Goal: Information Seeking & Learning: Learn about a topic

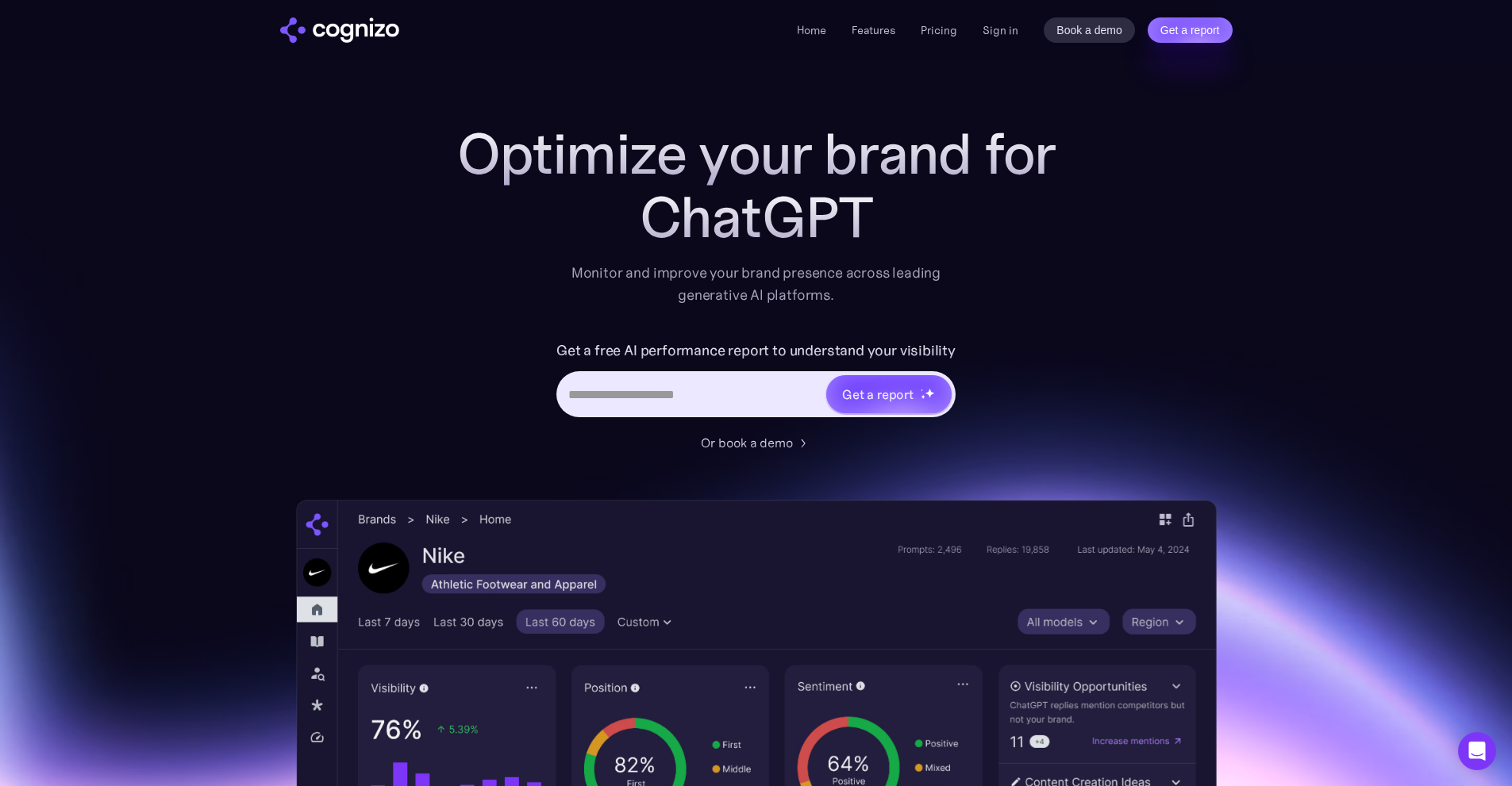
click at [982, 36] on div "Home Features Pricing Book a demo Get a report Sign in Book a demo Get a report" at bounding box center [1014, 30] width 435 height 25
click at [983, 36] on link "Sign in" at bounding box center [1000, 30] width 35 height 19
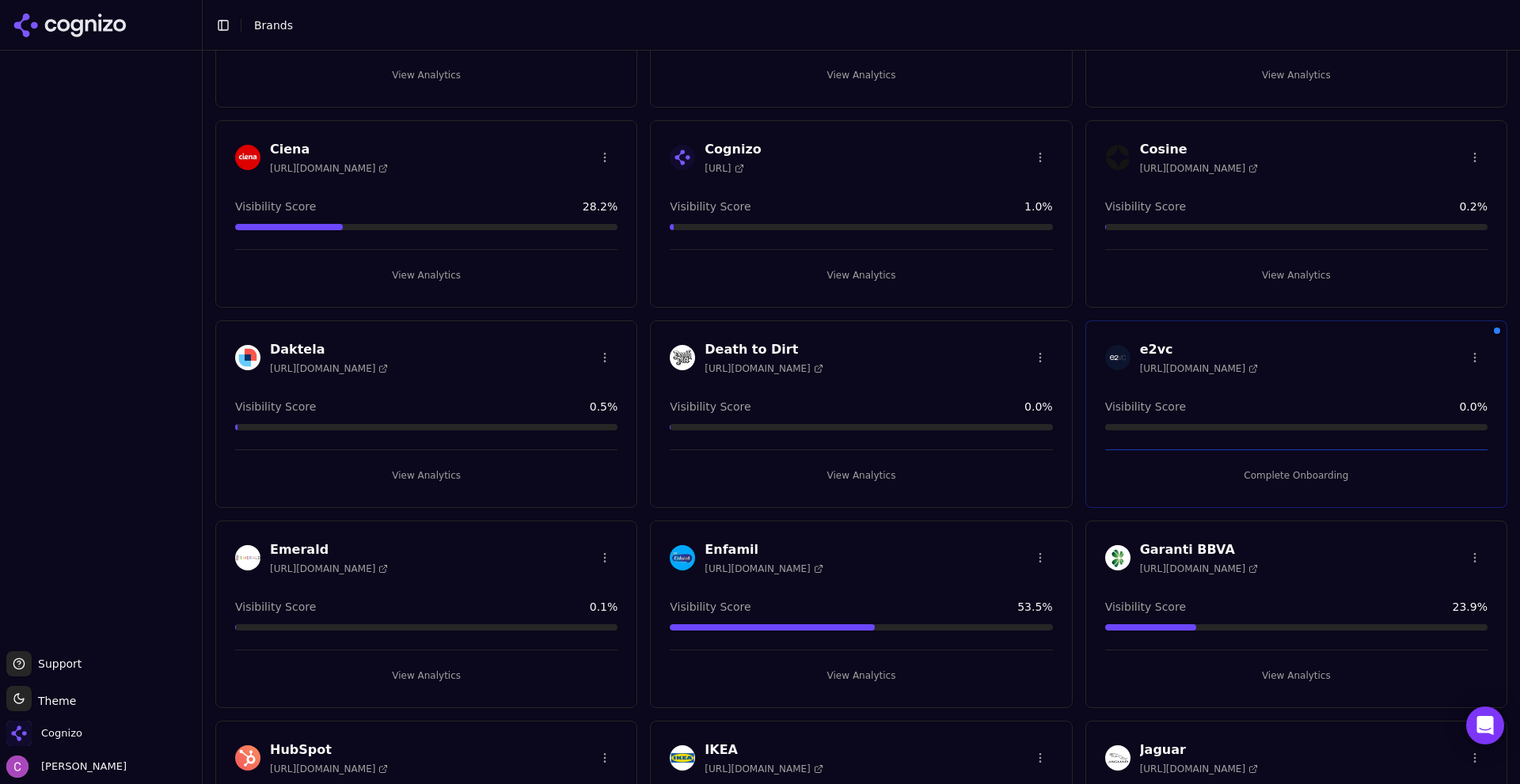
scroll to position [949, 0]
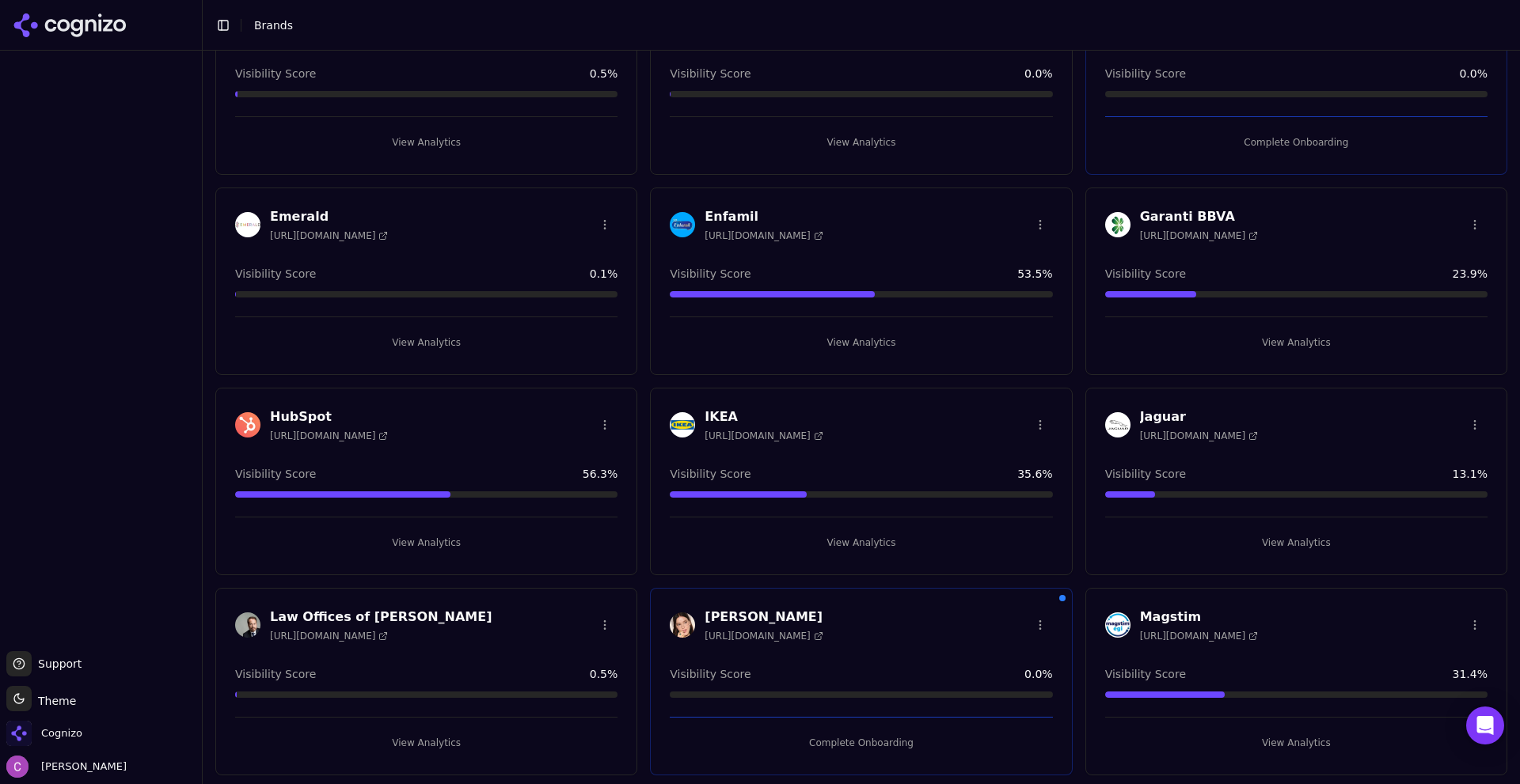
click at [382, 531] on button "View Analytics" at bounding box center [426, 542] width 383 height 25
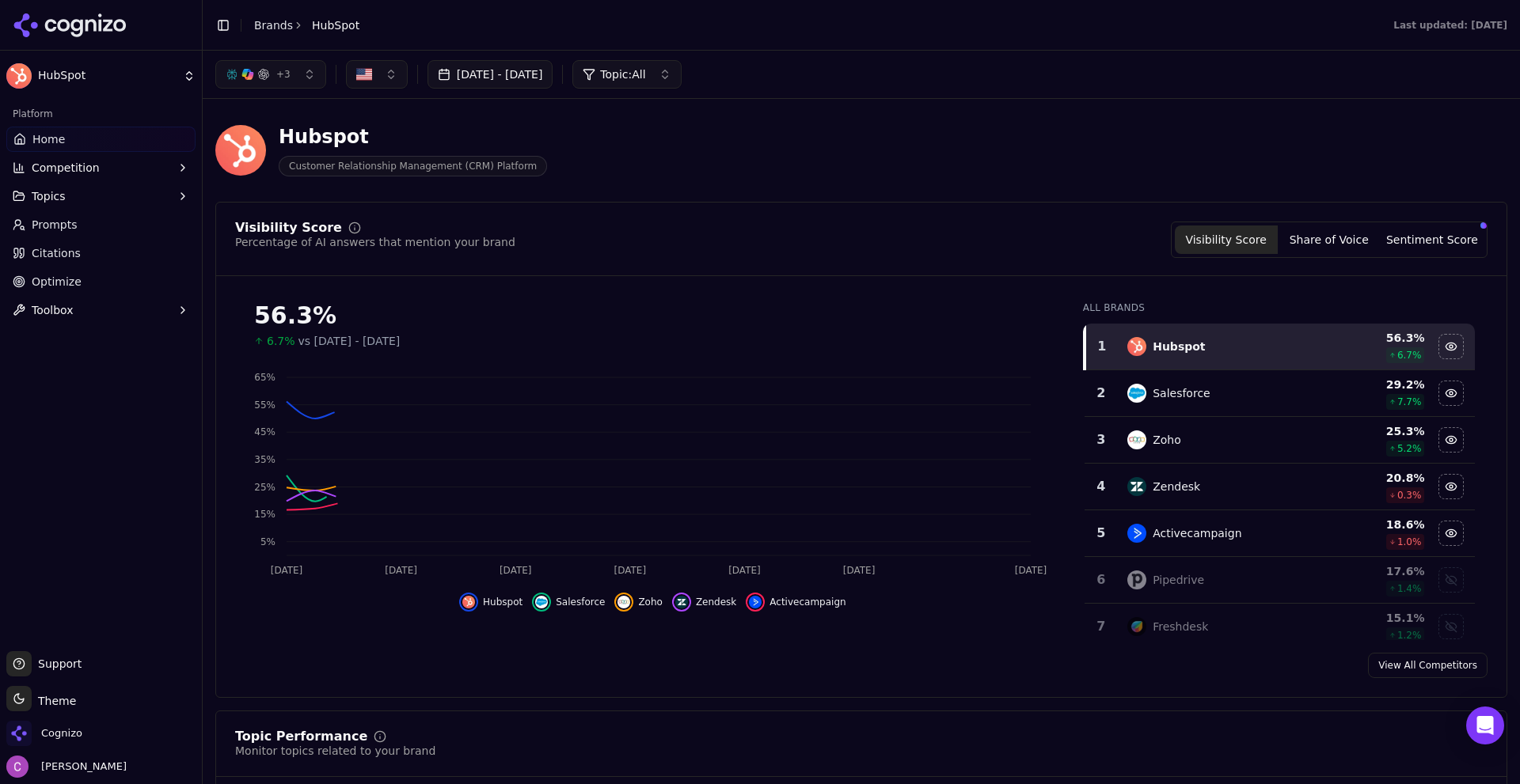
click at [689, 237] on div "Visibility Score Percentage of AI answers that mention your brand Visibility Sc…" at bounding box center [861, 239] width 1252 height 36
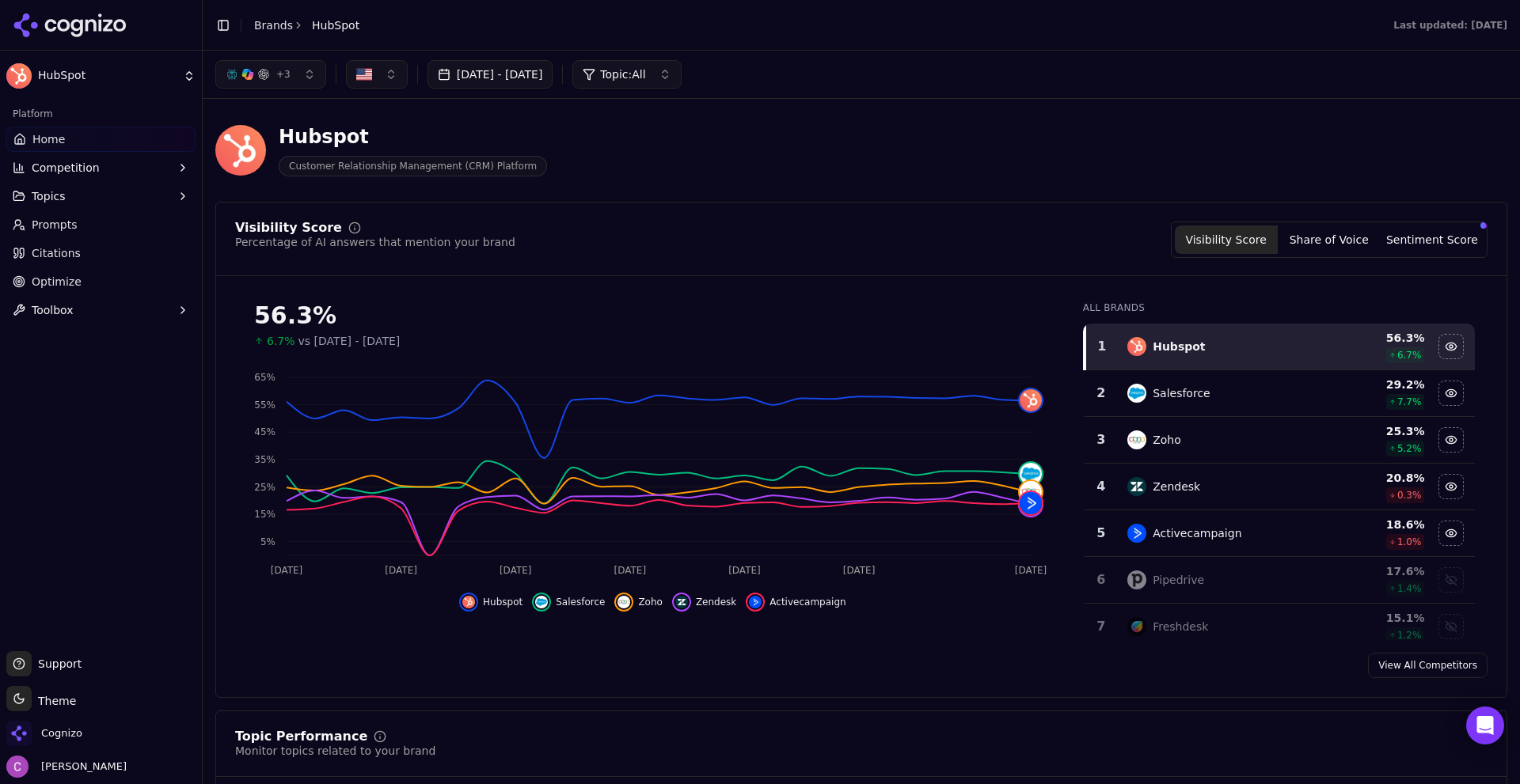
click at [703, 198] on header "Hubspot Customer Relationship Management (CRM) Platform" at bounding box center [861, 156] width 1292 height 90
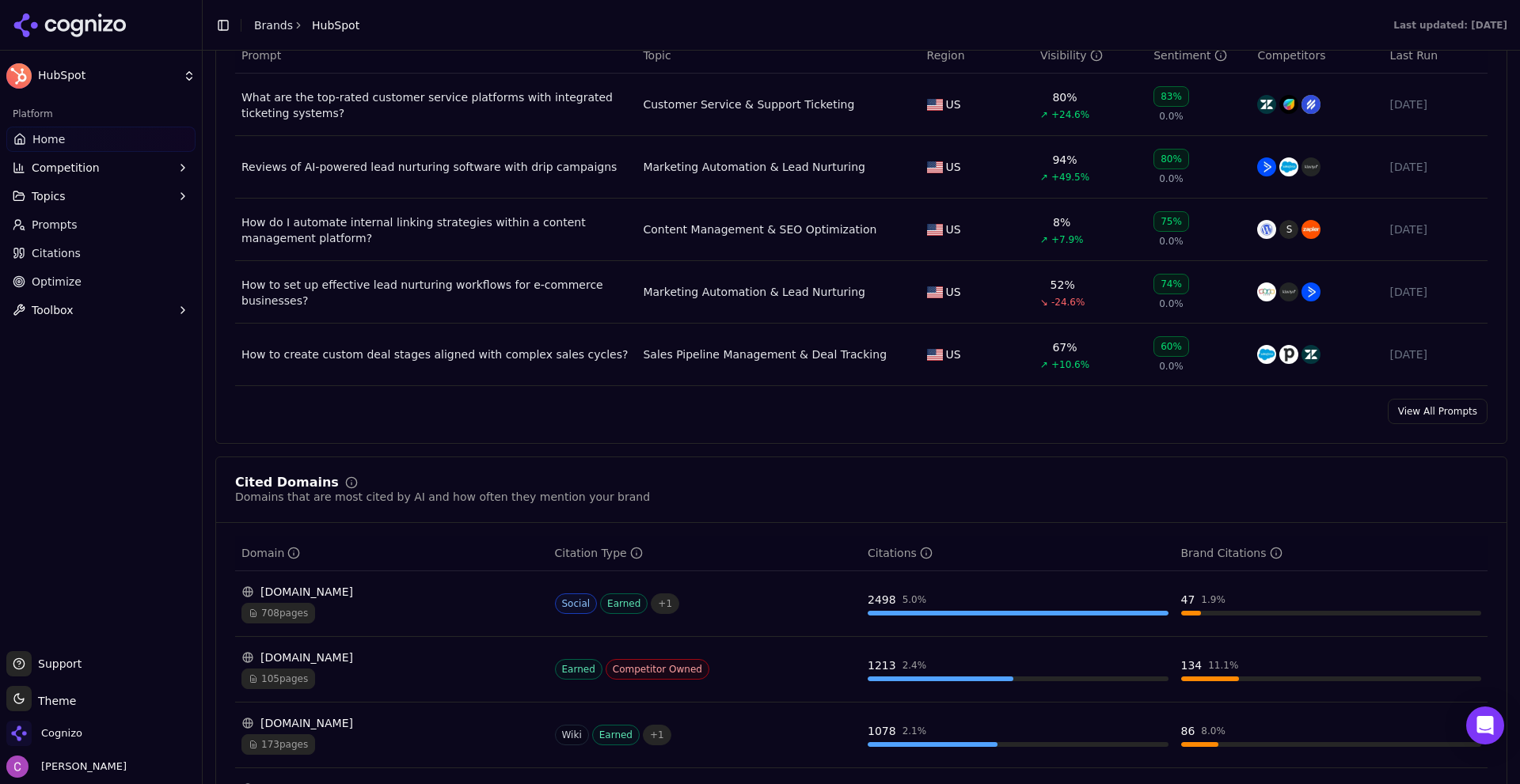
scroll to position [1345, 0]
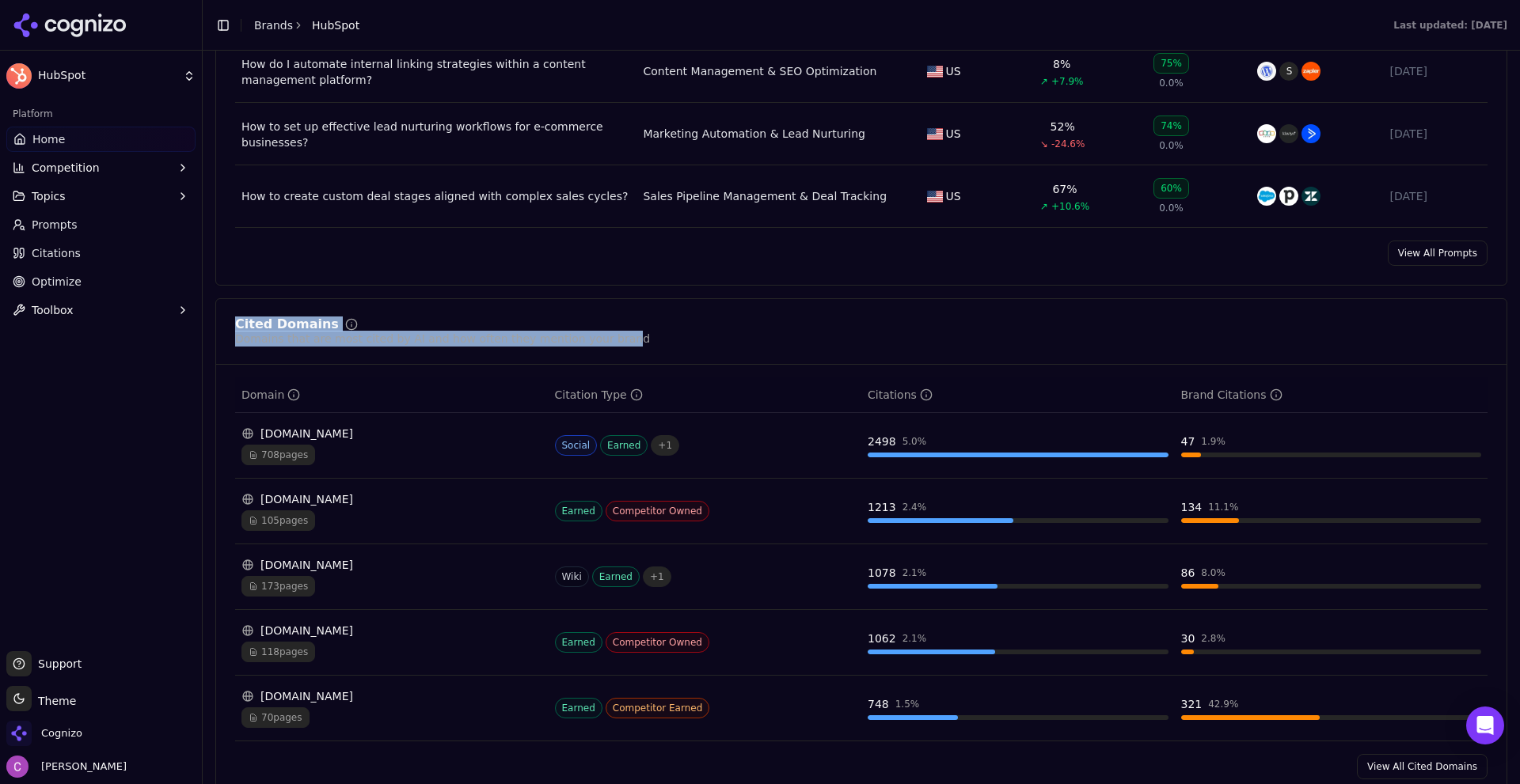
drag, startPoint x: 229, startPoint y: 327, endPoint x: 602, endPoint y: 361, distance: 374.5
click at [595, 365] on div "Cited Domains Domains that are most cited by AI and how often they mention your…" at bounding box center [861, 548] width 1292 height 501
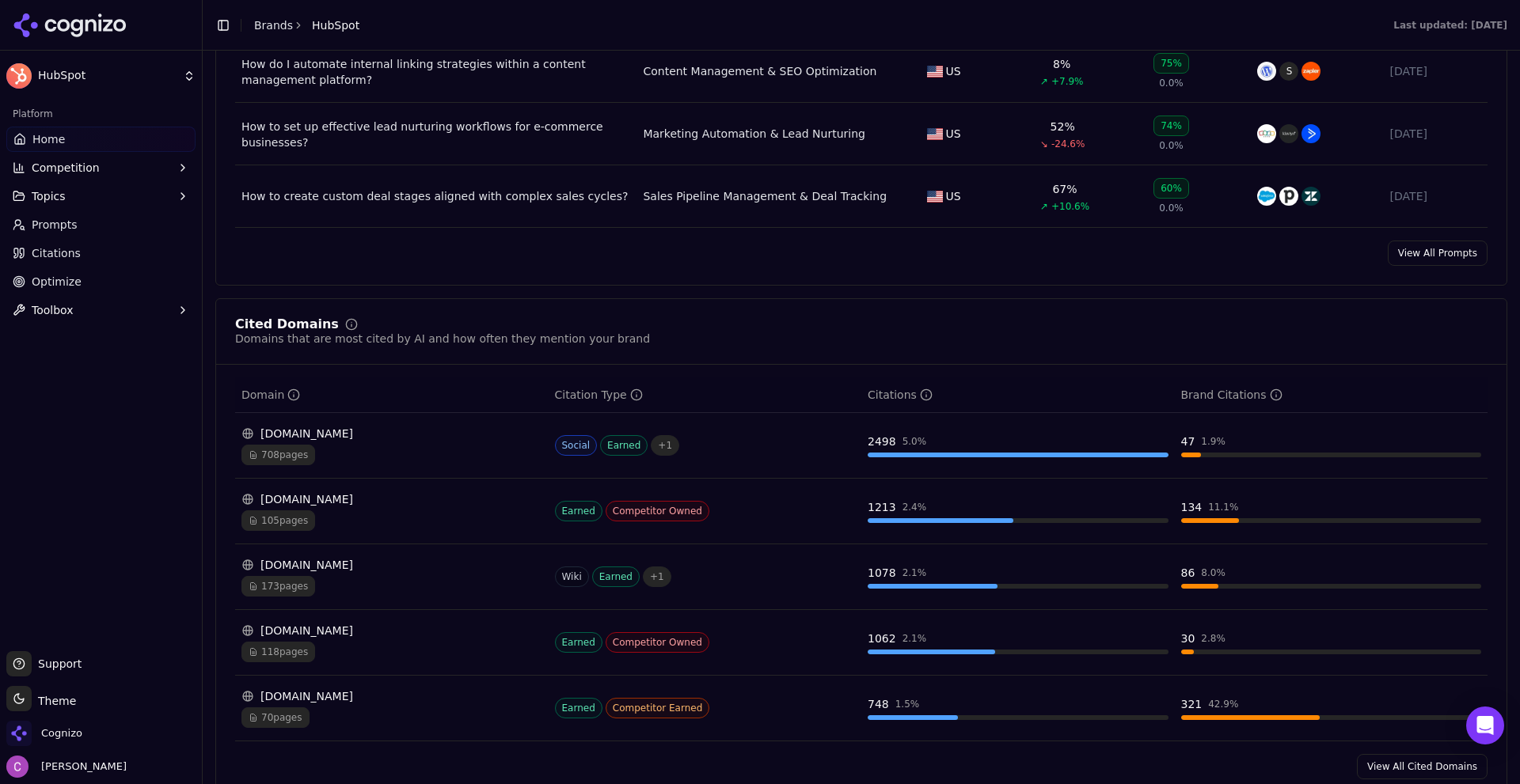
click at [606, 342] on div "Cited Domains Domains that are most cited by AI and how often they mention your…" at bounding box center [861, 333] width 1252 height 29
drag, startPoint x: 847, startPoint y: 438, endPoint x: 984, endPoint y: 445, distance: 137.2
click at [972, 445] on tr "reddit.com 708 pages Social Earned + 1 2498 5.0 % 47 1.9 %" at bounding box center [861, 445] width 1252 height 66
click at [986, 442] on div "2498 5.0 %" at bounding box center [1018, 441] width 301 height 16
drag, startPoint x: 1154, startPoint y: 439, endPoint x: 1268, endPoint y: 447, distance: 114.3
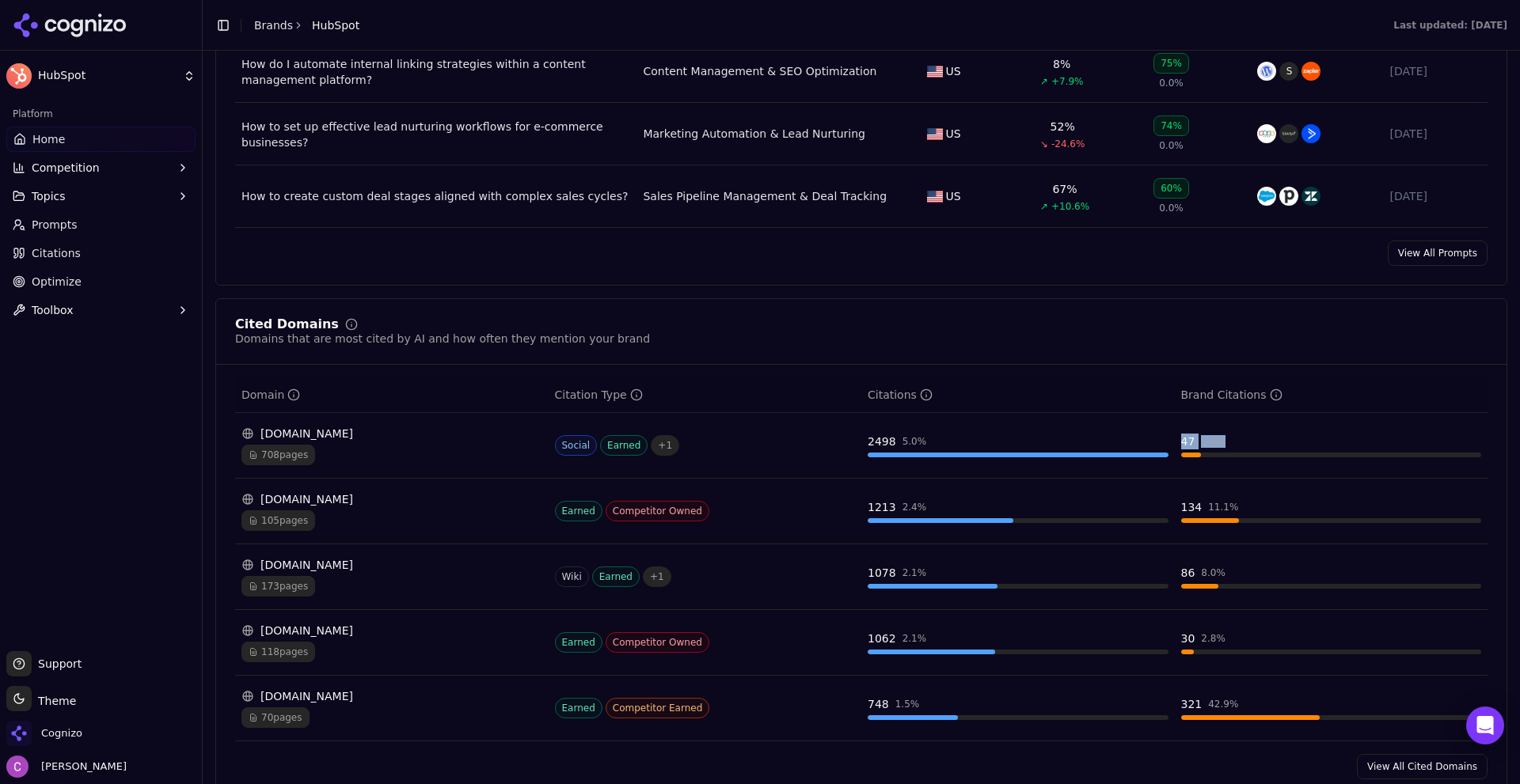
click at [1266, 447] on tr "reddit.com 708 pages Social Earned + 1 2498 5.0 % 47 1.9 %" at bounding box center [861, 445] width 1252 height 66
click at [1266, 445] on div "47 1.9 %" at bounding box center [1331, 441] width 301 height 16
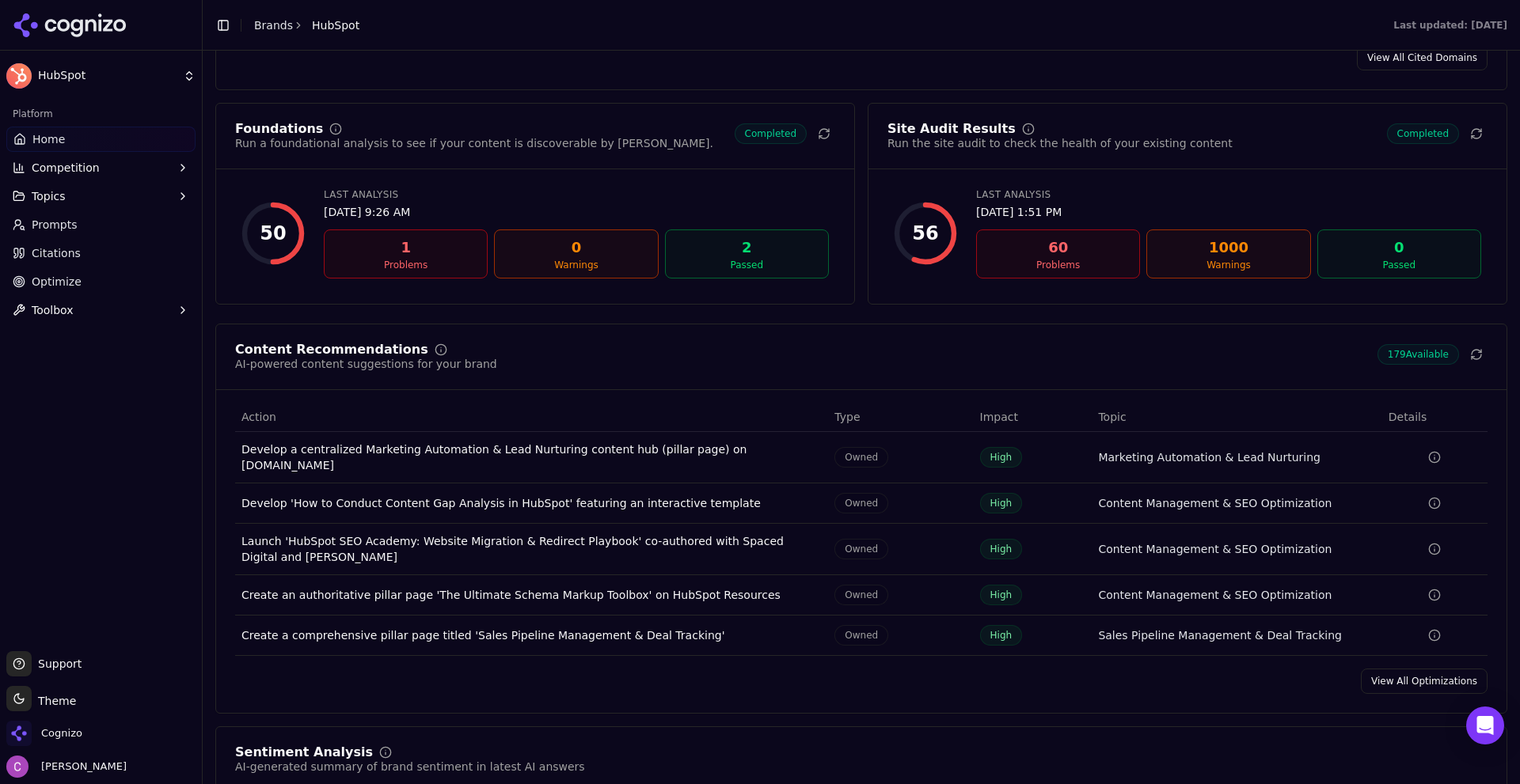
scroll to position [2056, 0]
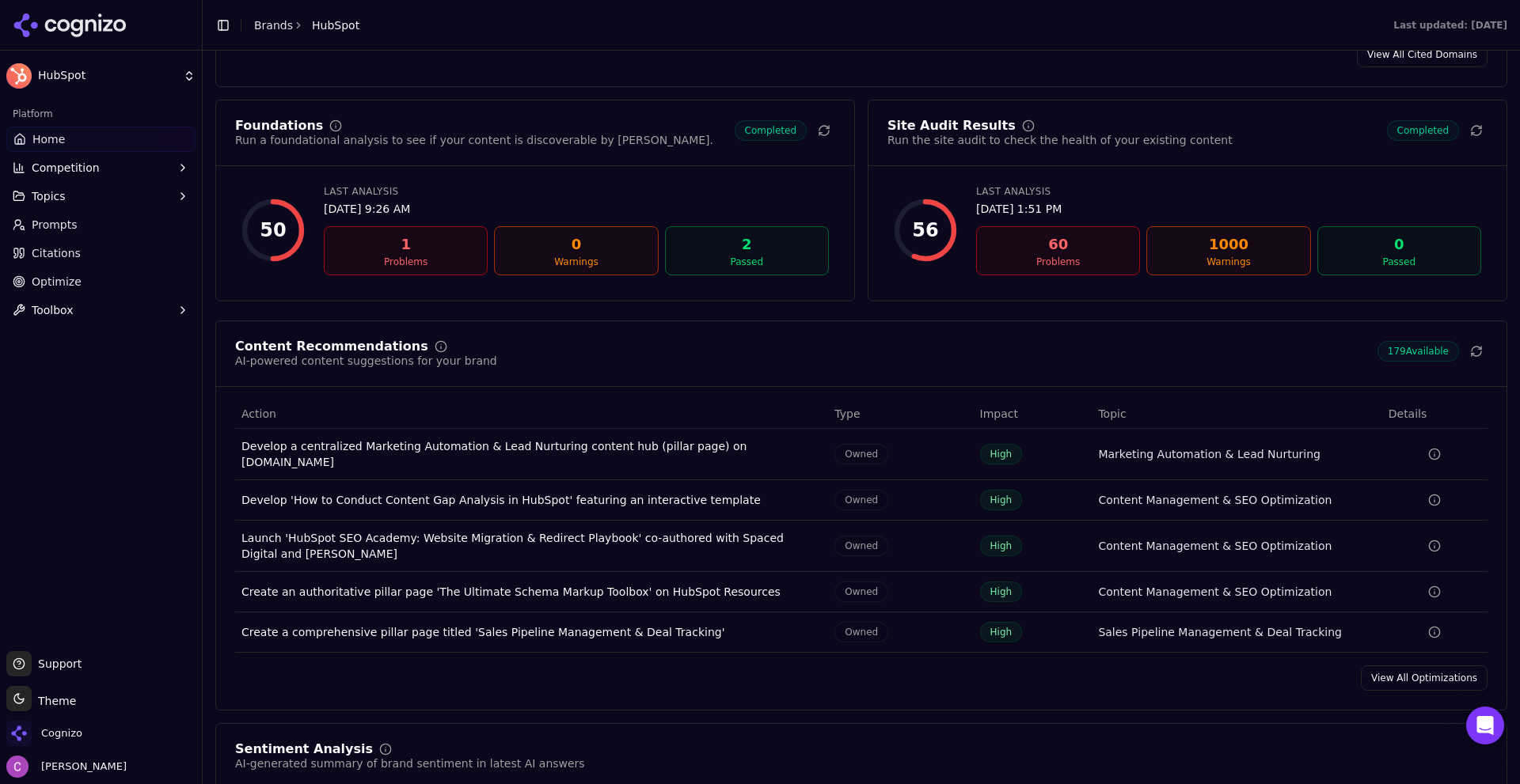
click at [1401, 665] on link "View All Optimizations" at bounding box center [1424, 678] width 126 height 25
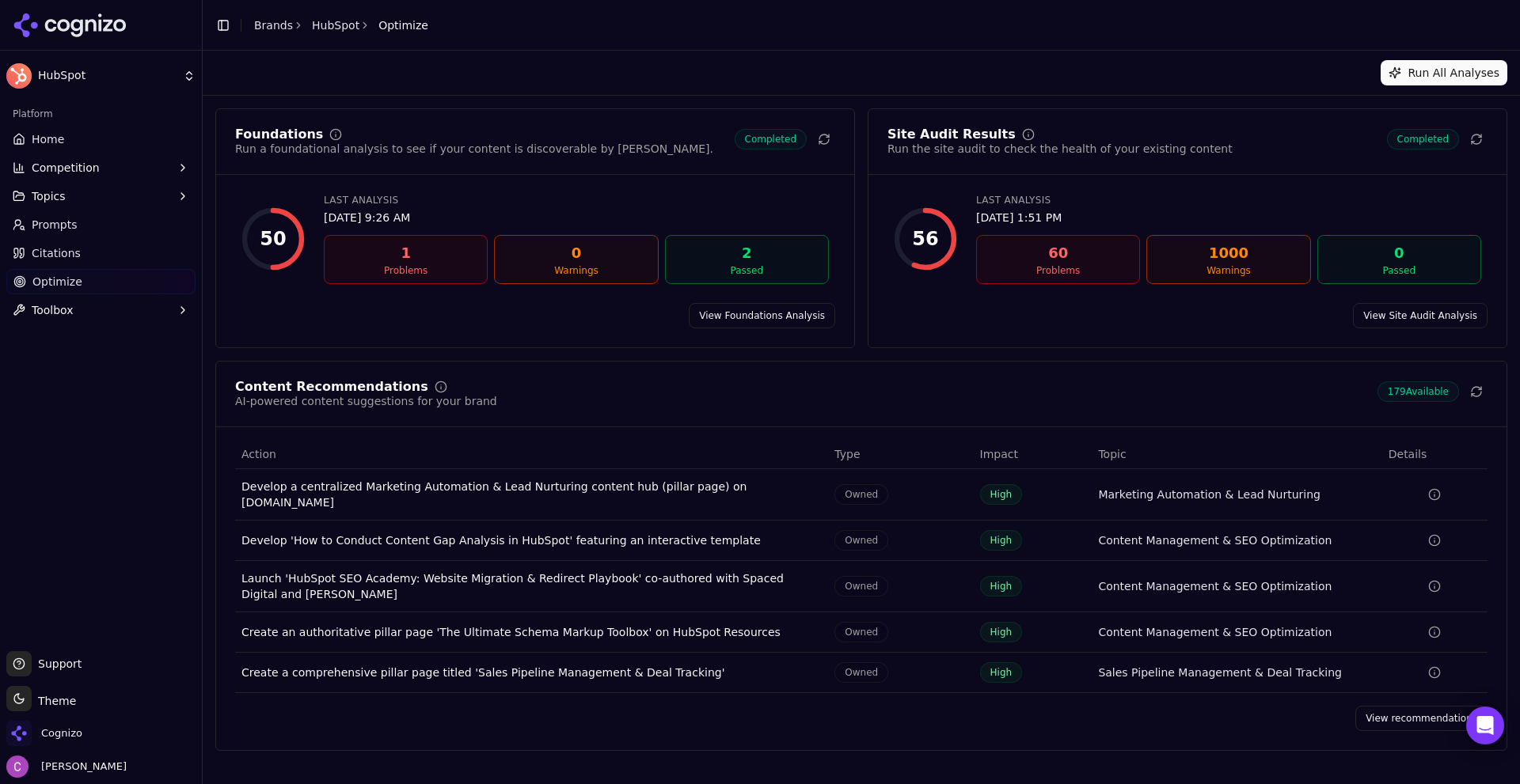
drag, startPoint x: 1392, startPoint y: 696, endPoint x: 560, endPoint y: 275, distance: 932.5
click at [1392, 706] on link "View recommendations" at bounding box center [1421, 718] width 132 height 25
click at [797, 328] on div "Foundations Run a foundational analysis to see if your content is discoverable …" at bounding box center [535, 228] width 640 height 240
click at [794, 317] on link "View Foundations Analysis" at bounding box center [762, 316] width 147 height 25
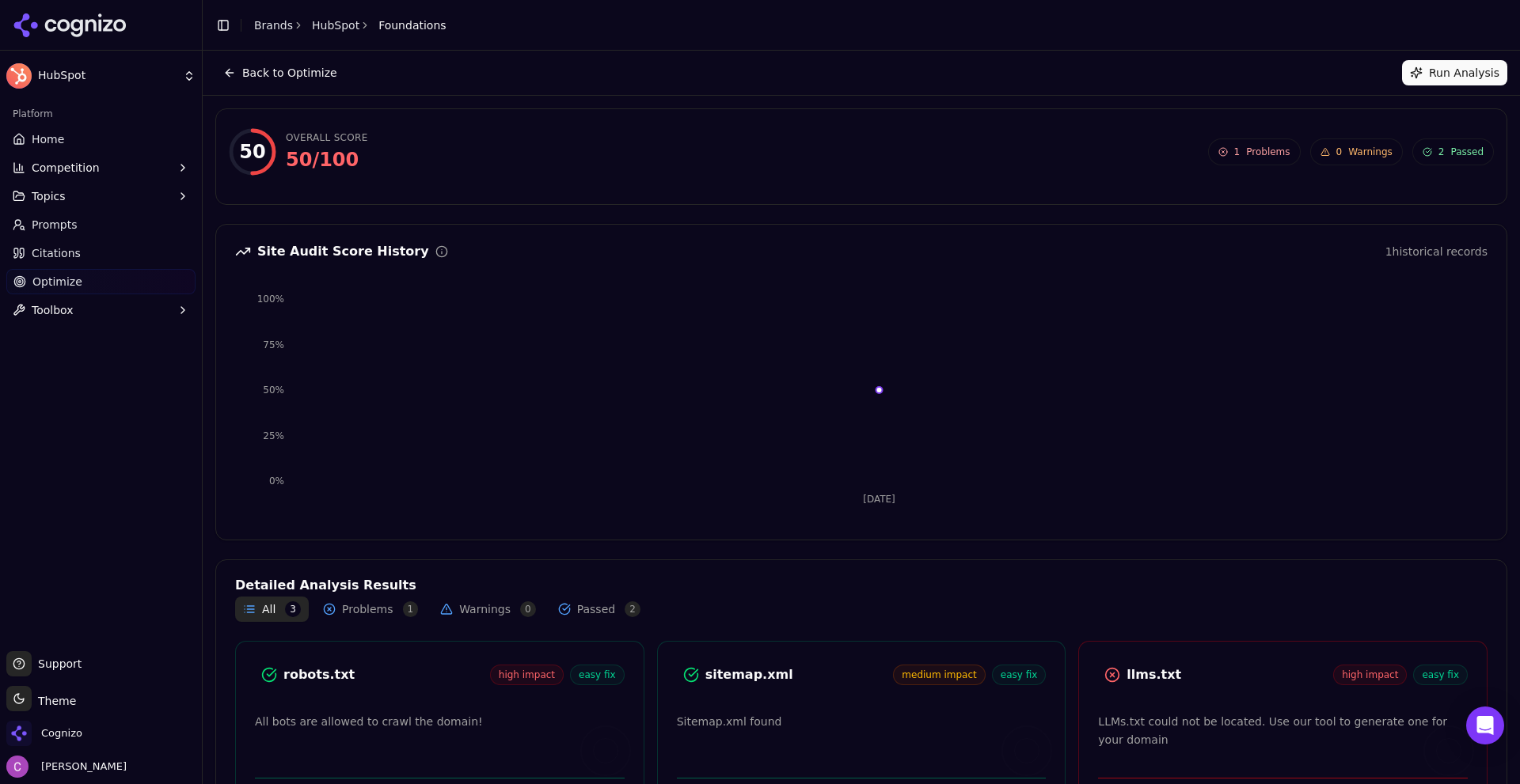
scroll to position [104, 0]
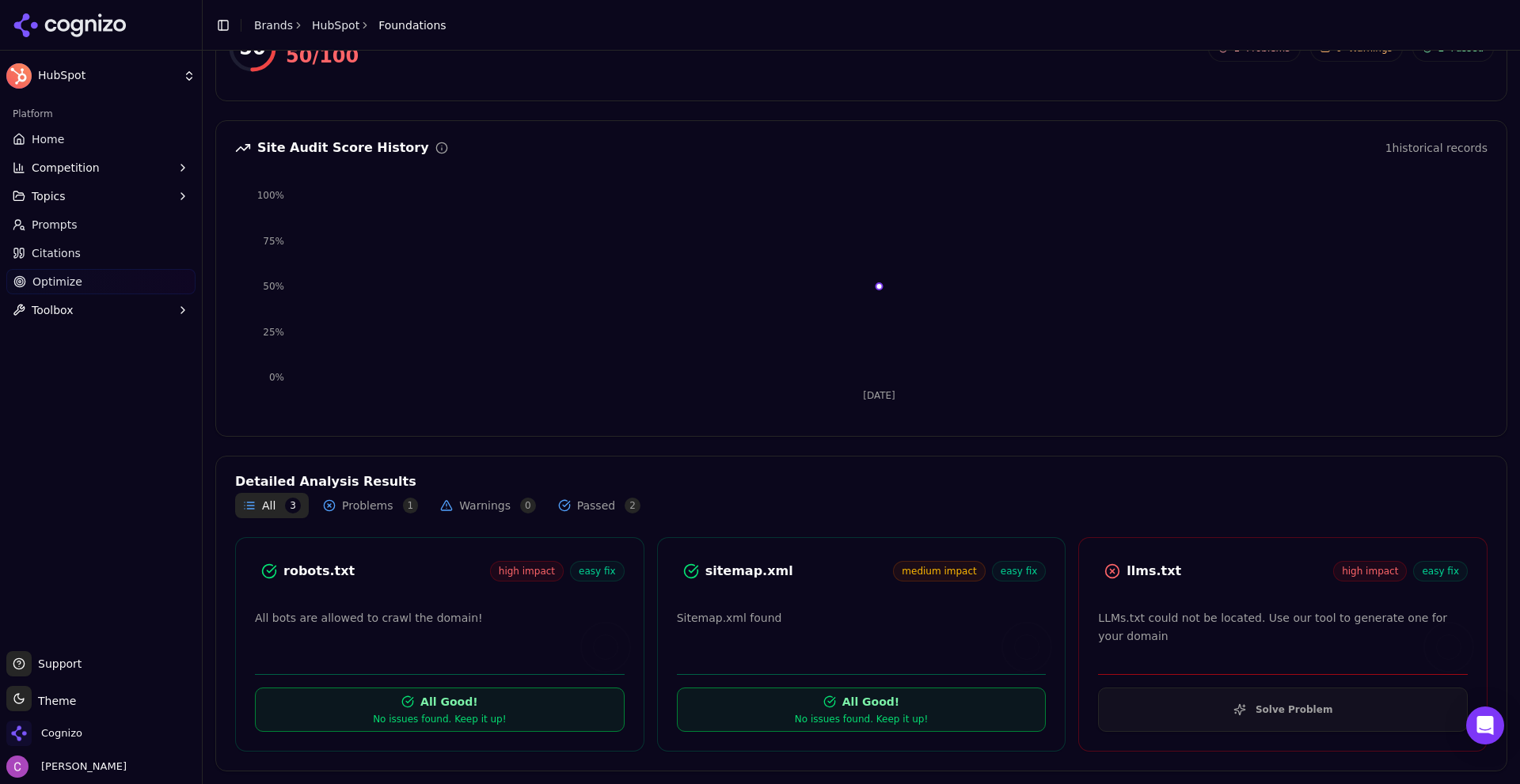
click at [1253, 708] on button "Solve Problem" at bounding box center [1282, 709] width 370 height 45
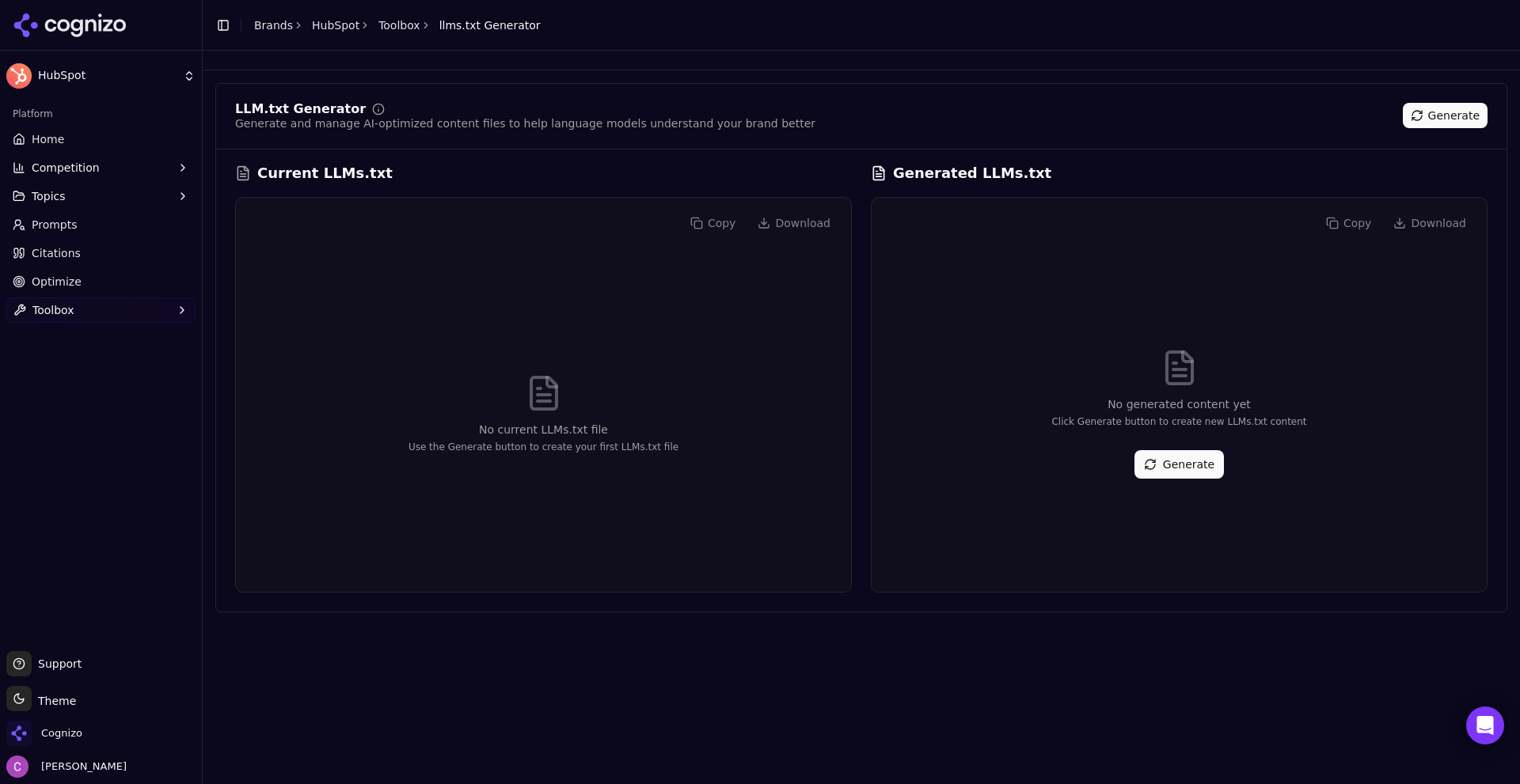
click at [1177, 475] on button "Generate" at bounding box center [1179, 465] width 89 height 29
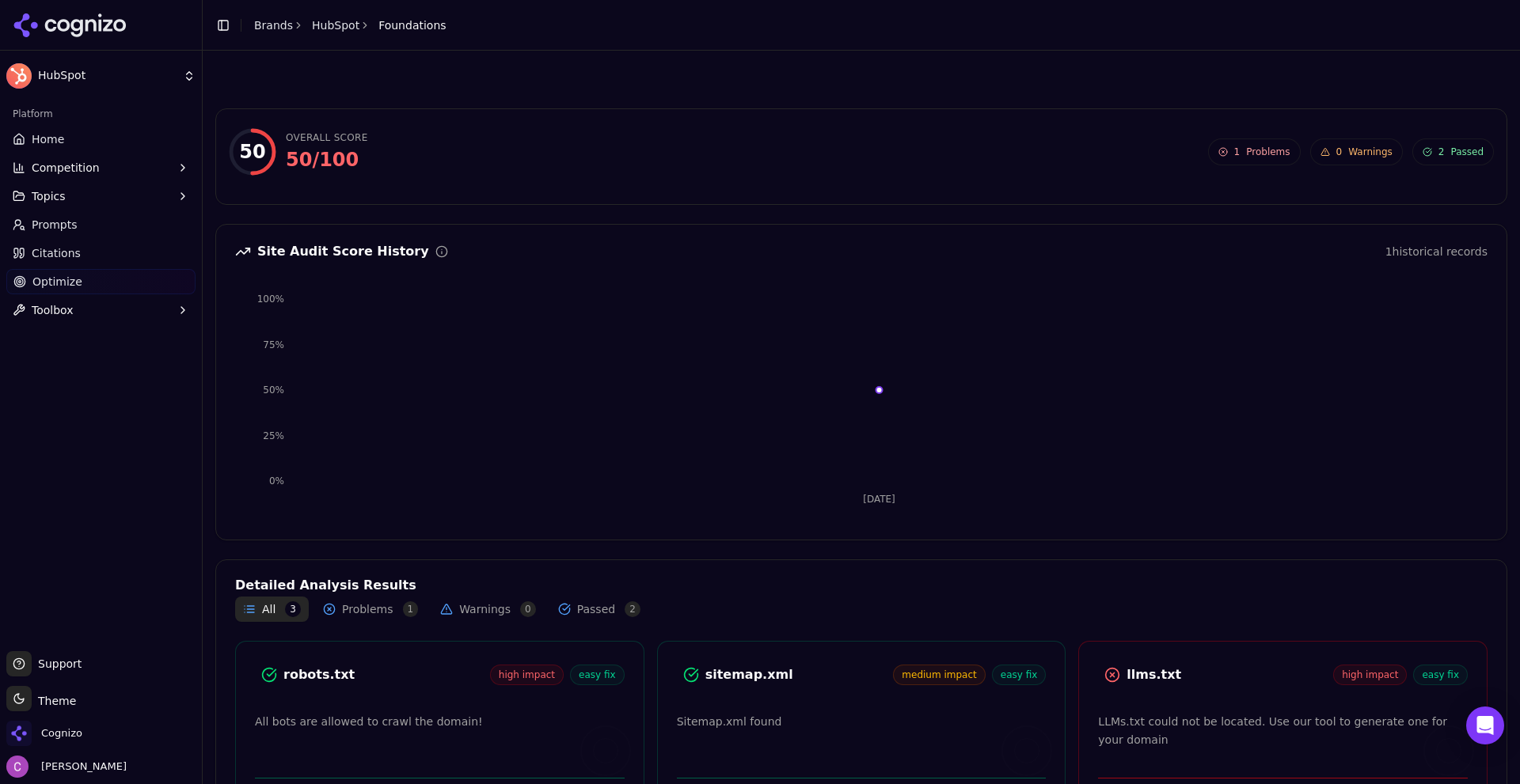
scroll to position [104, 0]
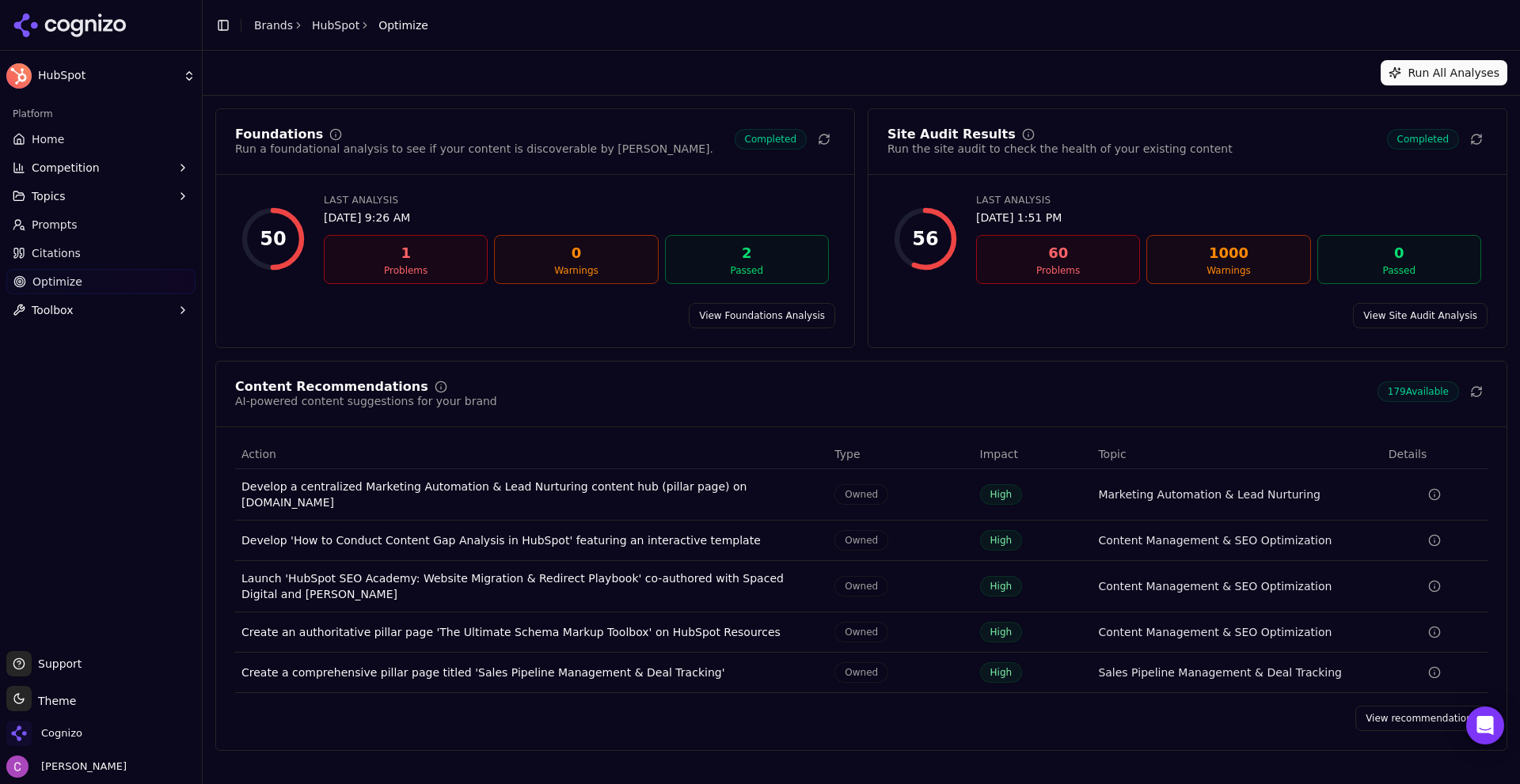
click at [1375, 706] on link "View recommendations" at bounding box center [1421, 718] width 132 height 25
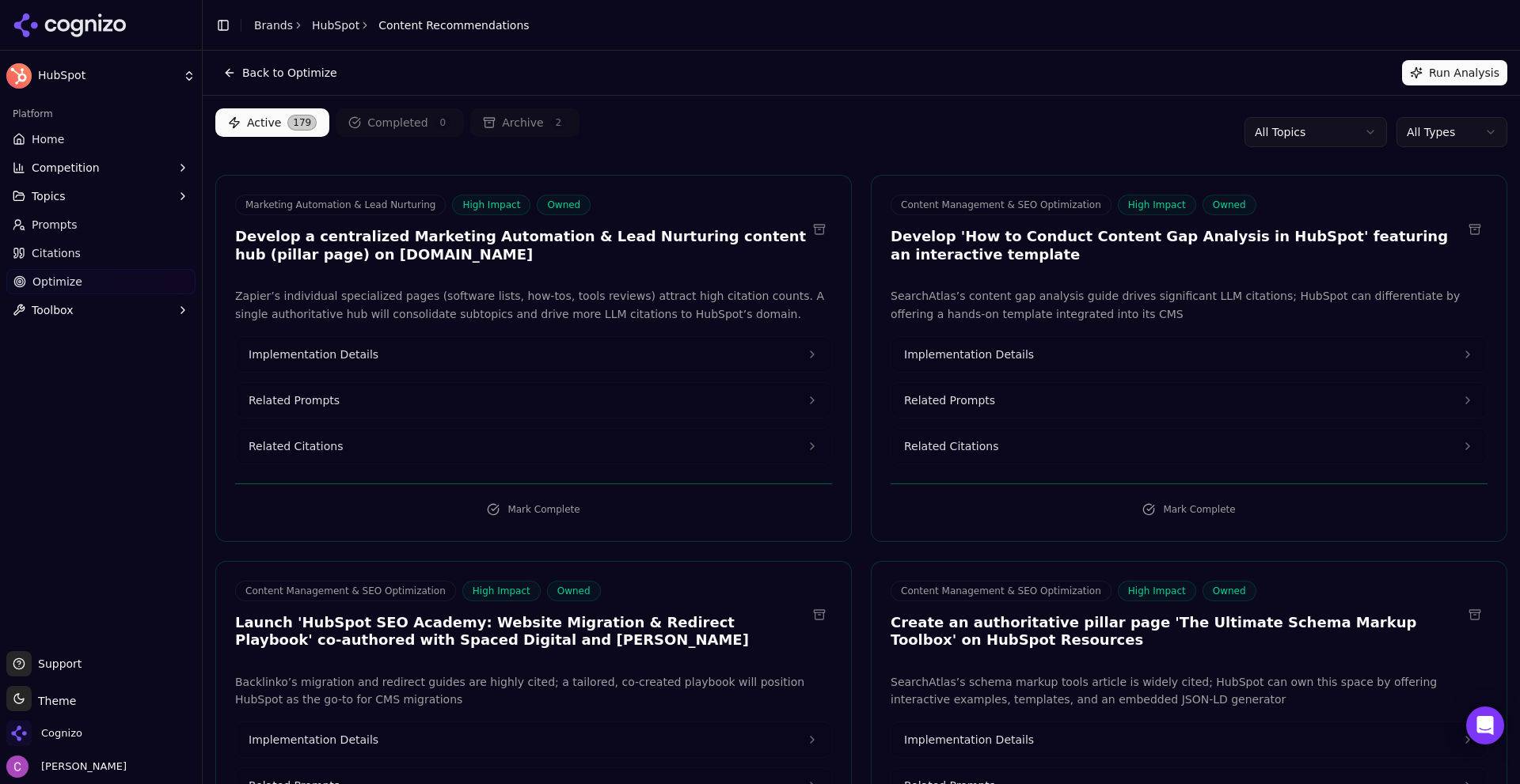
click at [325, 411] on button "Related Prompts" at bounding box center [533, 400] width 595 height 35
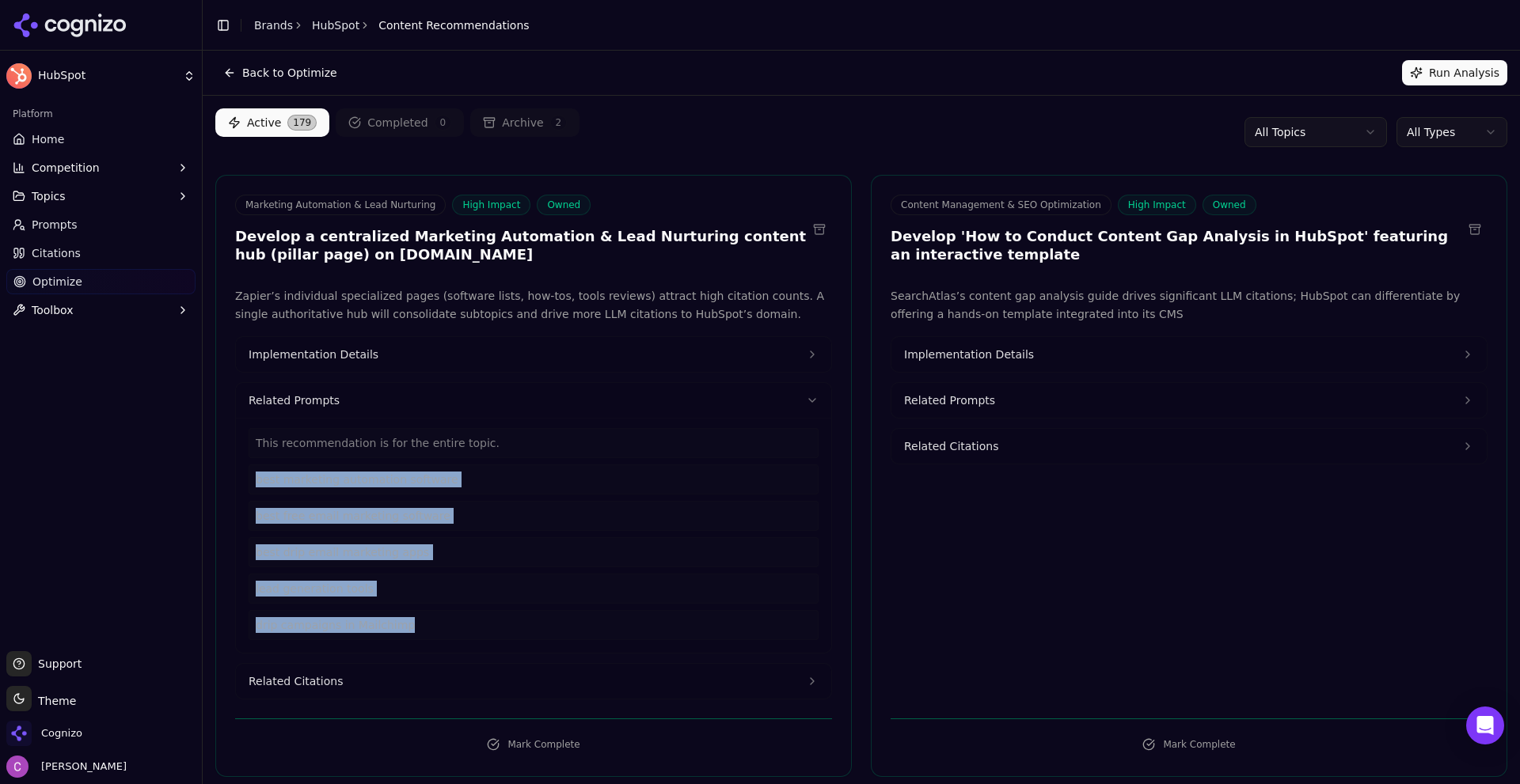
drag, startPoint x: 426, startPoint y: 629, endPoint x: 235, endPoint y: 476, distance: 244.7
click at [235, 476] on div "Related Prompts This recommendation is for the entire topic. best marketing aut…" at bounding box center [533, 518] width 597 height 271
click at [313, 678] on span "Related Citations" at bounding box center [296, 680] width 94 height 16
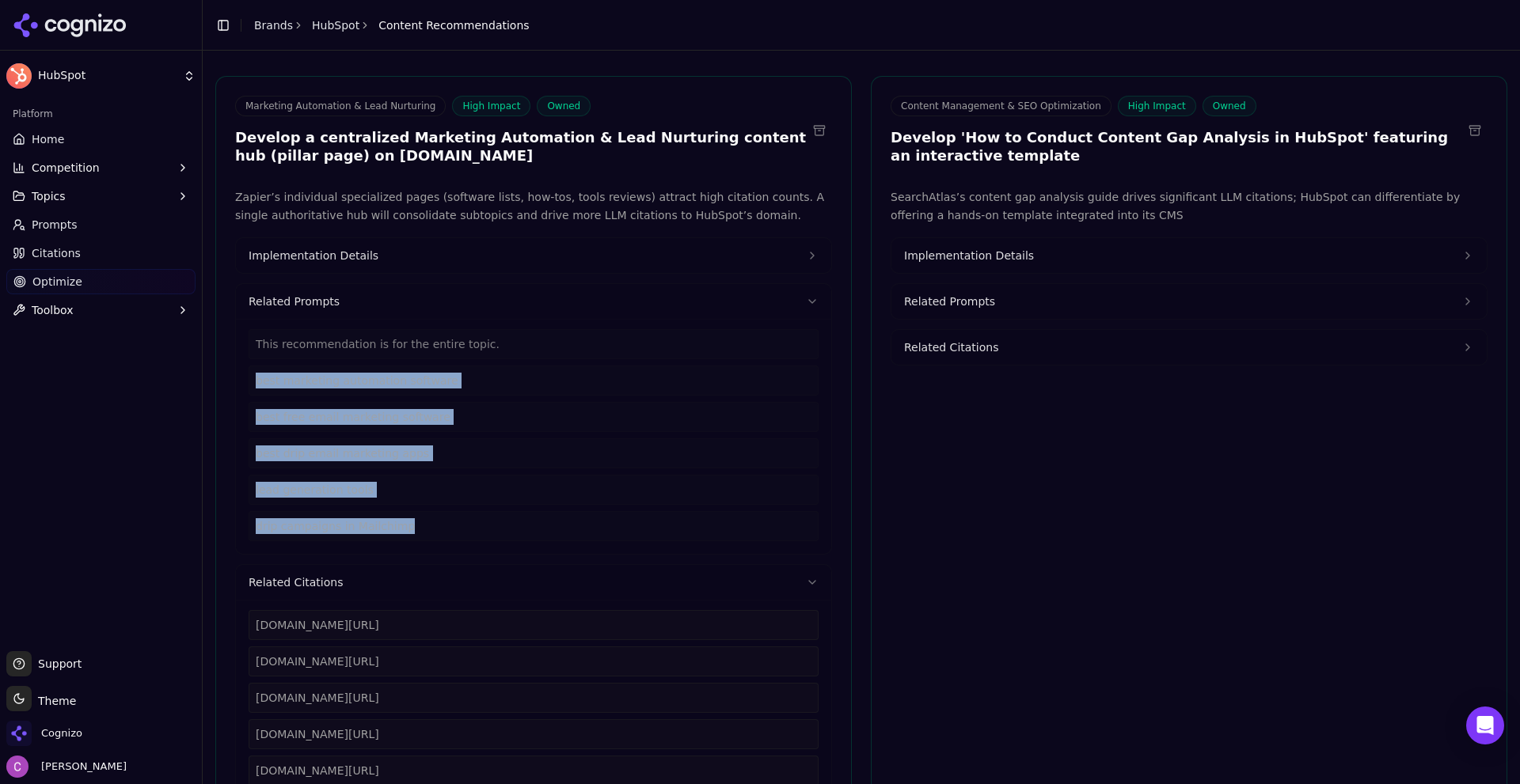
scroll to position [237, 0]
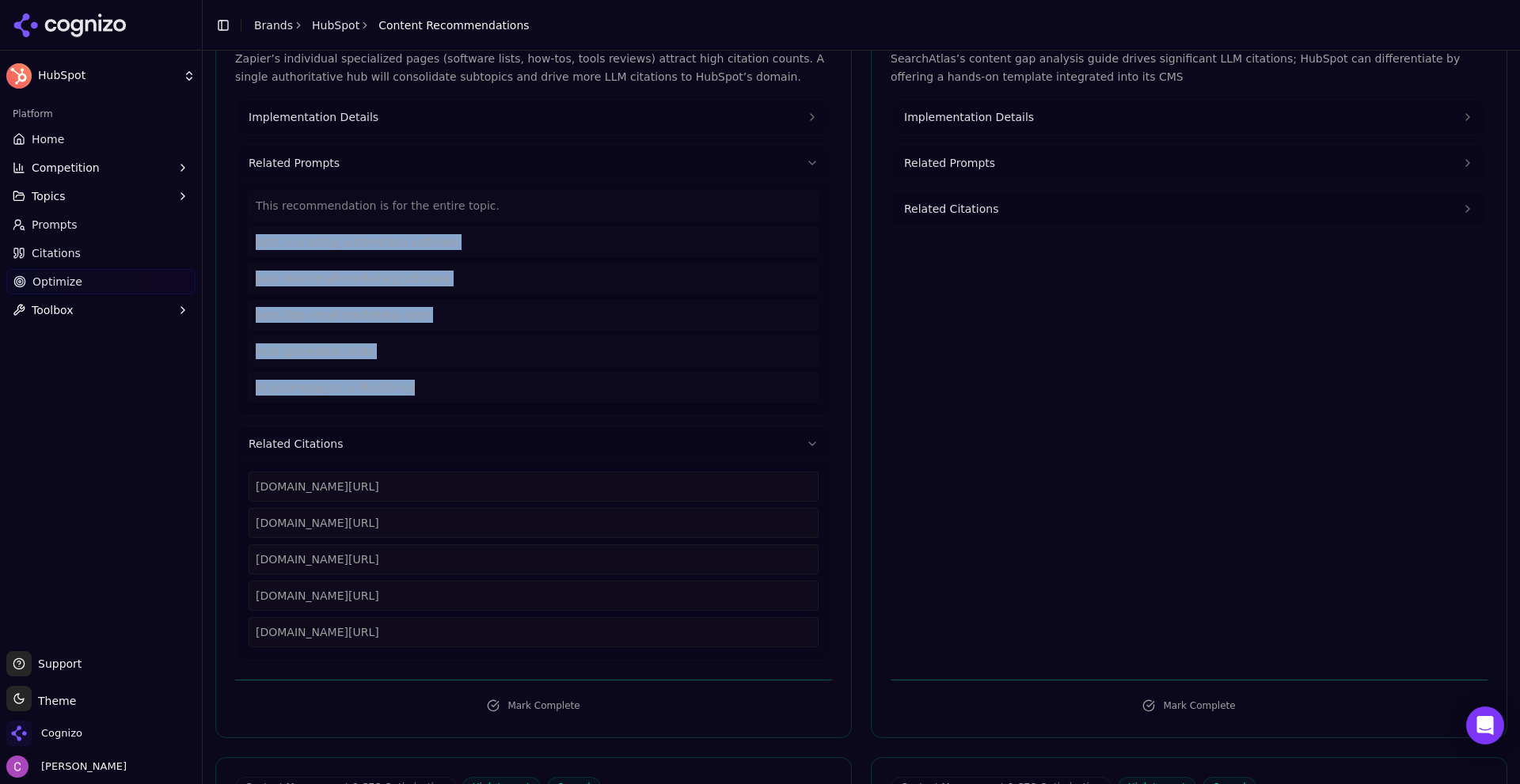
drag, startPoint x: 404, startPoint y: 620, endPoint x: 242, endPoint y: 493, distance: 205.8
click at [242, 493] on div "zapier.com/blog/best-marketing-automation-software zapier.com/blog/free-email-m…" at bounding box center [533, 561] width 595 height 199
click at [402, 114] on button "Implementation Details" at bounding box center [533, 116] width 595 height 35
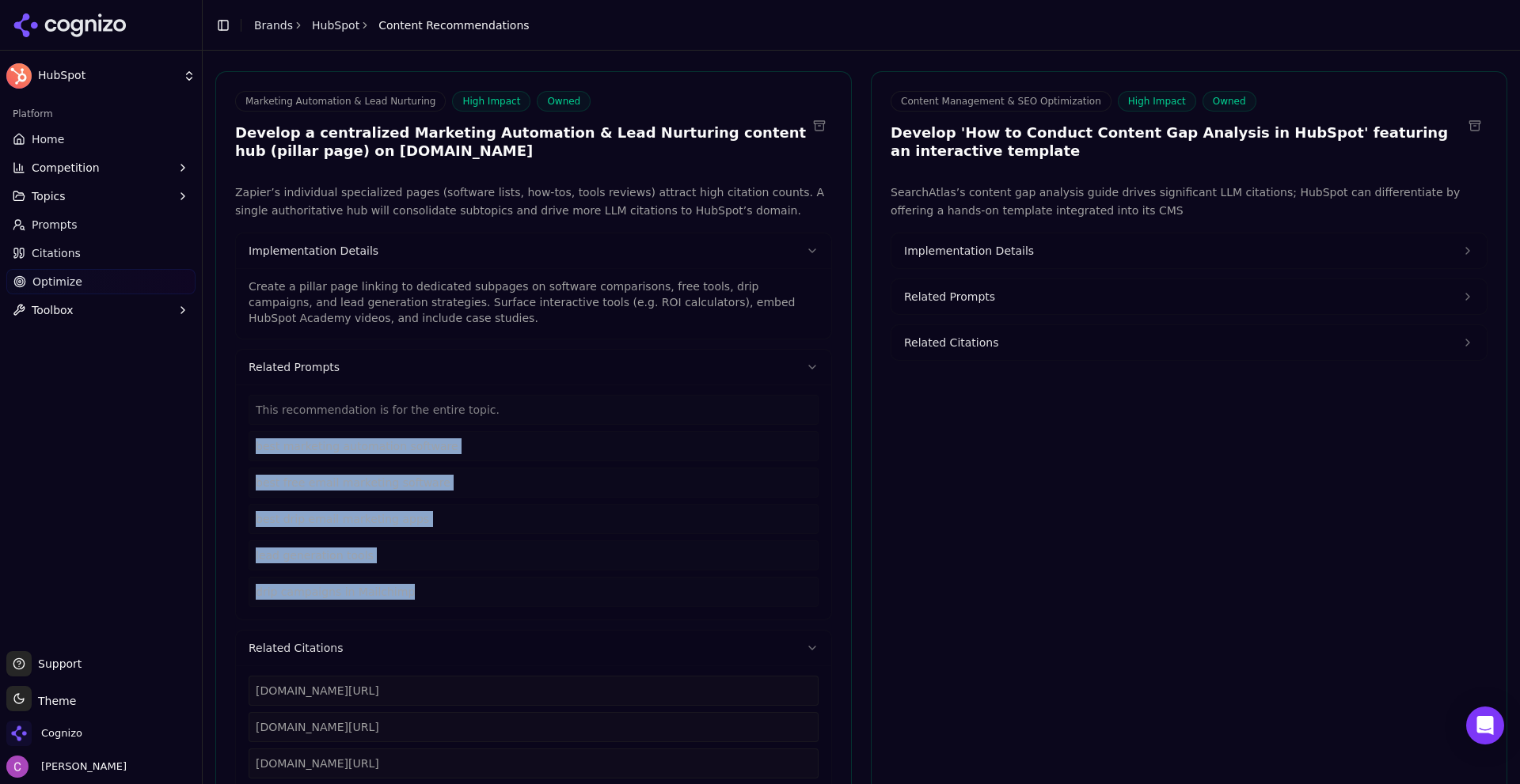
scroll to position [0, 0]
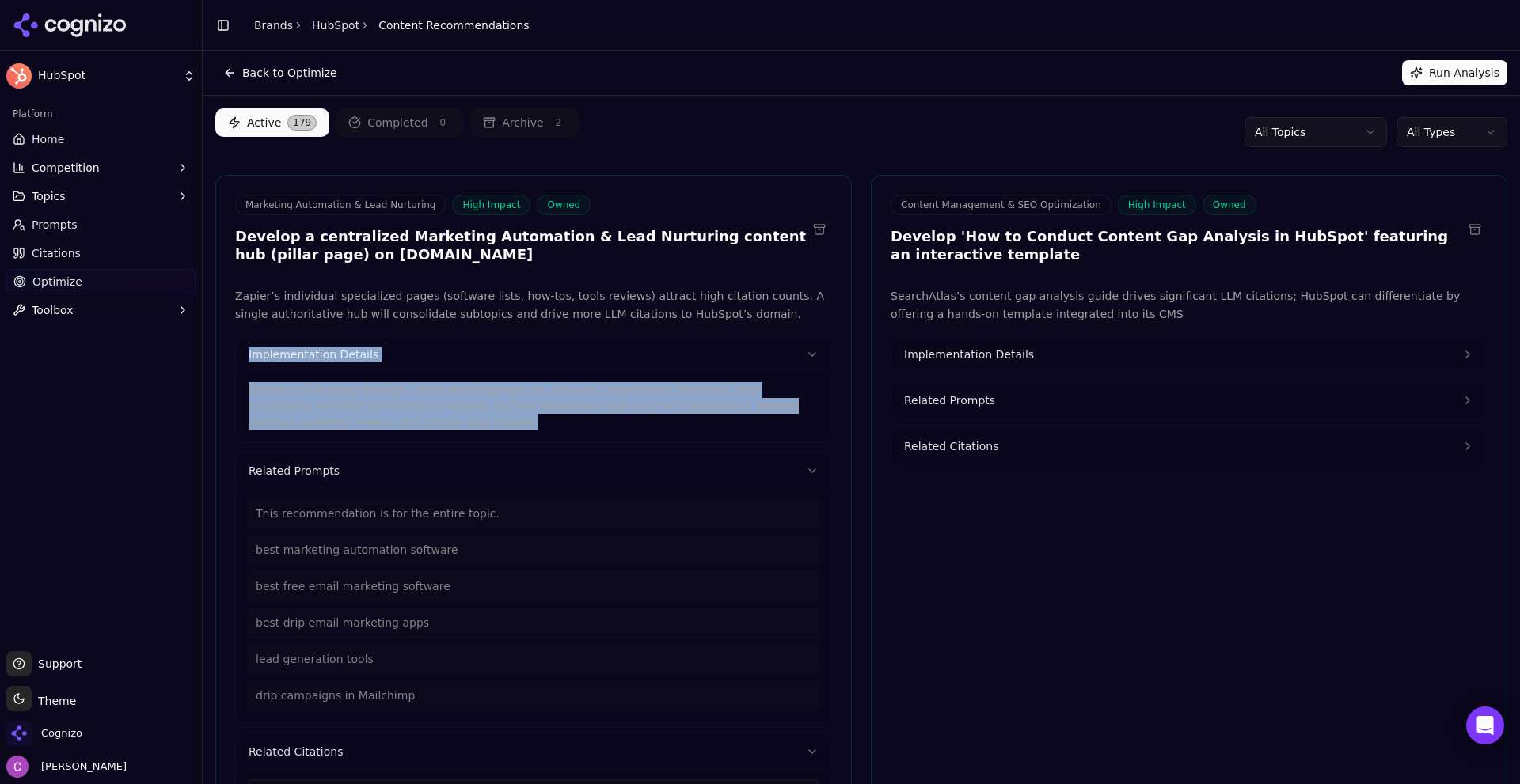
drag, startPoint x: 349, startPoint y: 423, endPoint x: 256, endPoint y: 372, distance: 106.1
click at [228, 348] on div "Zapier’s individual specialized pages (software lists, how-tos, tools reviews) …" at bounding box center [533, 627] width 634 height 681
click at [977, 354] on span "Implementation Details" at bounding box center [969, 354] width 130 height 16
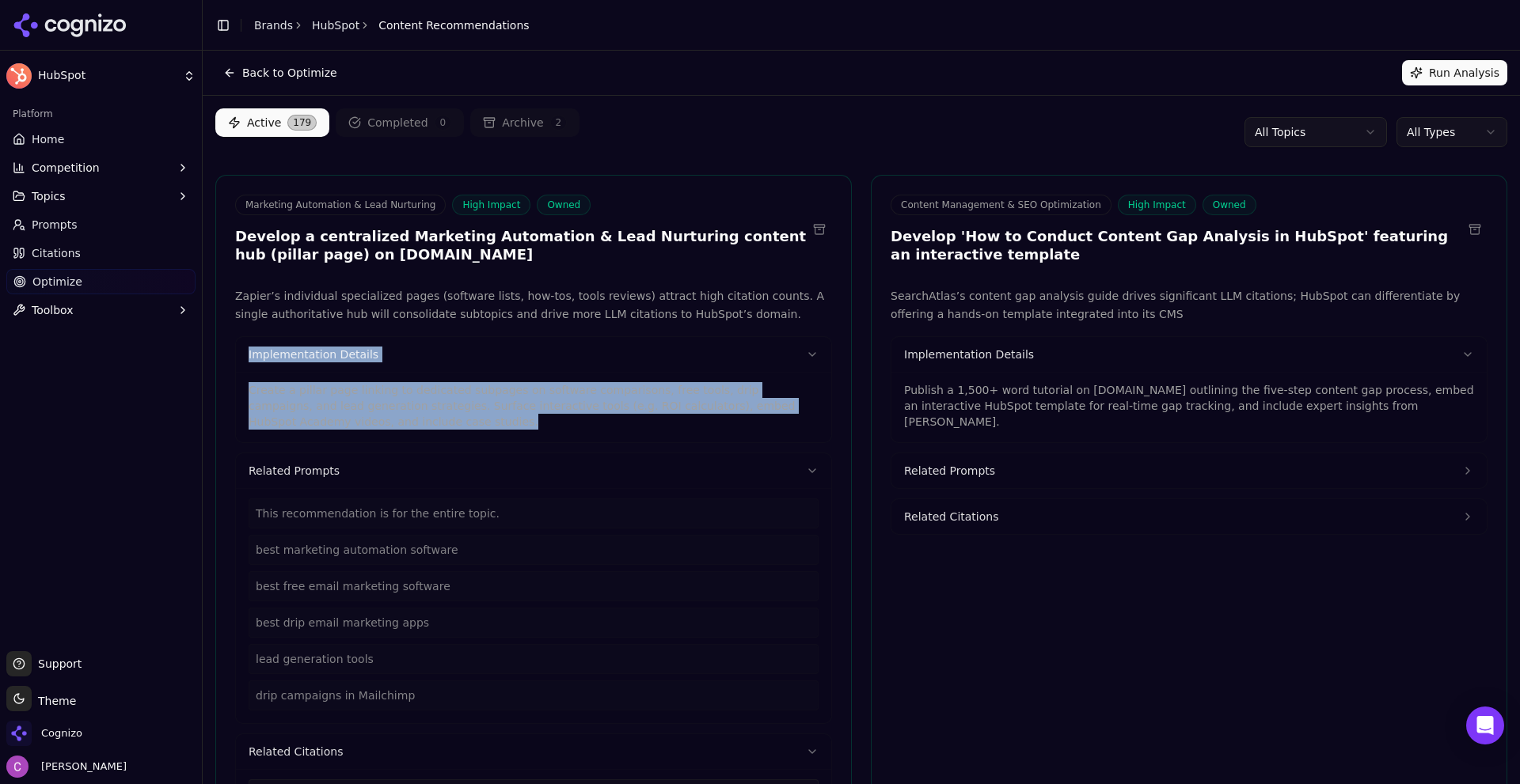
drag, startPoint x: 1417, startPoint y: 411, endPoint x: 880, endPoint y: 387, distance: 537.5
click at [880, 387] on div "SearchAtlas’s content gap analysis guide drives significant LLM citations; HubS…" at bounding box center [1188, 627] width 634 height 681
click at [1458, 140] on html "HubSpot Platform Home Competition Topics Prompts Citations Optimize Toolbox Sup…" at bounding box center [760, 392] width 1520 height 784
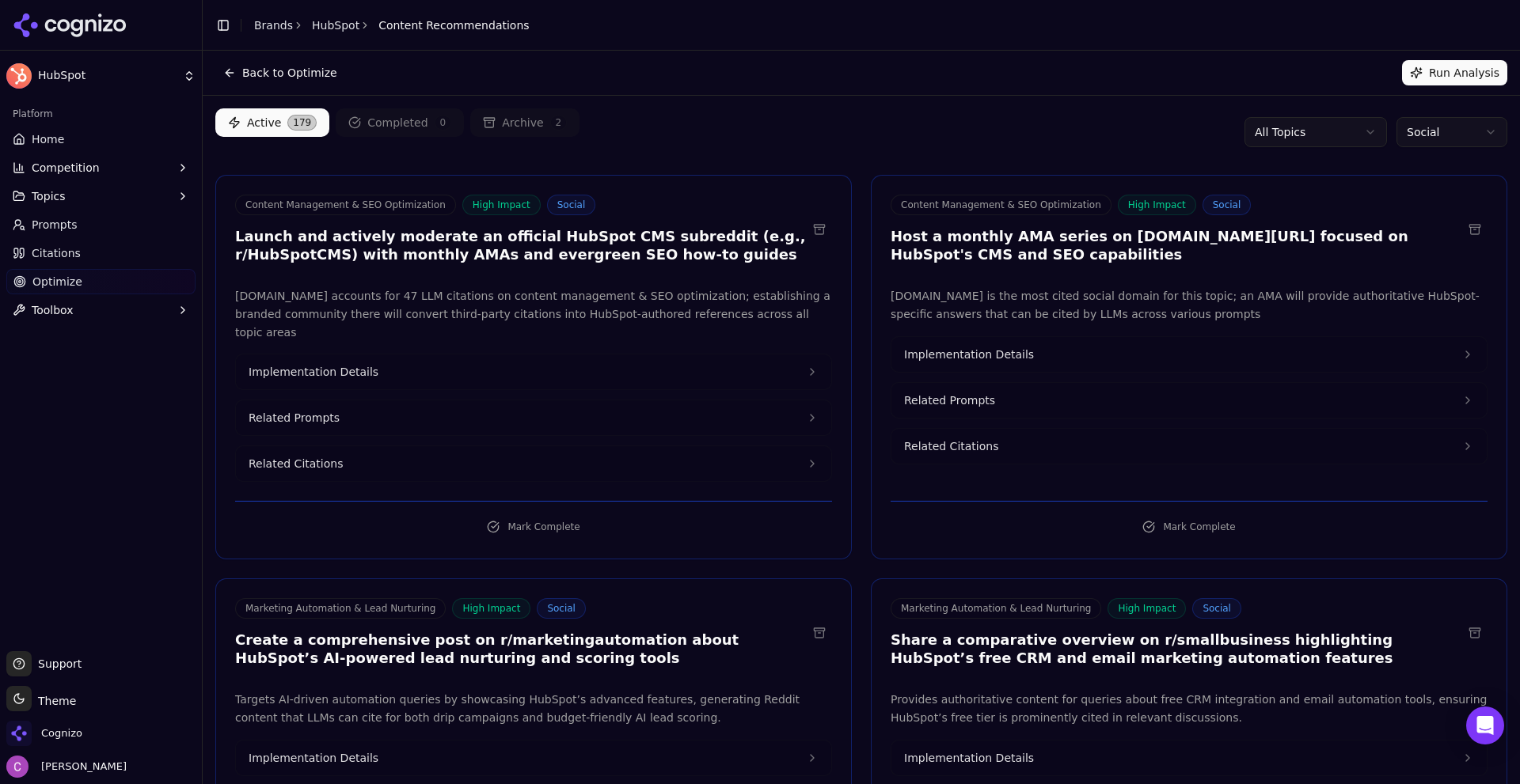
click at [880, 132] on div "Active 179 Completed 0 Archive 2 All Topics Social" at bounding box center [861, 132] width 1292 height 47
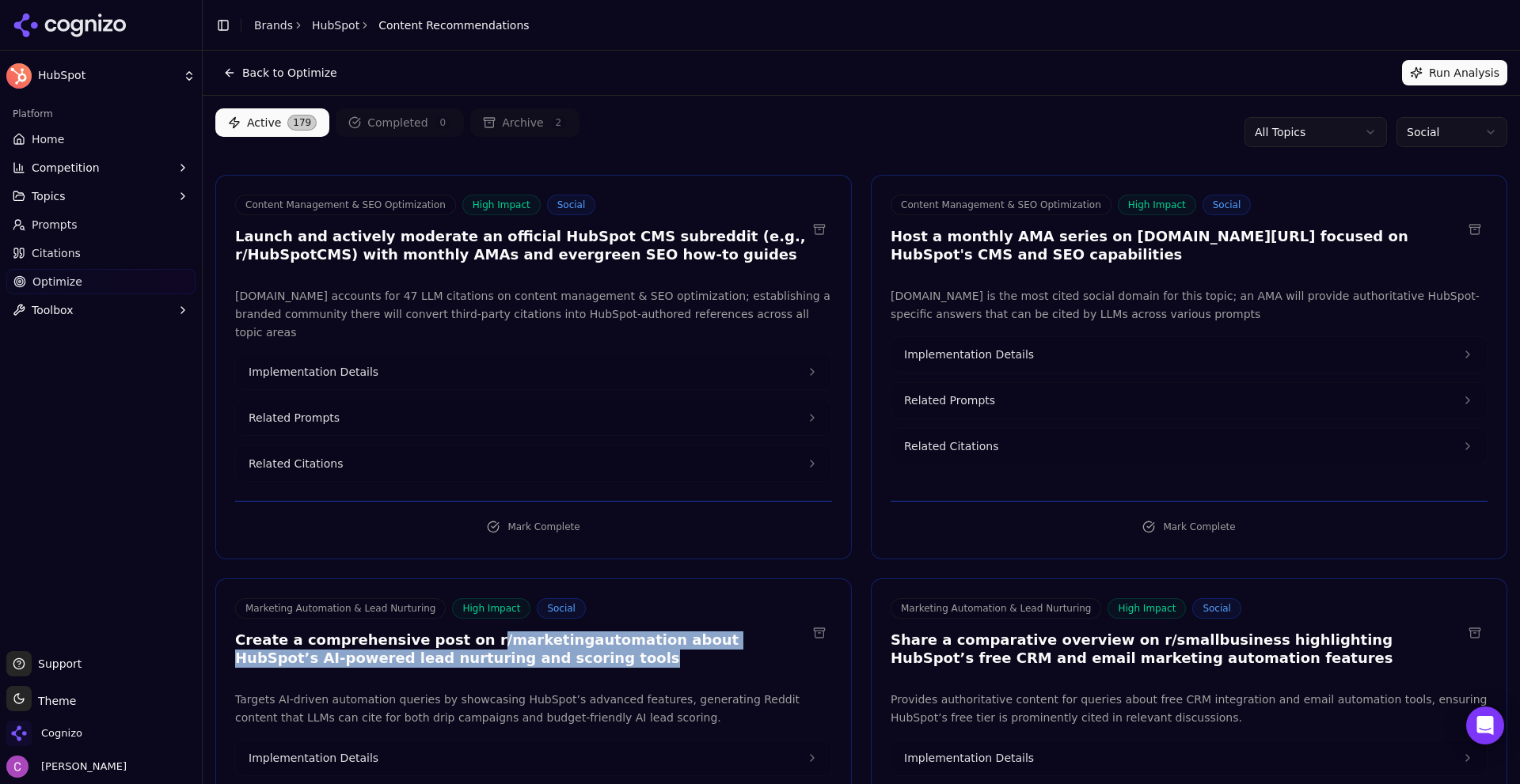
drag, startPoint x: 452, startPoint y: 616, endPoint x: 576, endPoint y: 642, distance: 126.7
click at [576, 642] on h3 "Create a comprehensive post on r/marketingautomation about HubSpot’s AI-powered…" at bounding box center [521, 649] width 571 height 35
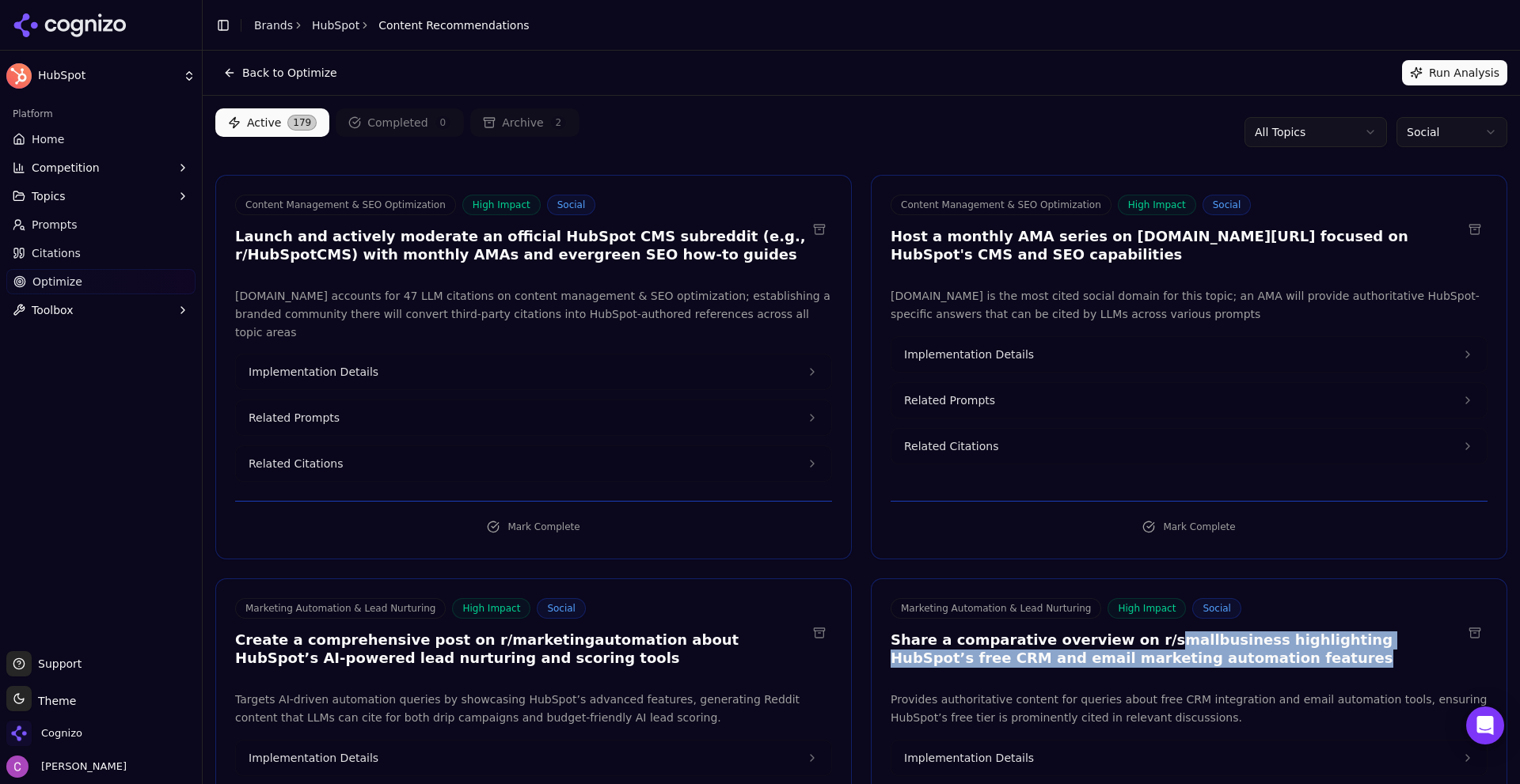
drag, startPoint x: 1123, startPoint y: 623, endPoint x: 1207, endPoint y: 633, distance: 84.6
click at [1195, 633] on h3 "Share a comparative overview on r/smallbusiness highlighting HubSpot’s free CRM…" at bounding box center [1176, 649] width 571 height 35
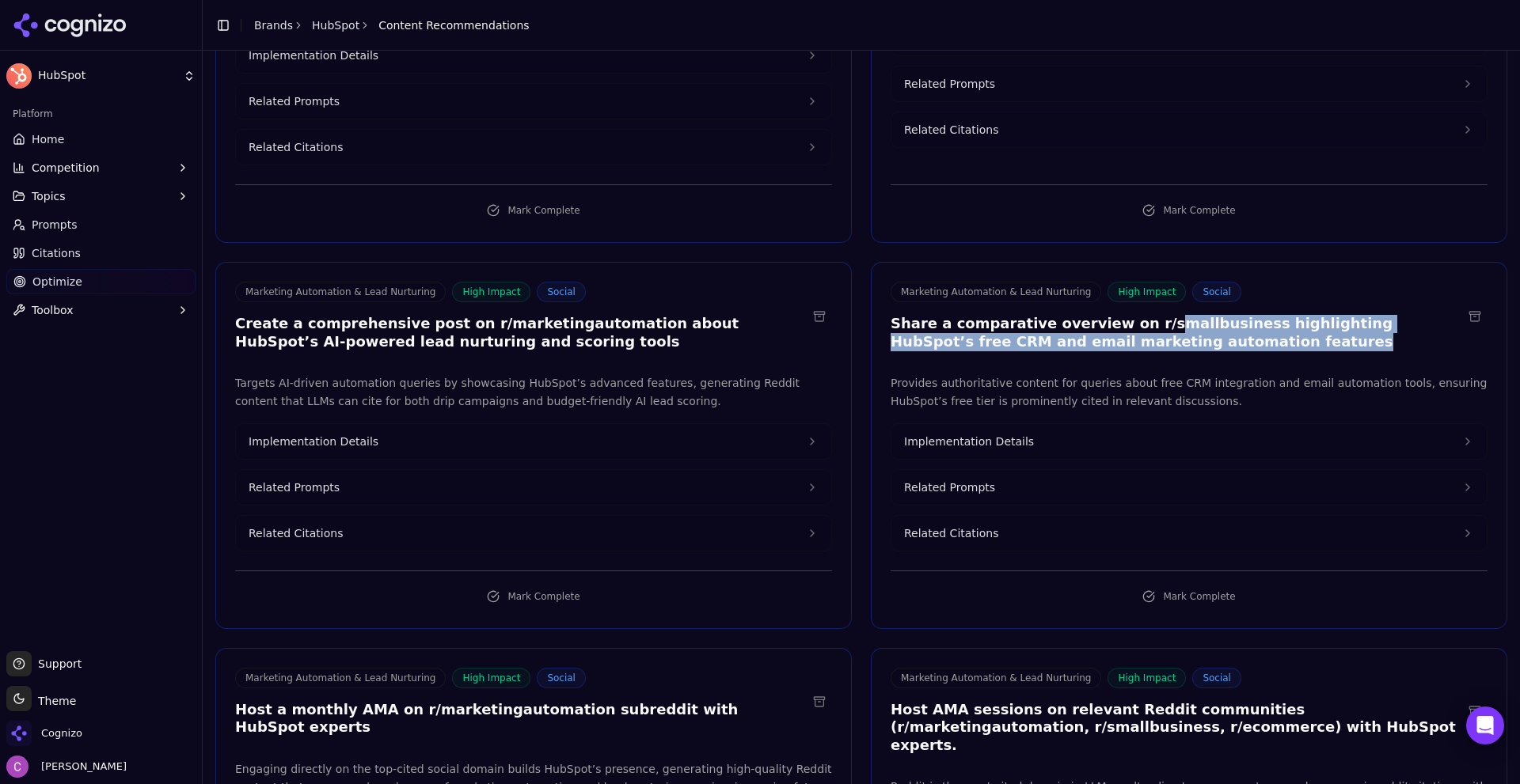
click at [1051, 424] on button "Implementation Details" at bounding box center [1189, 441] width 595 height 35
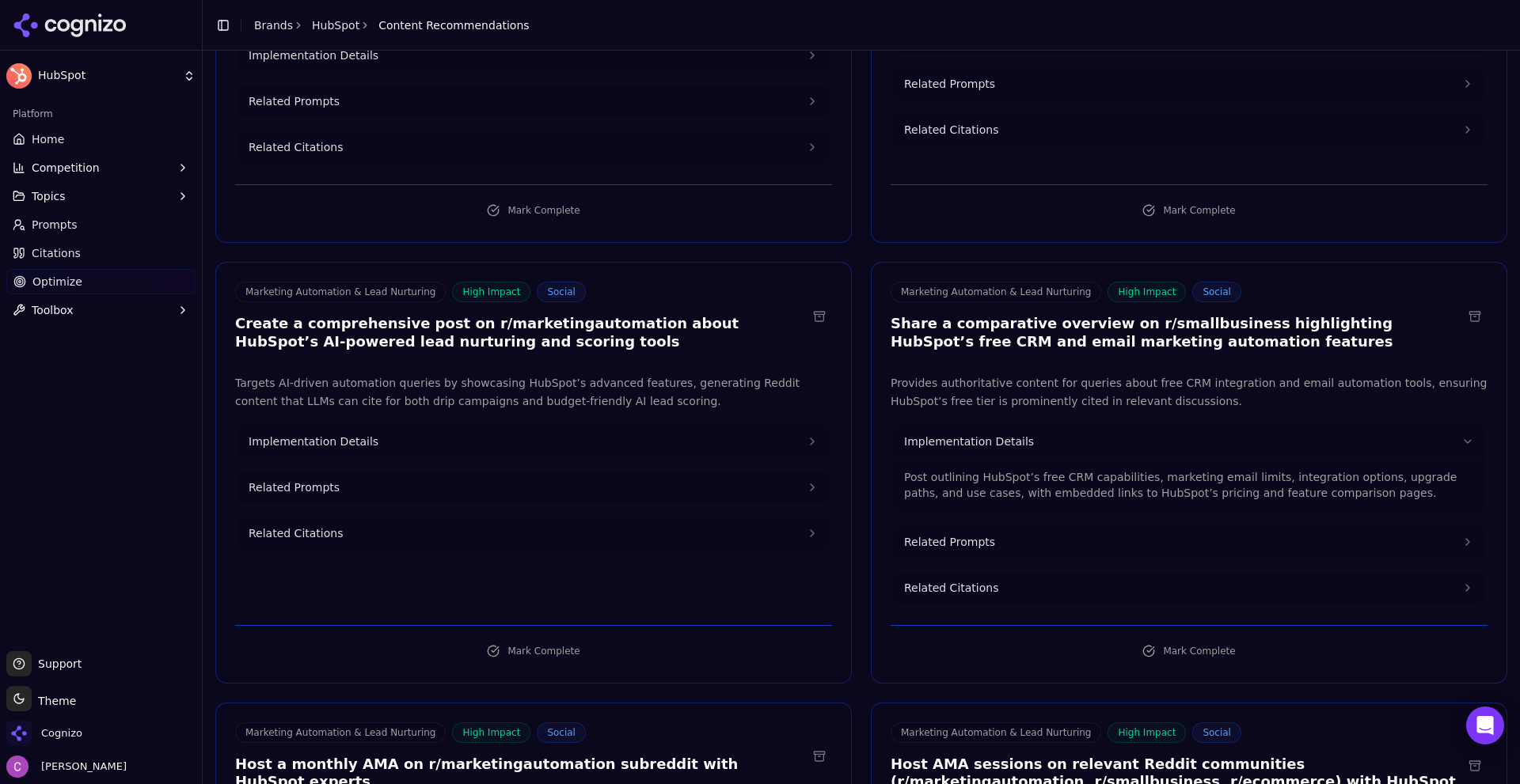
click at [1000, 541] on div "Related Prompts" at bounding box center [1189, 541] width 597 height 36
click at [991, 526] on button "Related Prompts" at bounding box center [1189, 541] width 595 height 35
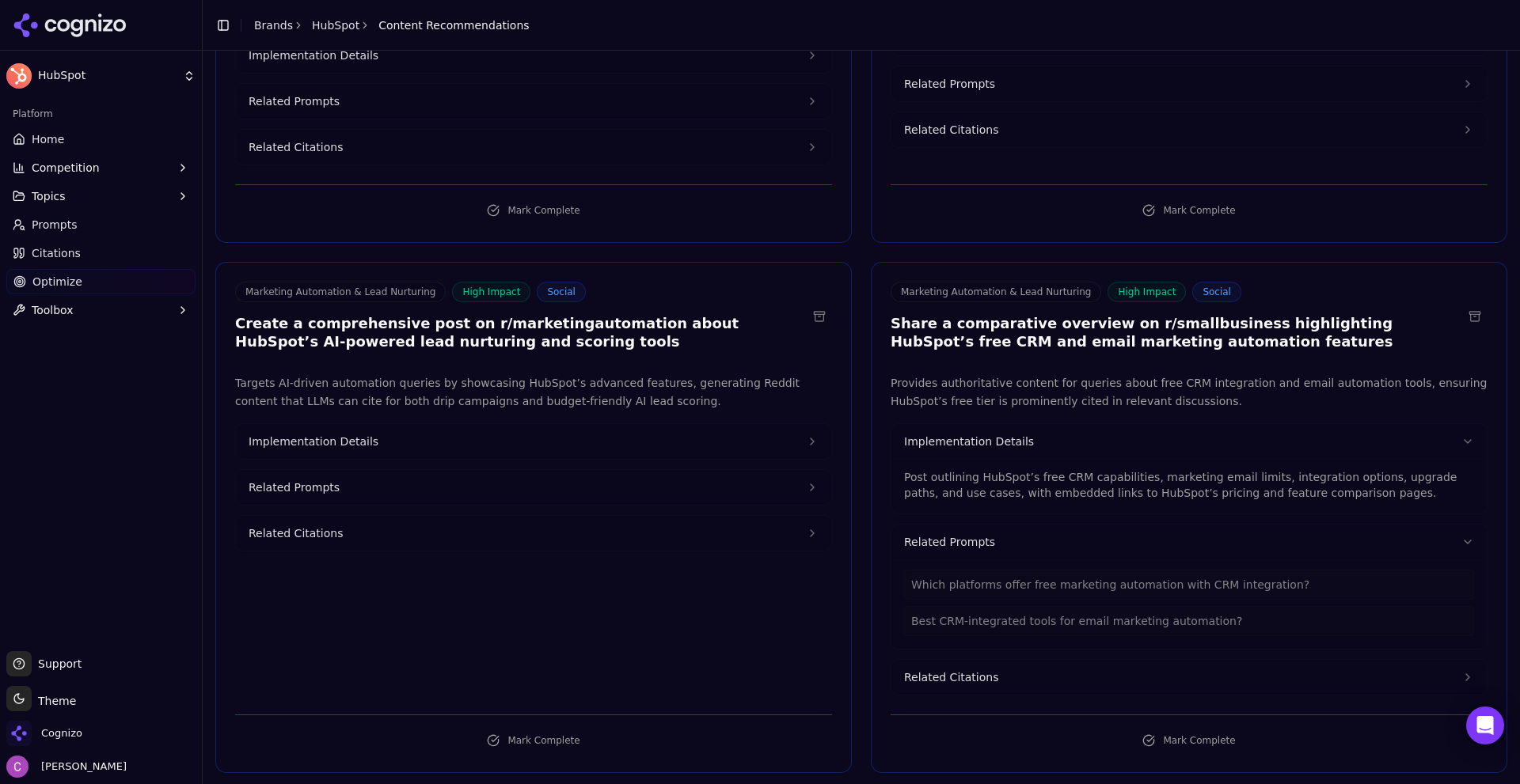
click at [463, 470] on button "Related Prompts" at bounding box center [533, 487] width 595 height 35
click at [436, 424] on button "Implementation Details" at bounding box center [533, 441] width 595 height 35
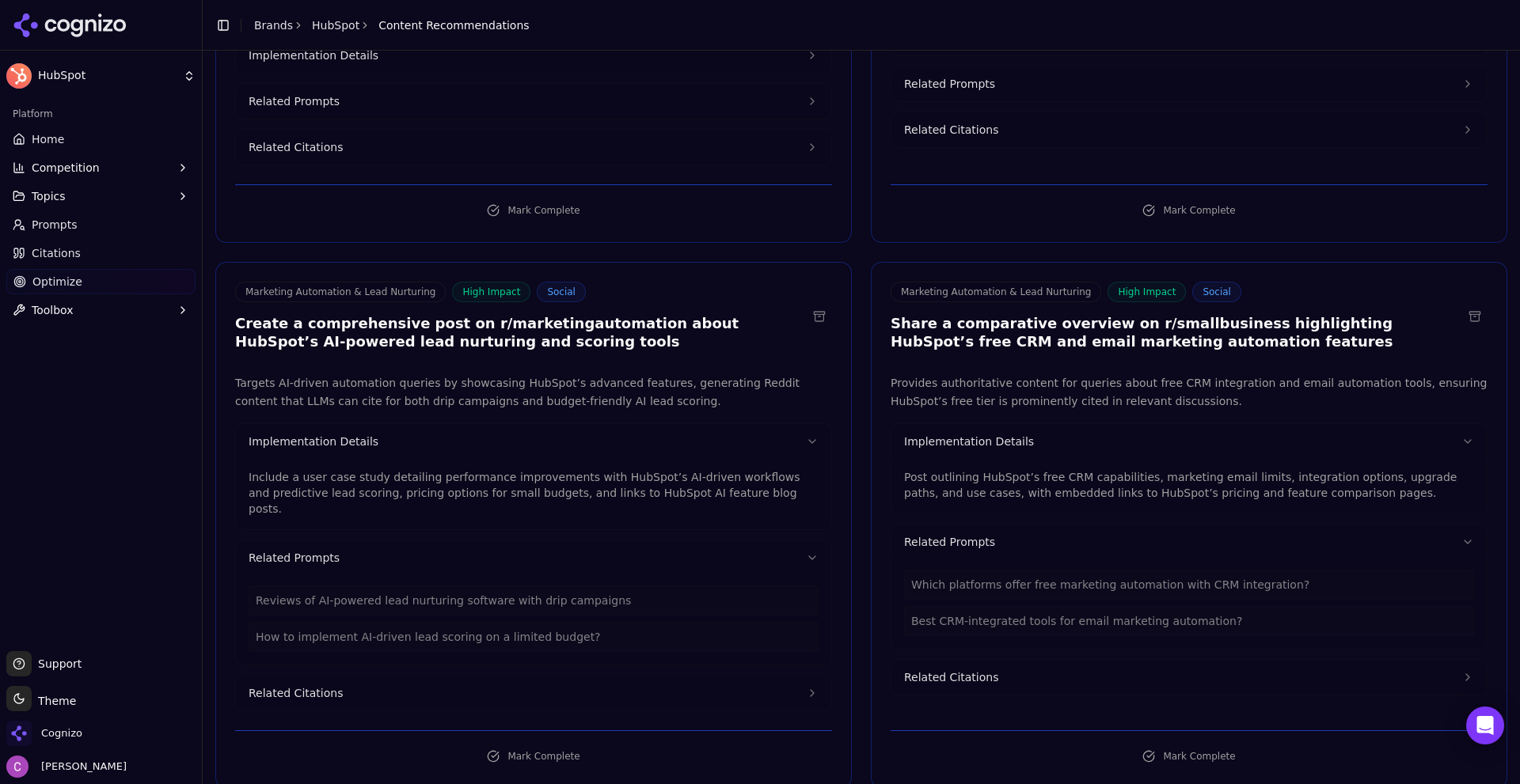
click at [418, 460] on div "Include a user case study detailing performance improvements with HubSpot’s AI-…" at bounding box center [533, 488] width 570 height 57
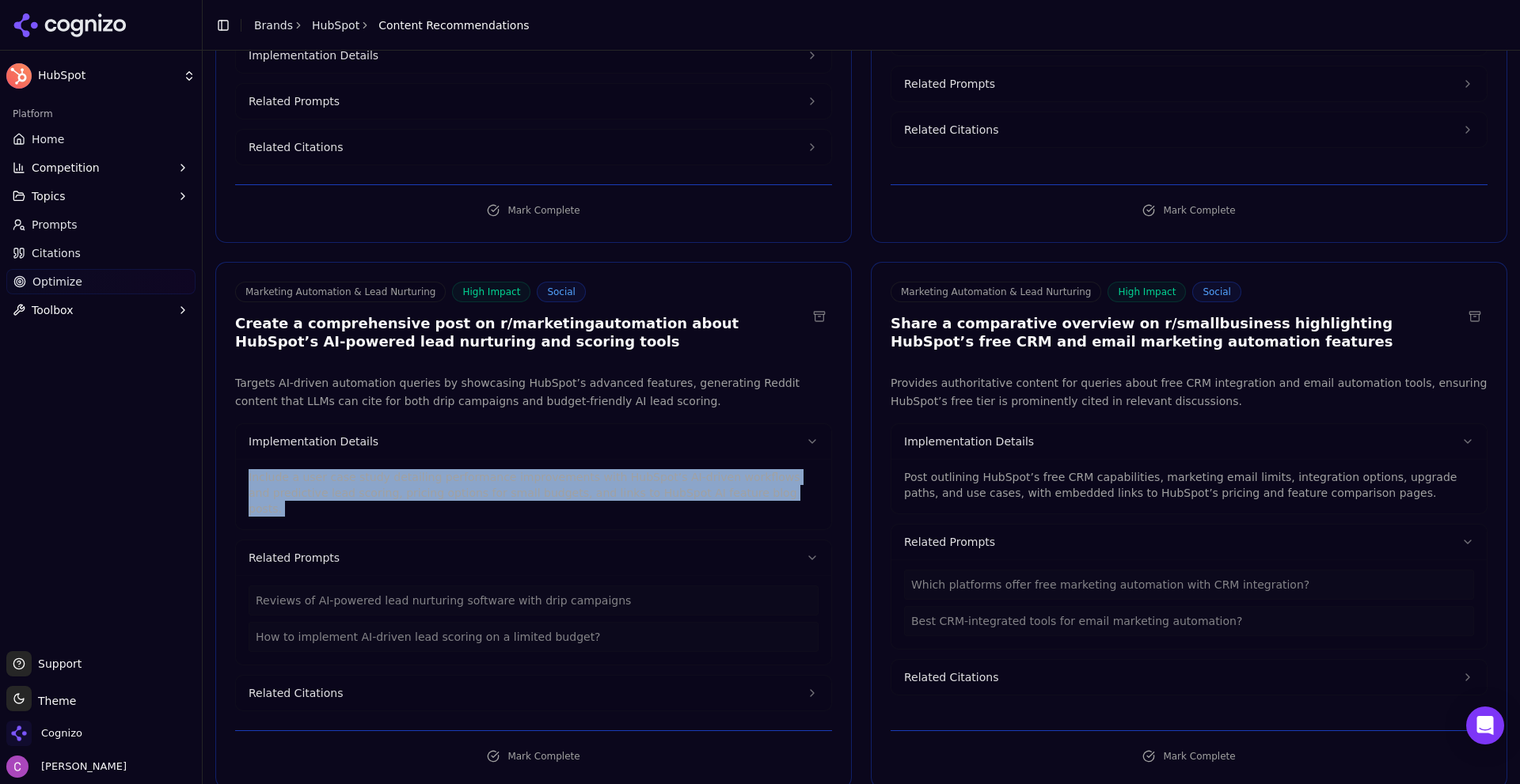
click at [419, 460] on div "Include a user case study detailing performance improvements with HubSpot’s AI-…" at bounding box center [533, 488] width 570 height 57
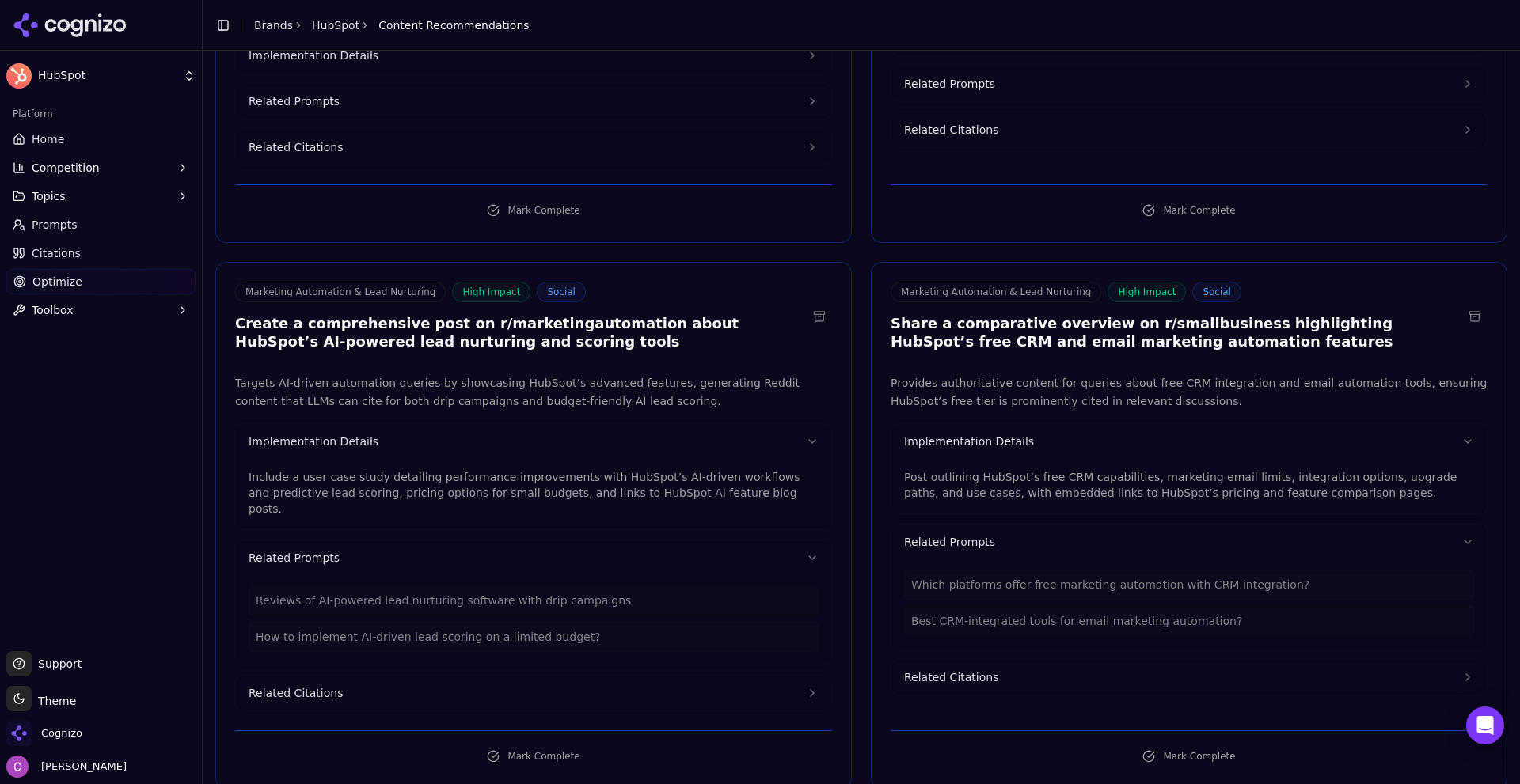
click at [975, 469] on p "Post outlining HubSpot’s free CRM capabilities, marketing email limits, integra…" at bounding box center [1189, 485] width 570 height 32
click at [969, 469] on p "Post outlining HubSpot’s free CRM capabilities, marketing email limits, integra…" at bounding box center [1189, 485] width 570 height 32
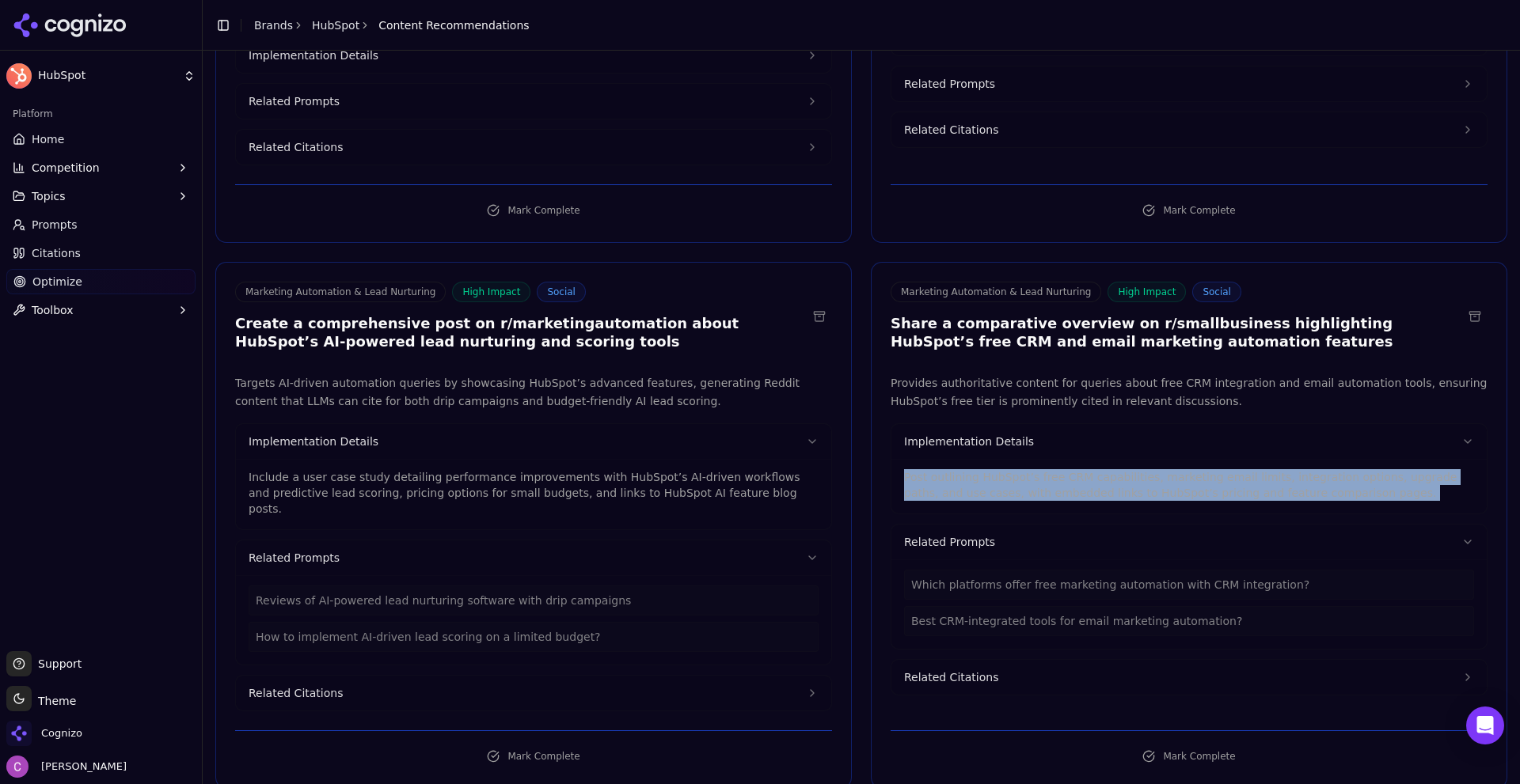
click at [970, 469] on p "Post outlining HubSpot’s free CRM capabilities, marketing email limits, integra…" at bounding box center [1189, 485] width 570 height 32
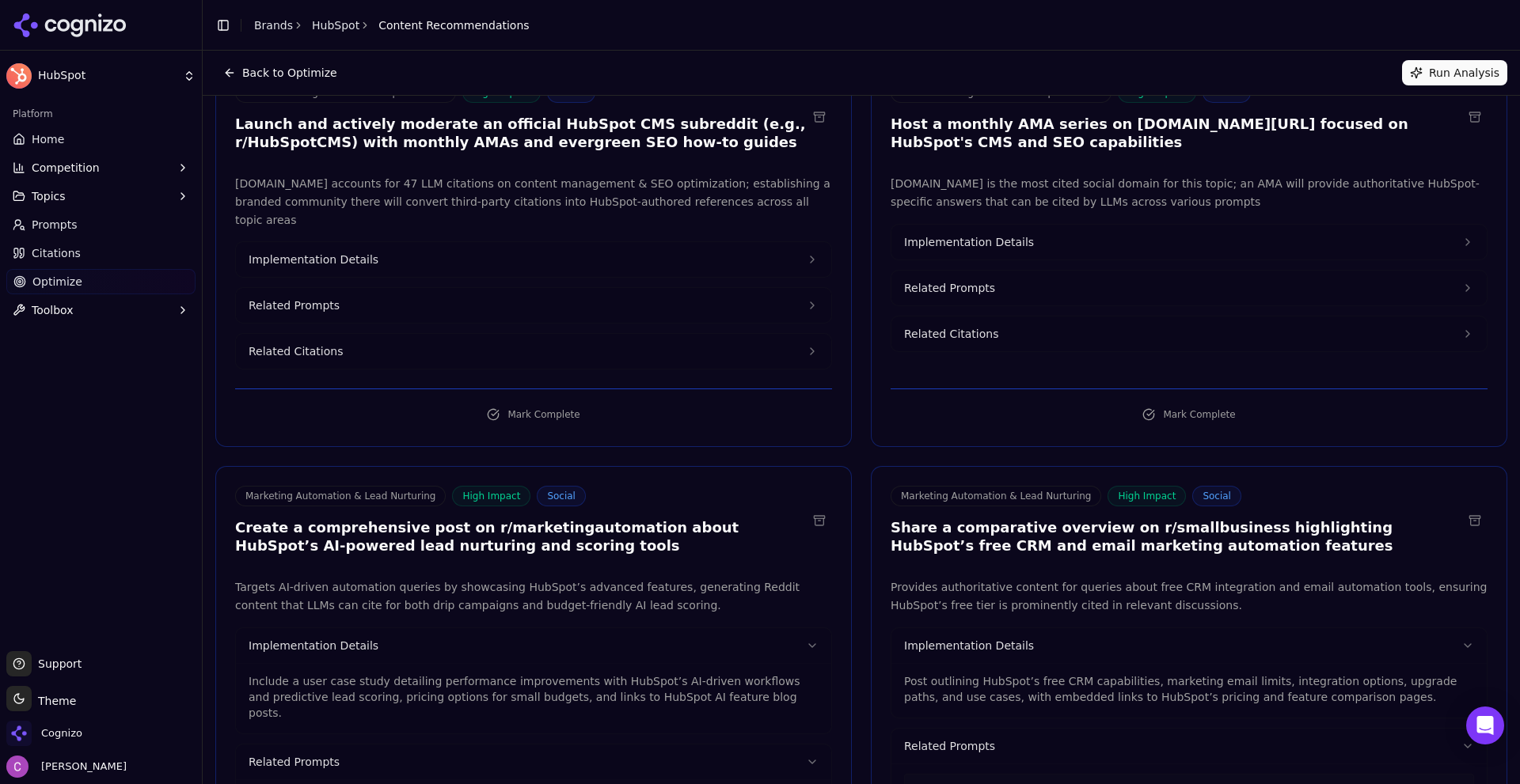
scroll to position [0, 0]
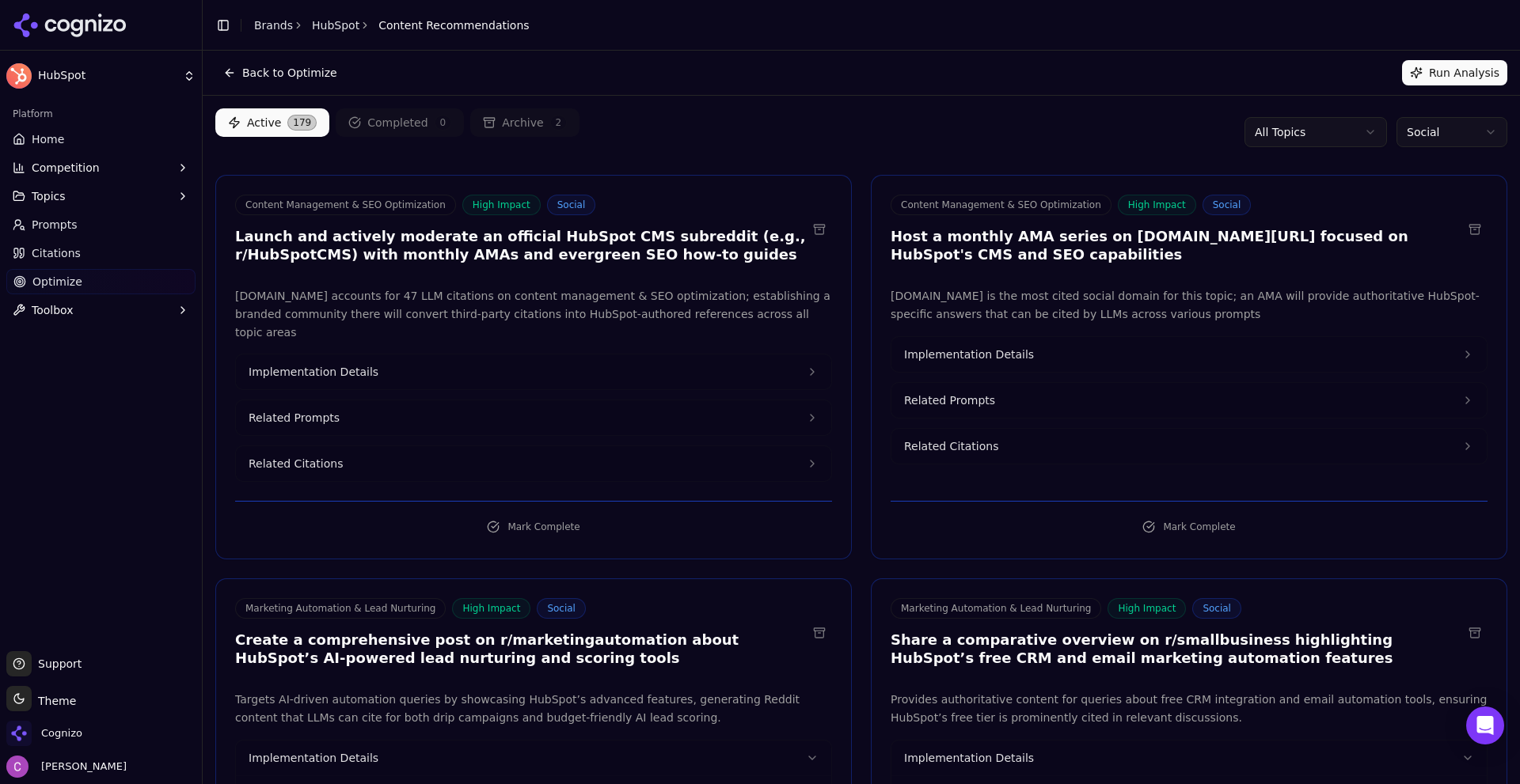
click at [789, 135] on div "Active 179 Completed 0 Archive 2 All Topics Social" at bounding box center [861, 132] width 1292 height 47
click at [76, 221] on link "Prompts" at bounding box center [101, 225] width 190 height 25
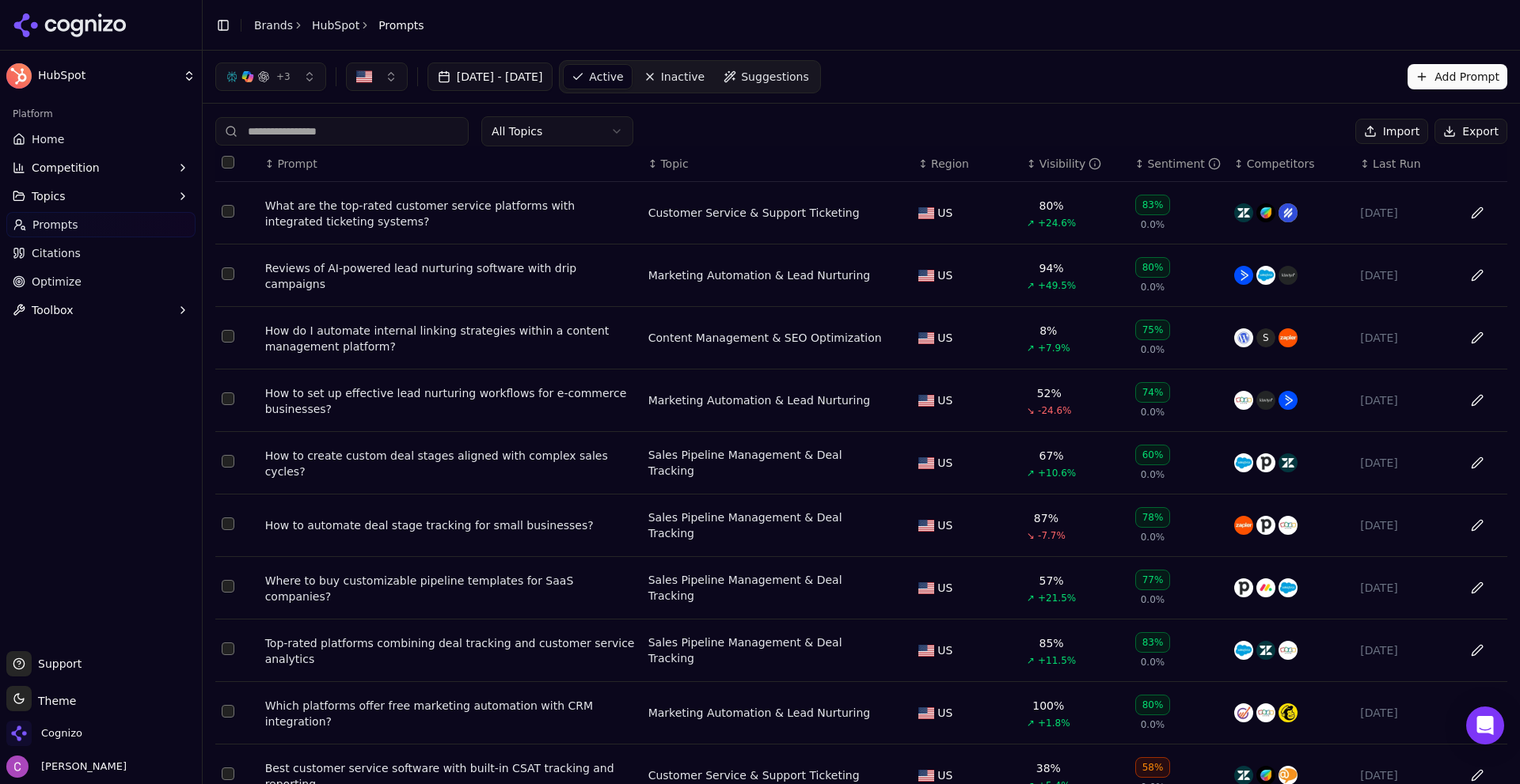
click at [370, 210] on div "What are the top-rated customer service platforms with integrated ticketing sys…" at bounding box center [451, 214] width 371 height 32
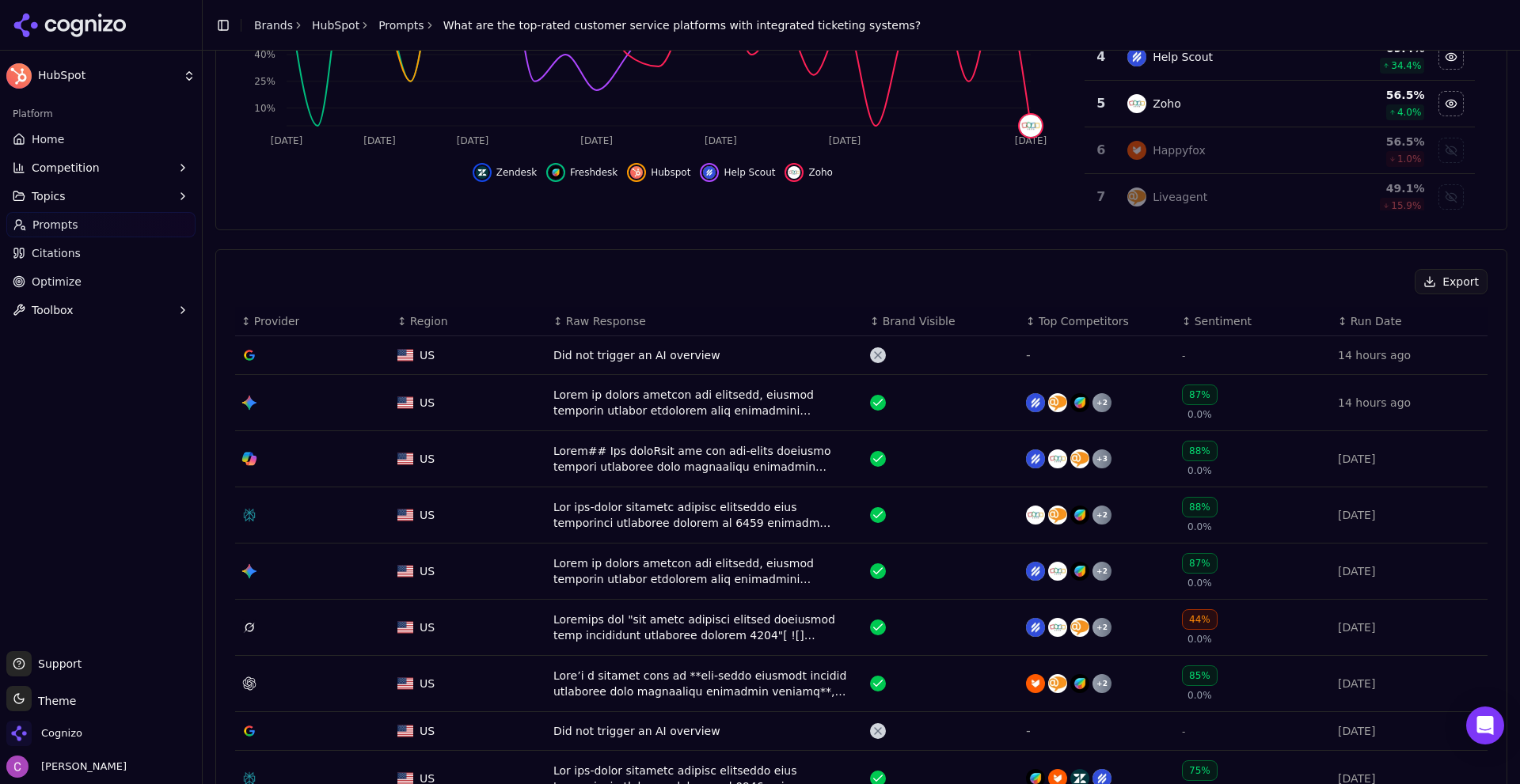
scroll to position [475, 0]
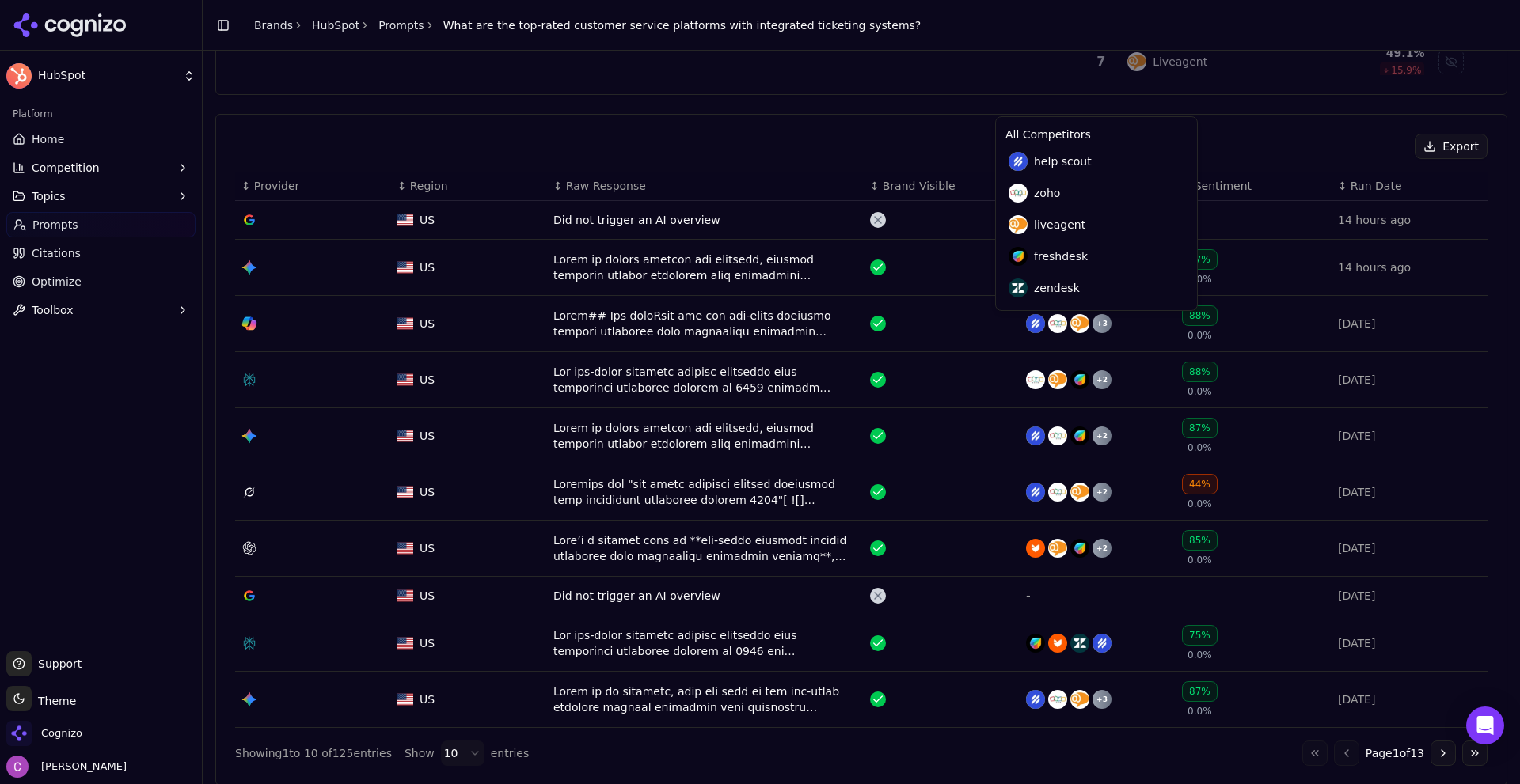
click at [1435, 761] on button "Go to next page" at bounding box center [1442, 753] width 25 height 25
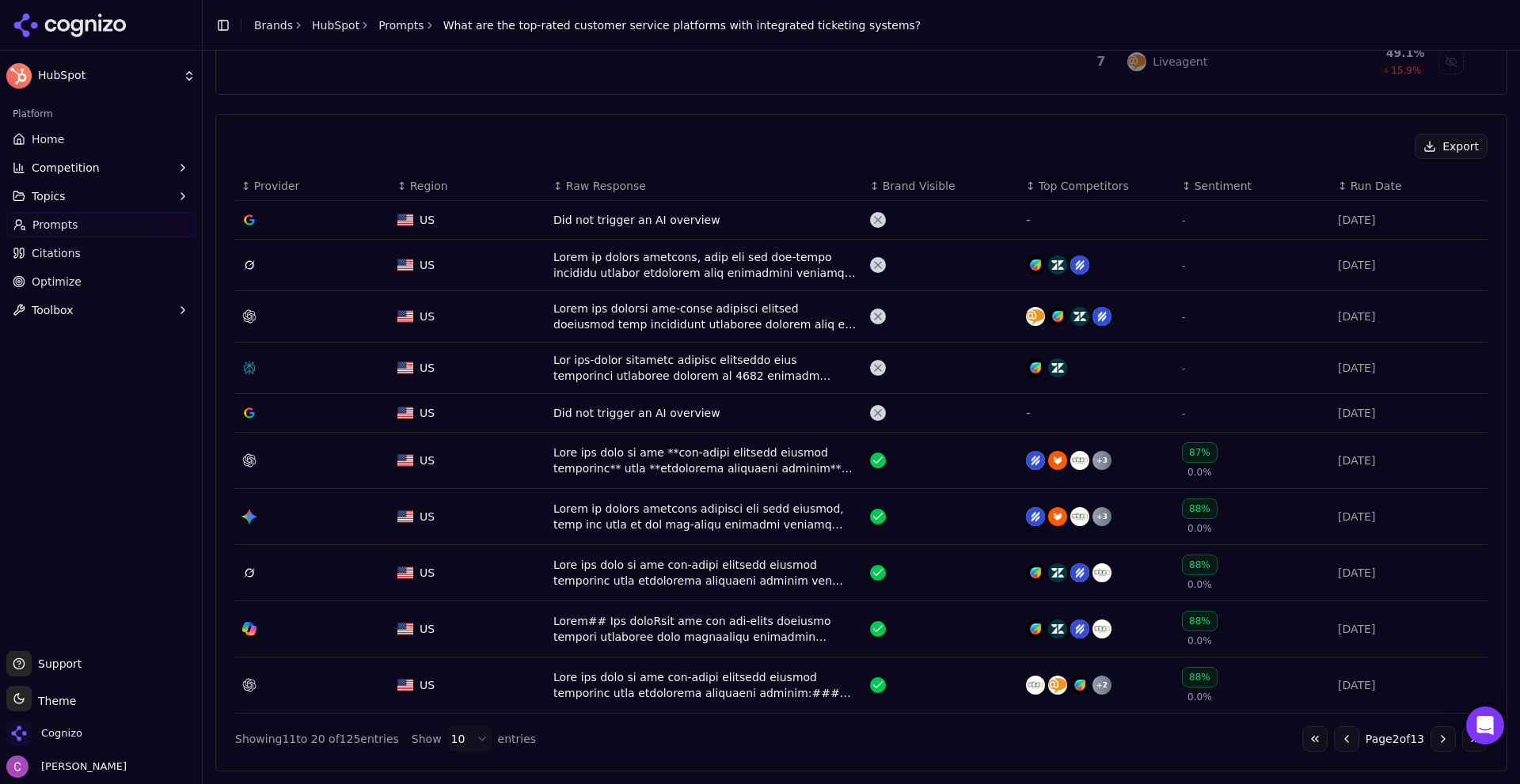
click at [1334, 749] on button "Go to previous page" at bounding box center [1346, 739] width 25 height 25
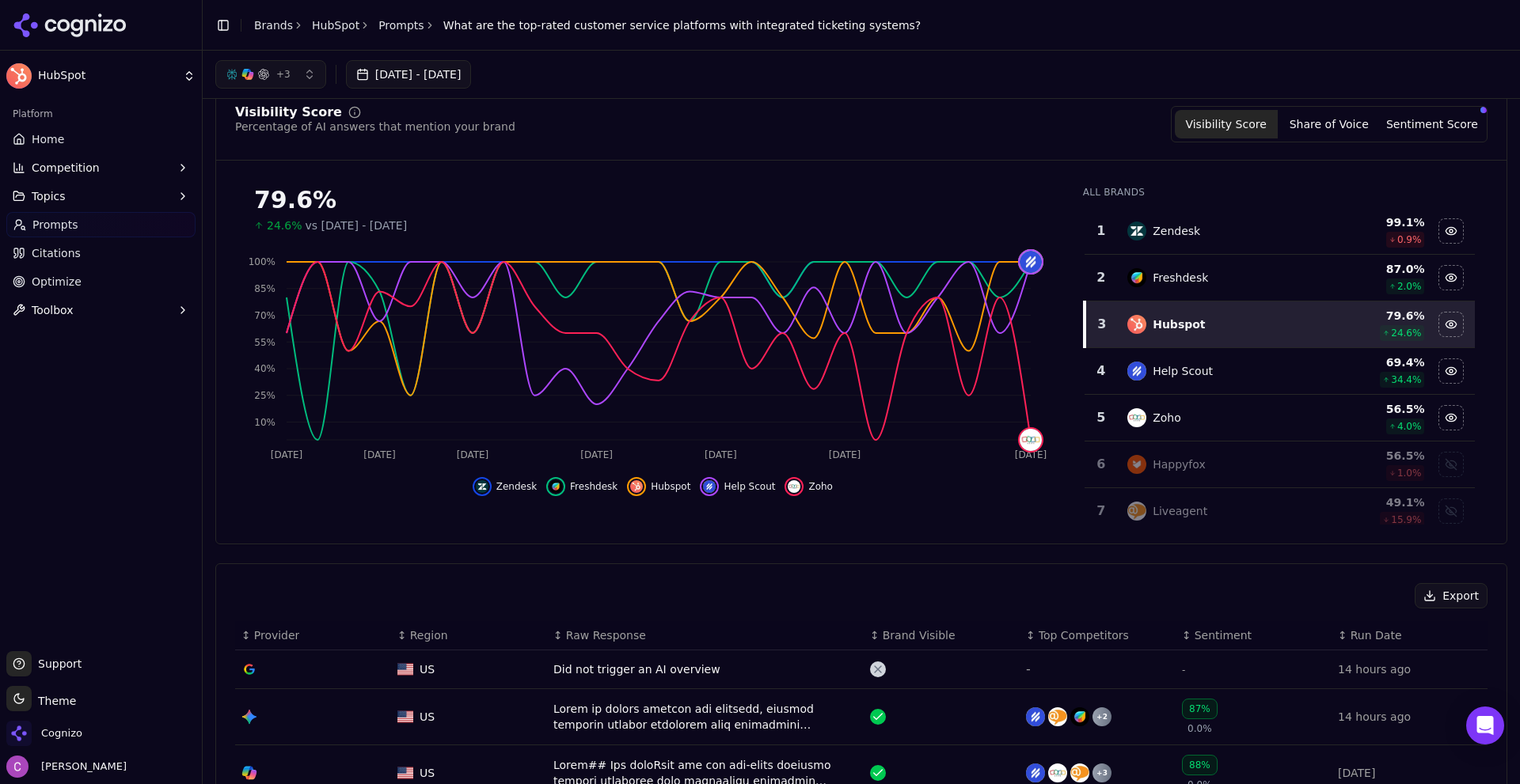
scroll to position [0, 0]
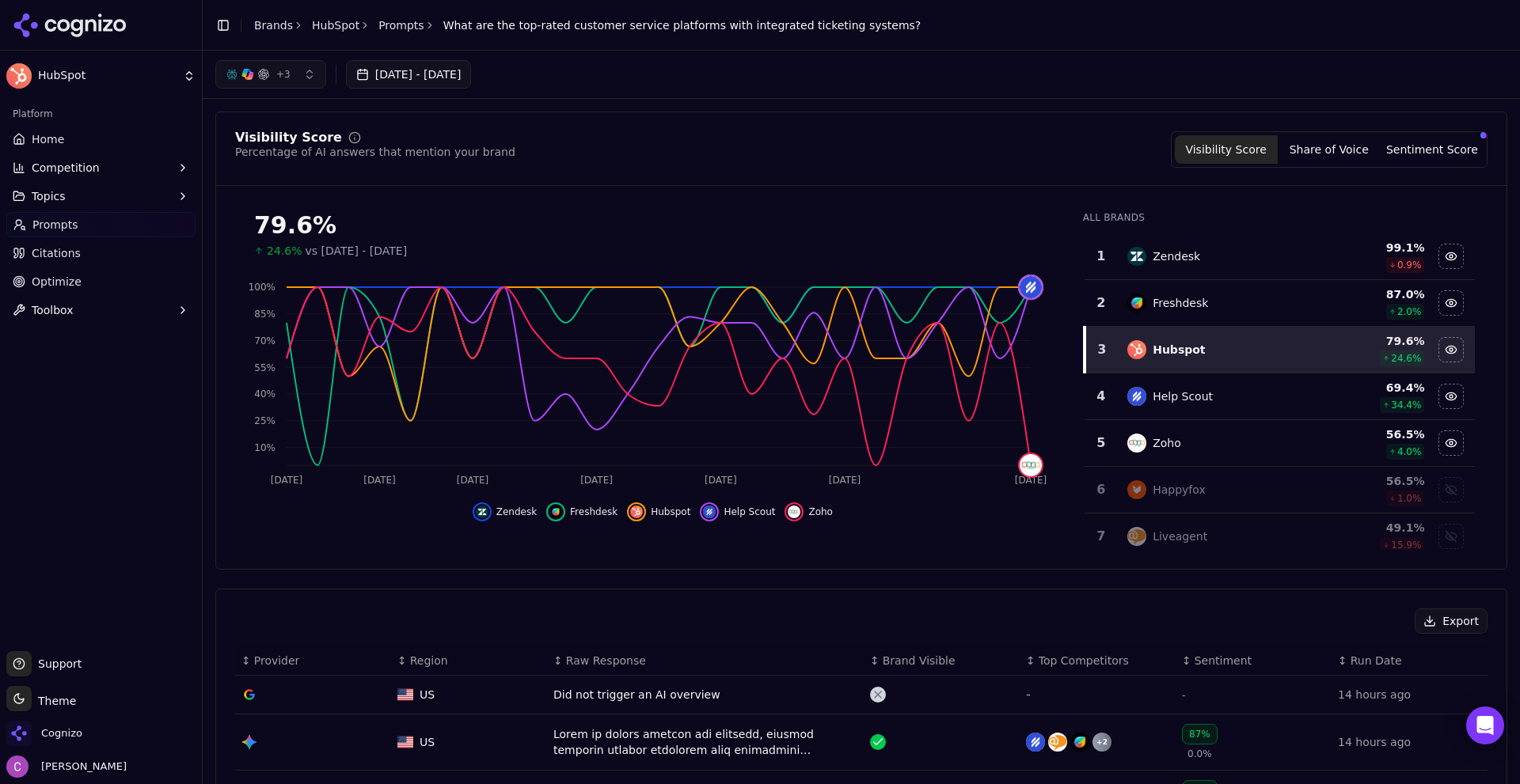
click at [92, 188] on button "Topics" at bounding box center [101, 196] width 190 height 25
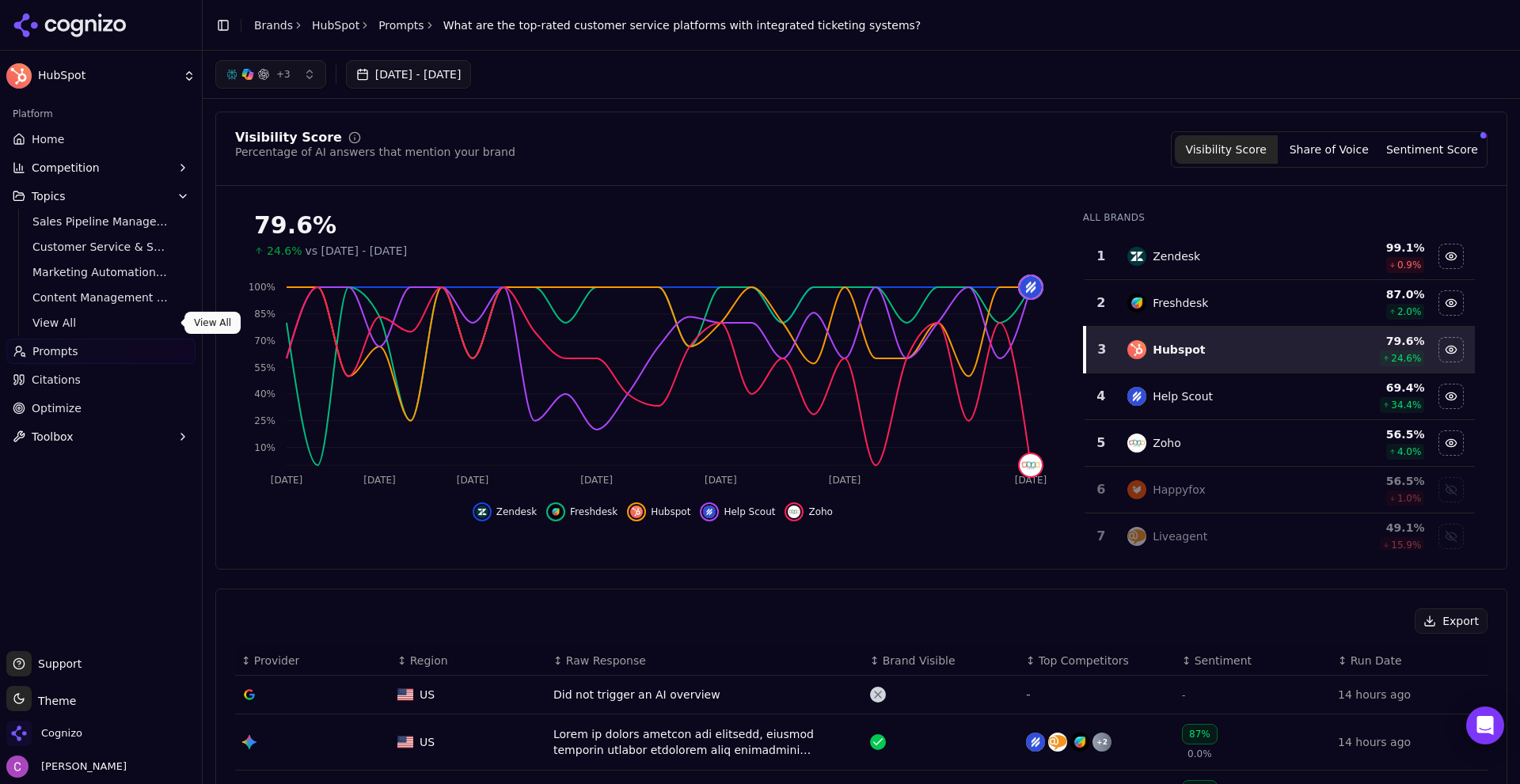
click at [70, 327] on span "View All" at bounding box center [101, 323] width 137 height 16
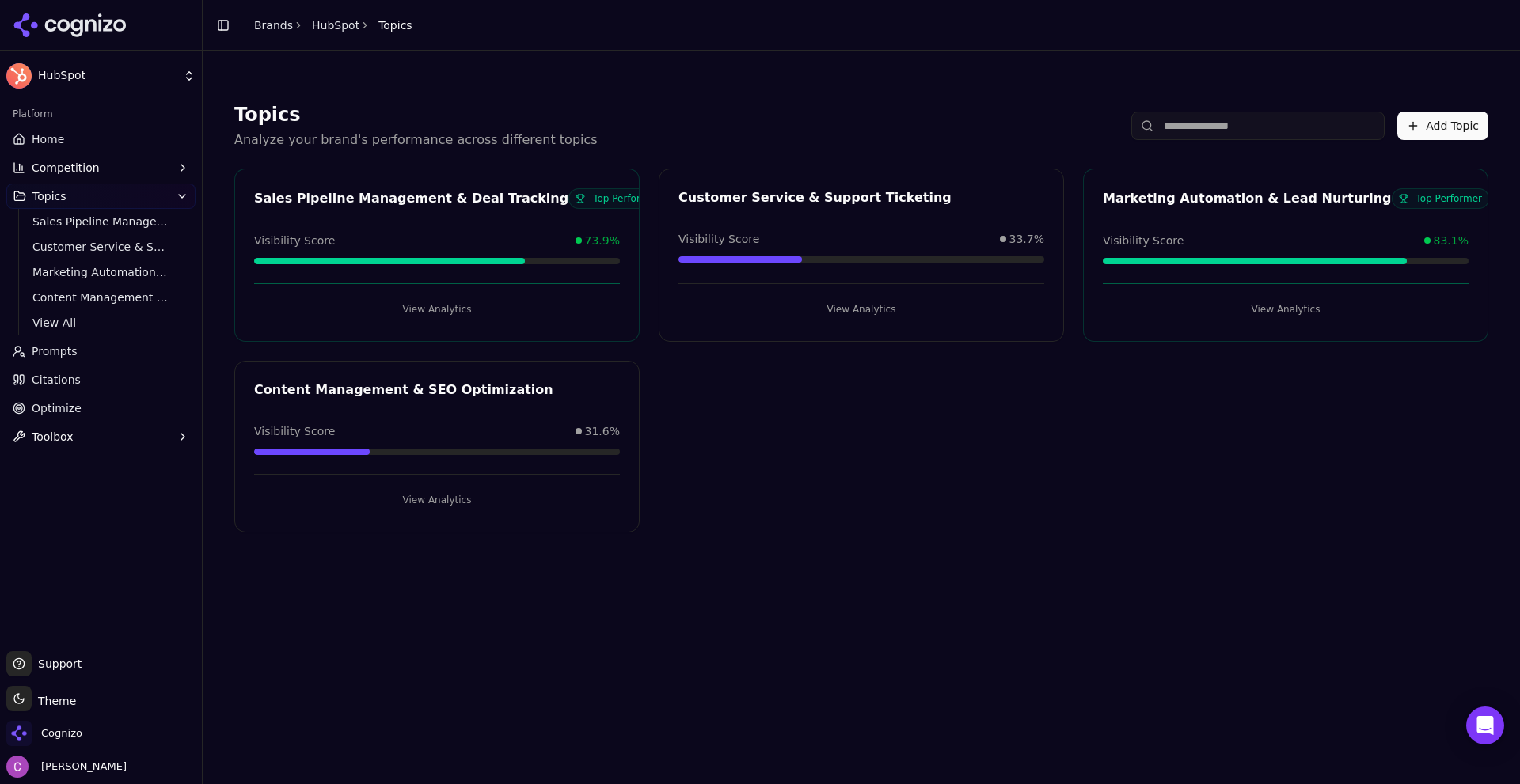
click at [875, 437] on div "Sales Pipeline Management & Deal Tracking Top Performer Visibility Score 73.9% …" at bounding box center [861, 350] width 1254 height 364
click at [809, 413] on div "Sales Pipeline Management & Deal Tracking Top Performer Visibility Score 73.9% …" at bounding box center [861, 350] width 1254 height 364
click at [39, 134] on span "Home" at bounding box center [48, 139] width 33 height 16
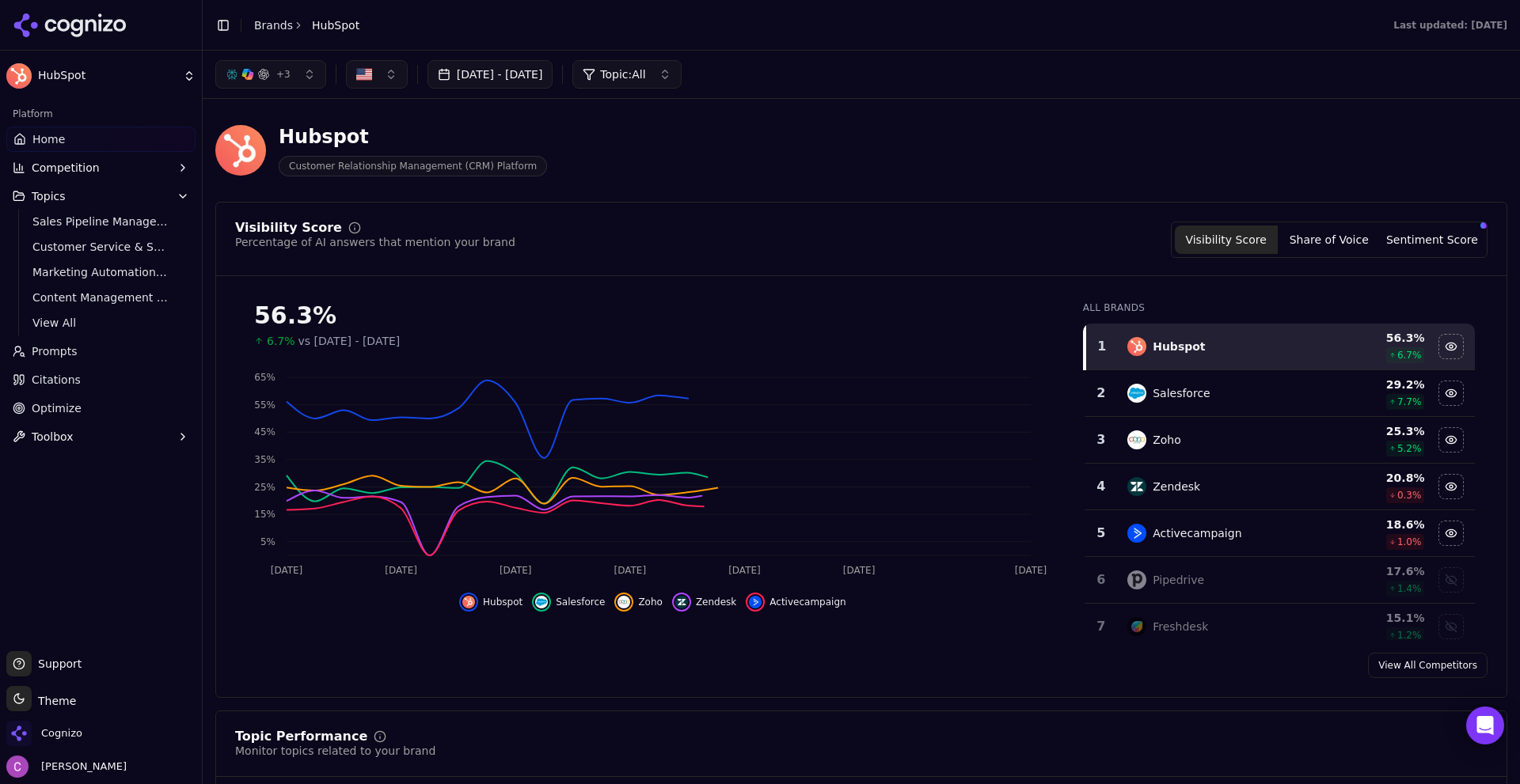
click at [814, 218] on div "Visibility Score Percentage of AI answers that mention your brand Visibility Sc…" at bounding box center [861, 450] width 1292 height 496
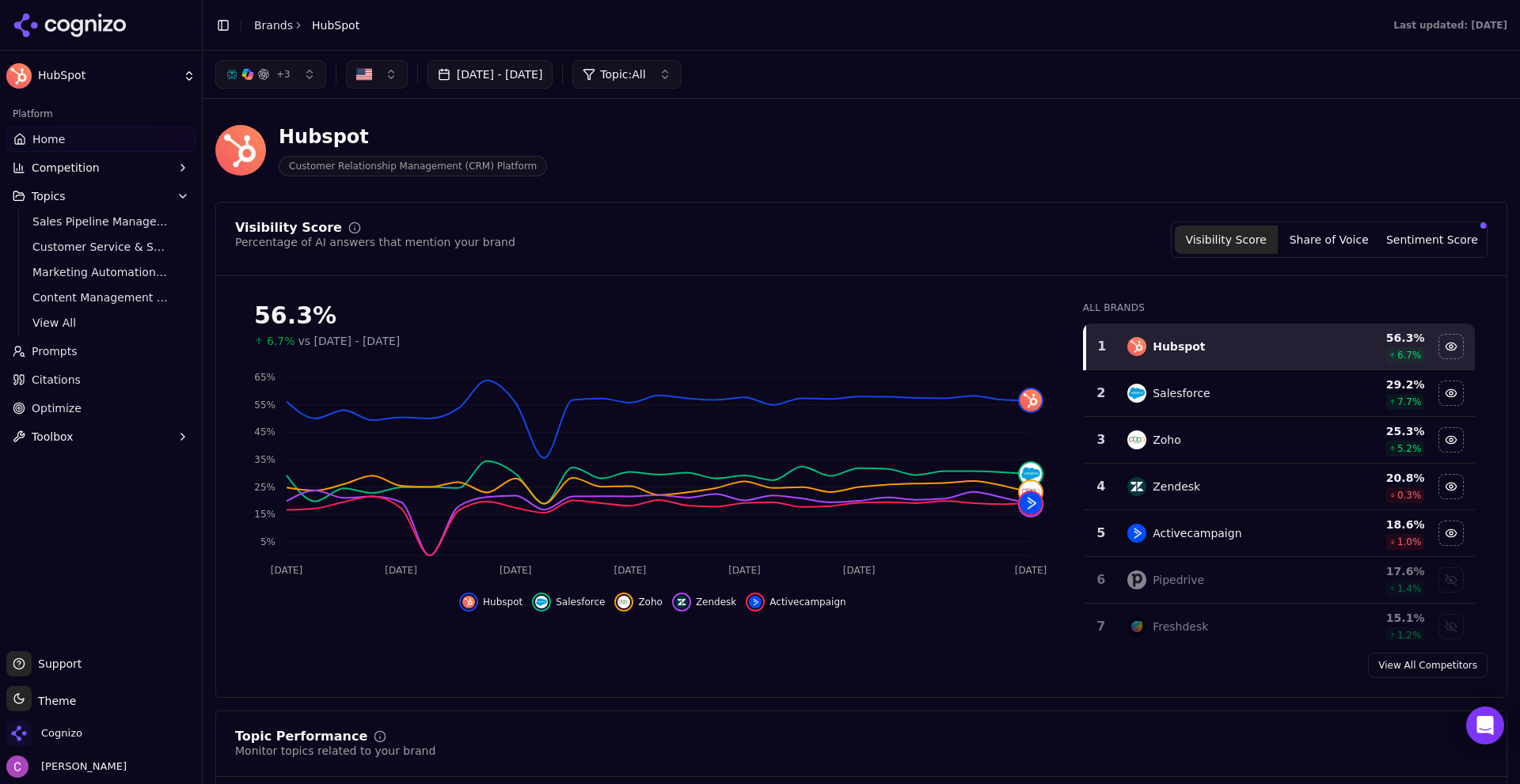
click at [280, 24] on link "Brands" at bounding box center [274, 25] width 39 height 13
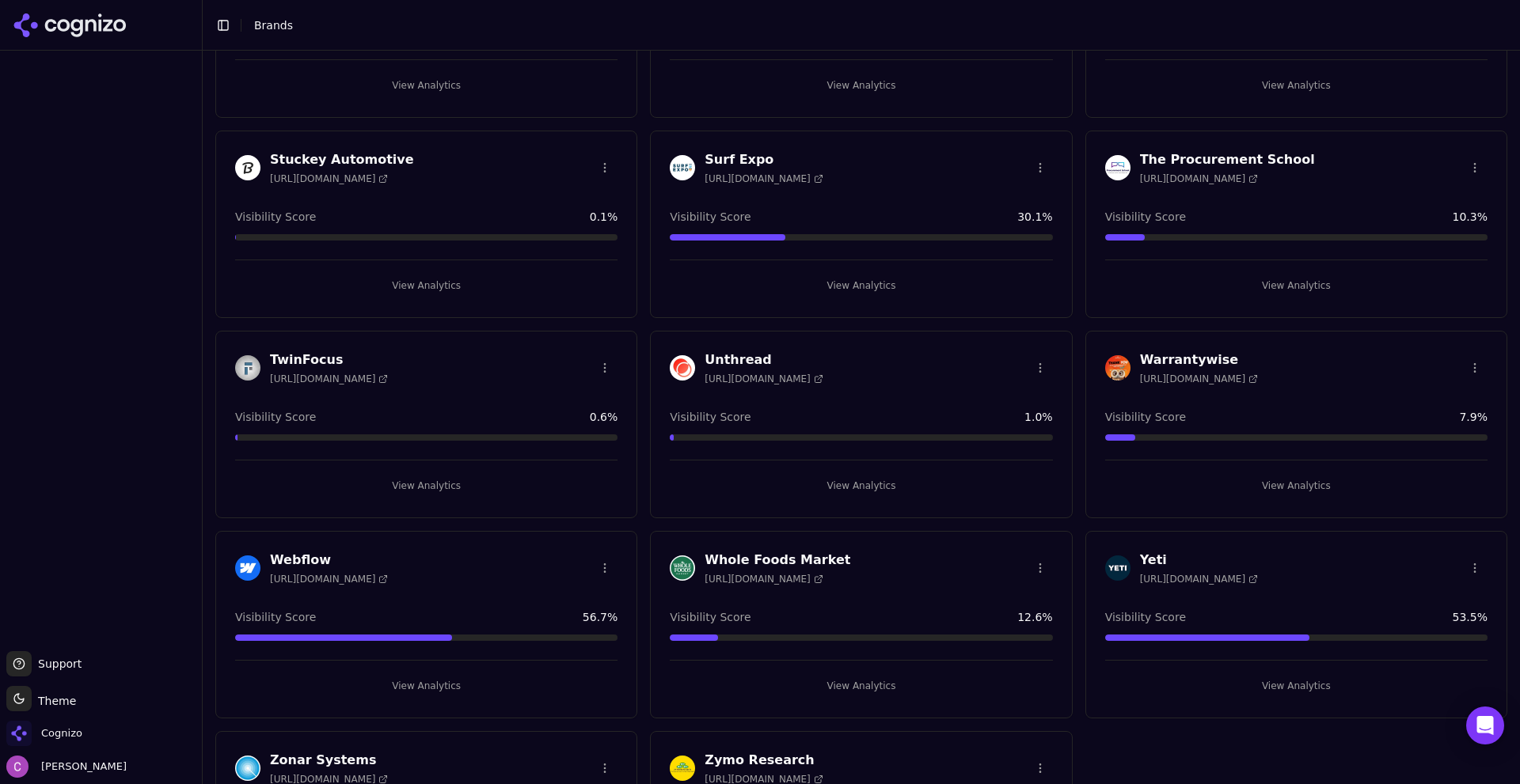
scroll to position [2755, 0]
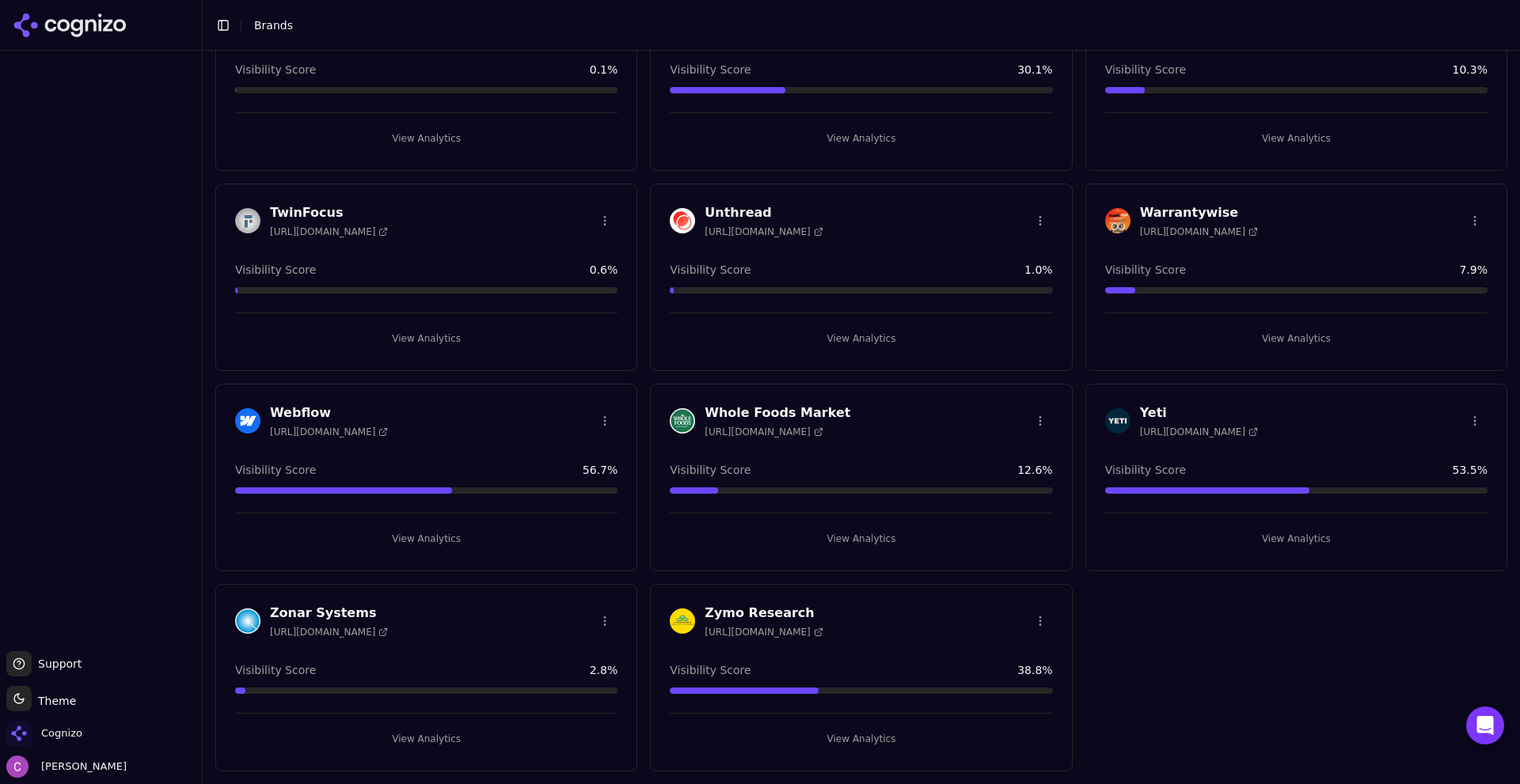
click at [1301, 548] on button "View Analytics" at bounding box center [1296, 539] width 383 height 25
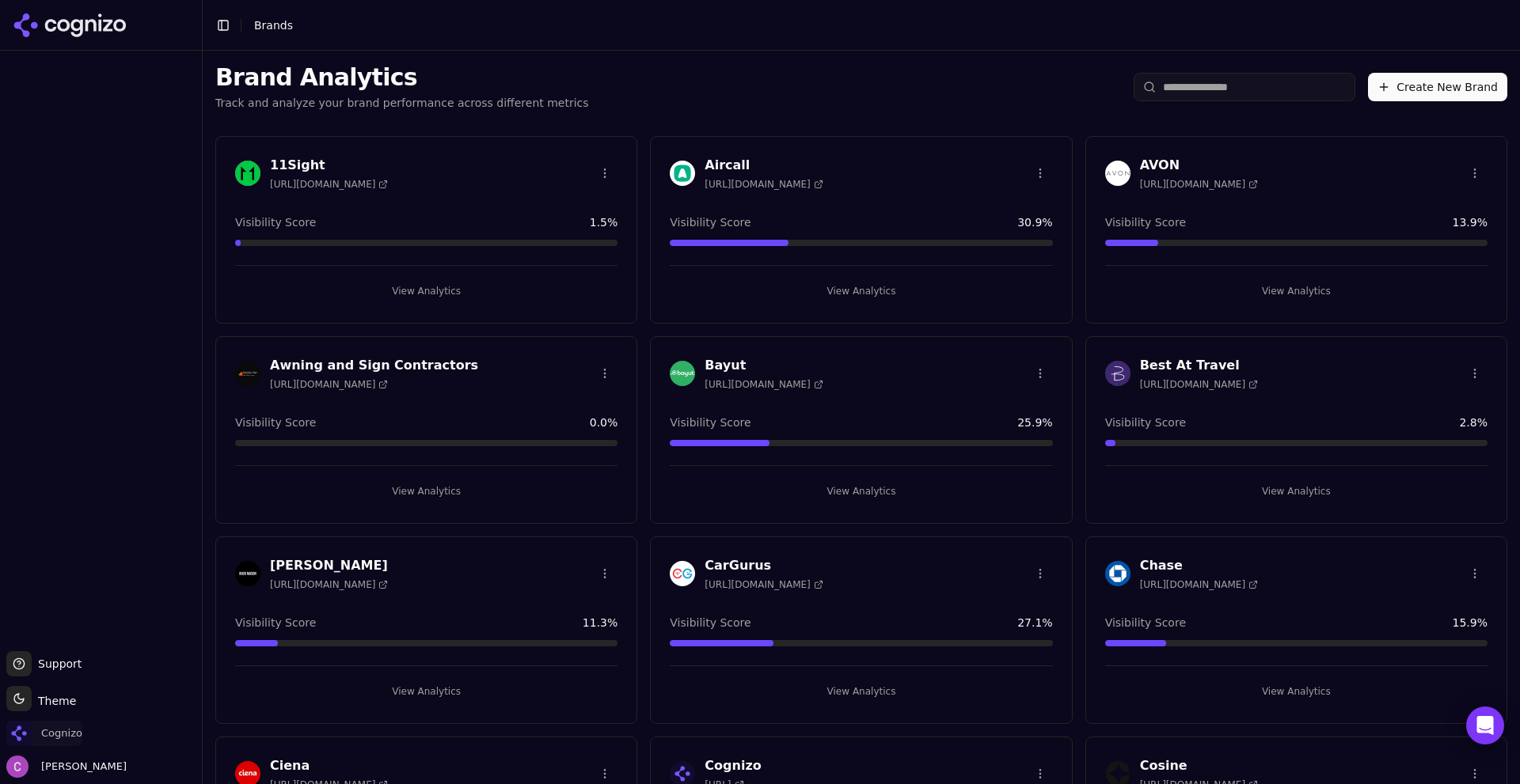
click at [76, 738] on span "Cognizo" at bounding box center [62, 733] width 41 height 14
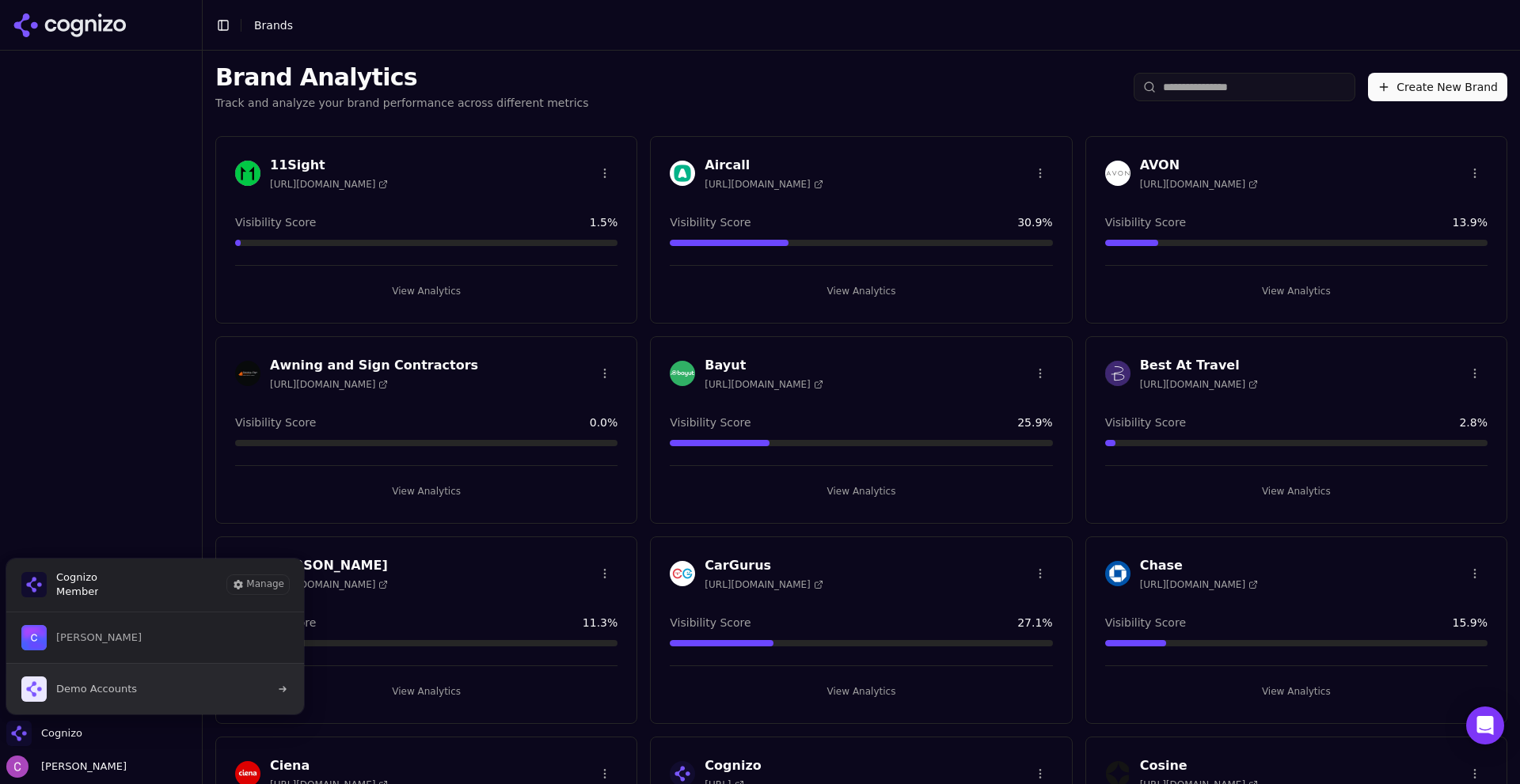
click at [152, 697] on button "Demo Accounts" at bounding box center [155, 688] width 299 height 51
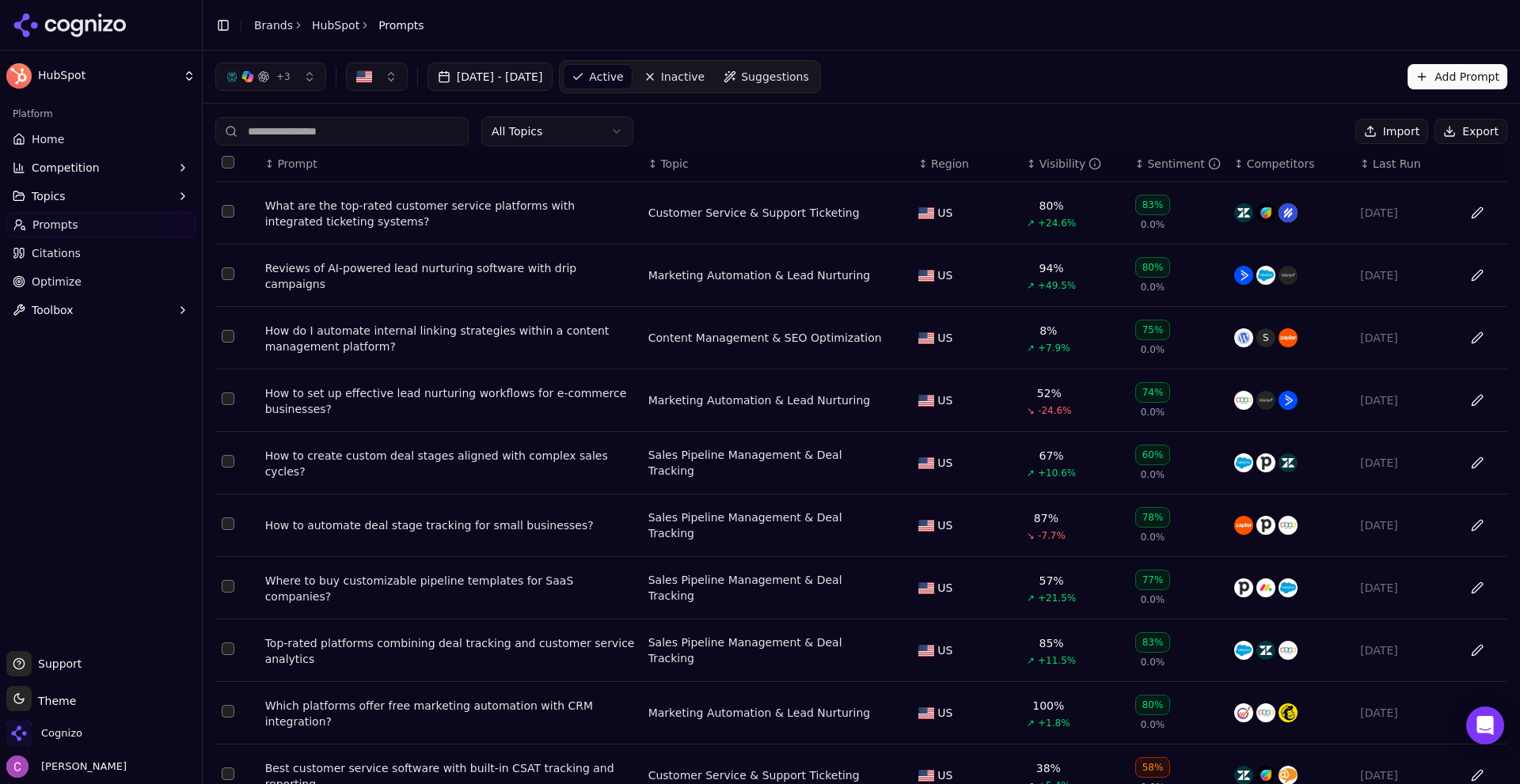
click at [388, 203] on div "What are the top-rated customer service platforms with integrated ticketing sys…" at bounding box center [451, 214] width 371 height 32
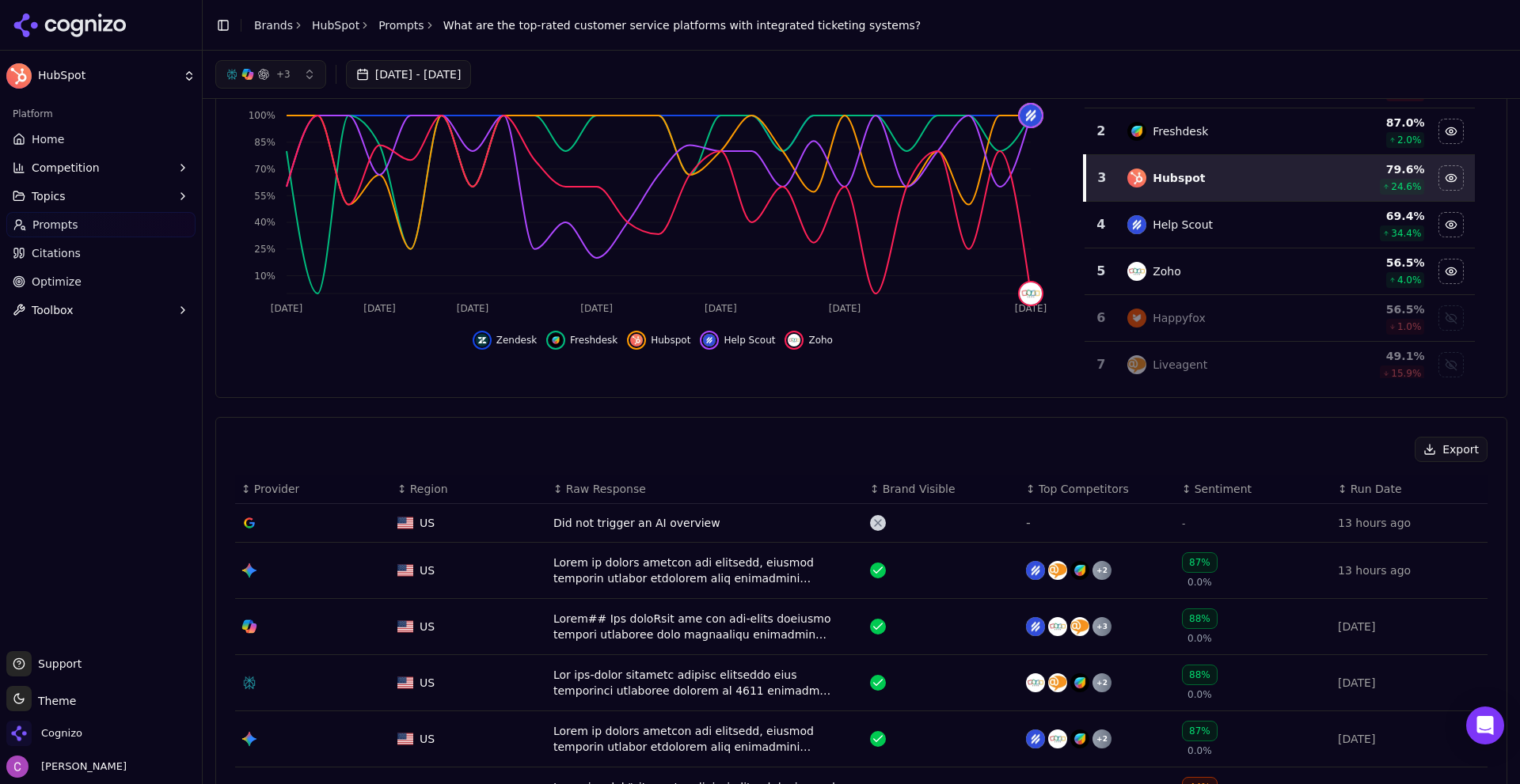
scroll to position [396, 0]
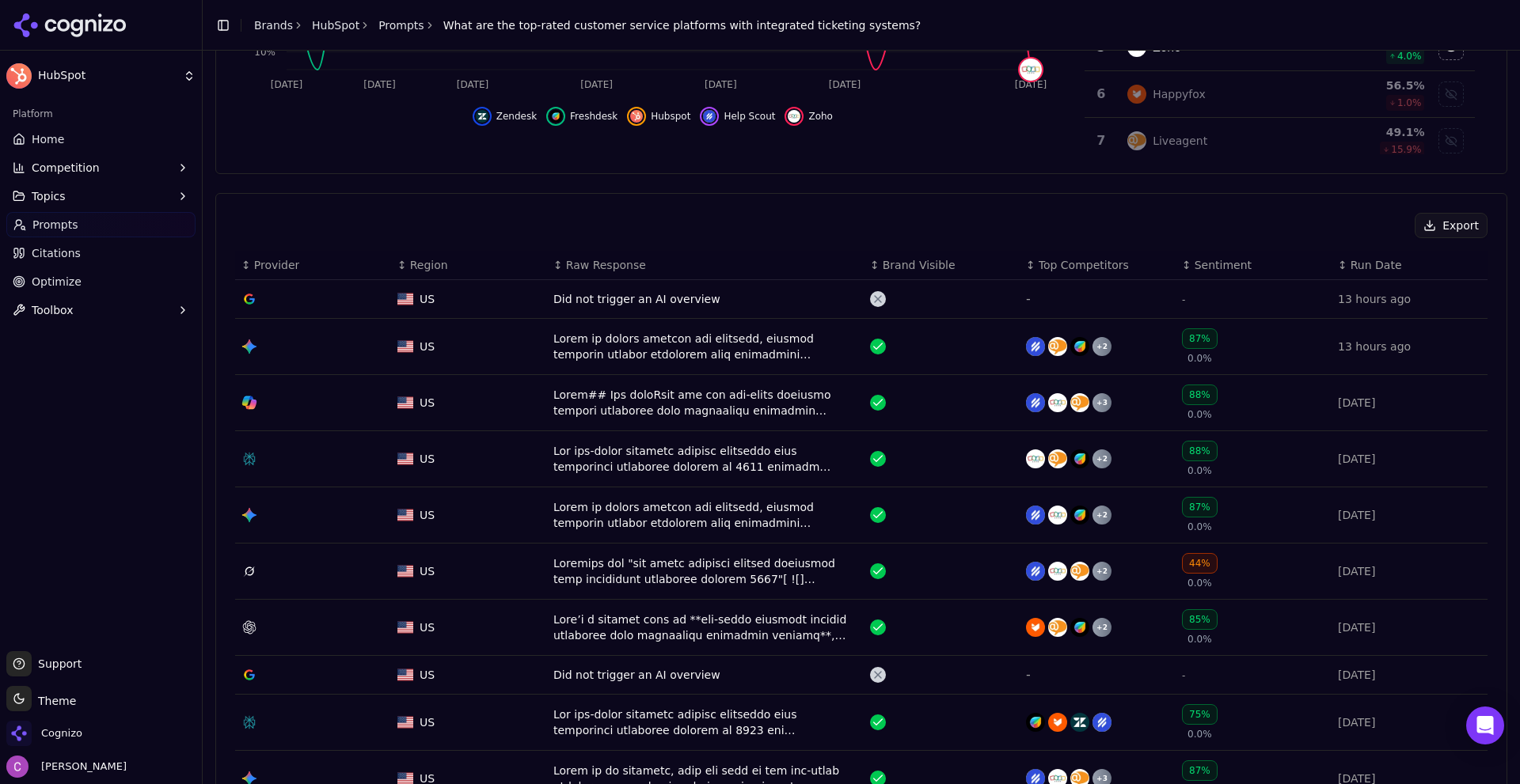
click at [580, 456] on div "Data table" at bounding box center [705, 459] width 304 height 32
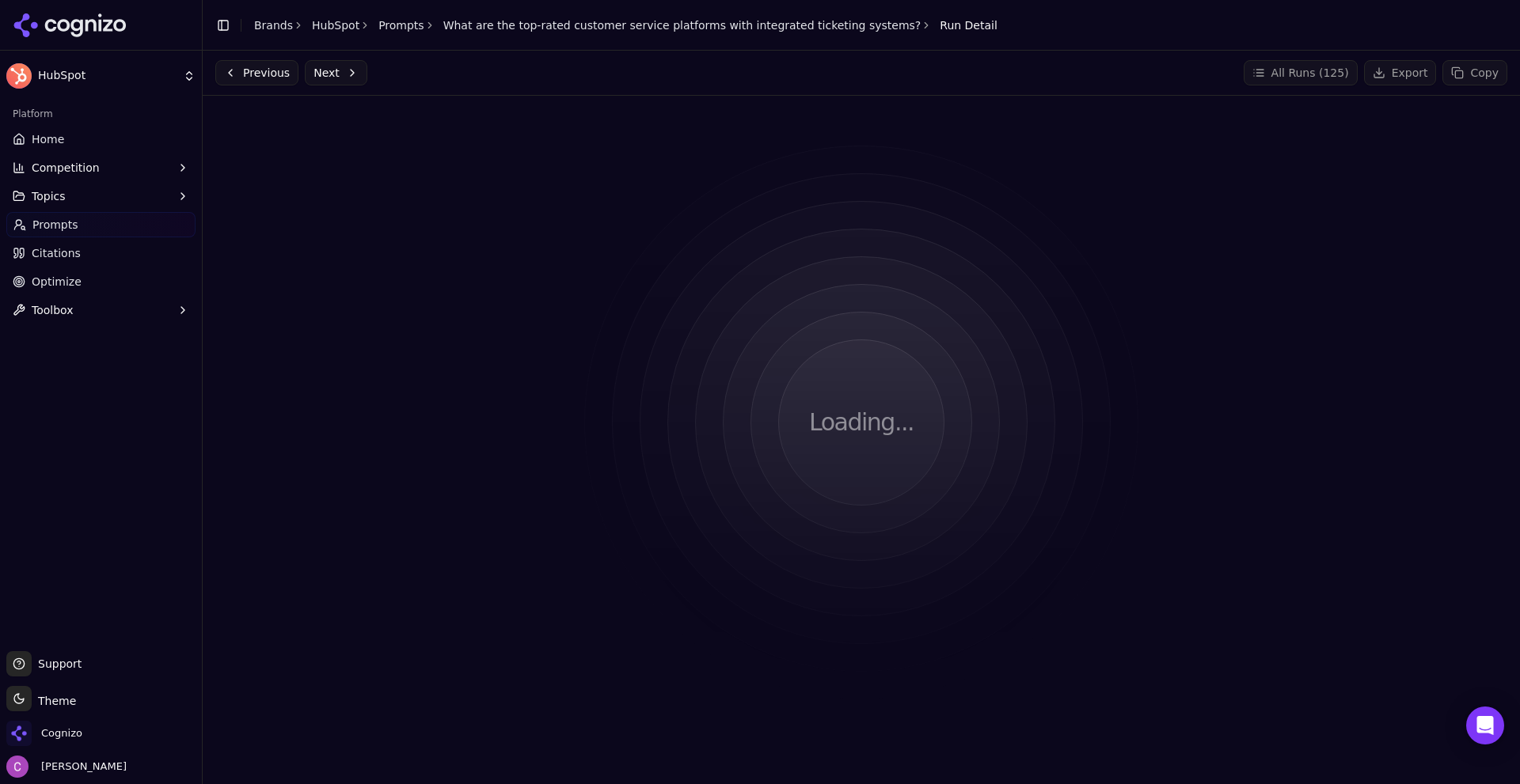
click at [451, 207] on div "Loading..." at bounding box center [861, 423] width 1292 height 628
click at [499, 252] on div "Loading..." at bounding box center [861, 423] width 1292 height 628
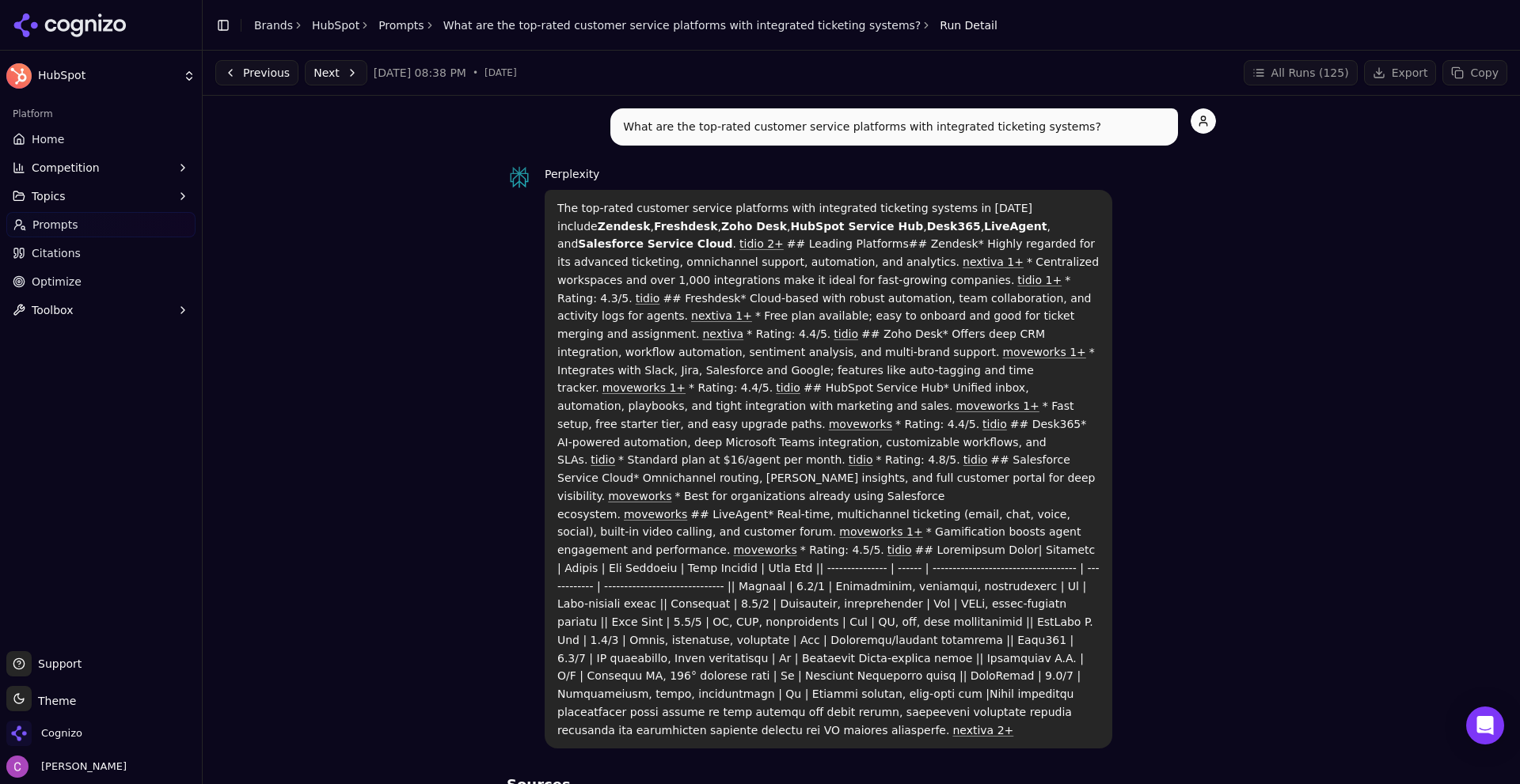
click at [233, 321] on div "What are the top-rated customer service platforms with integrated ticketing sys…" at bounding box center [861, 746] width 1292 height 1276
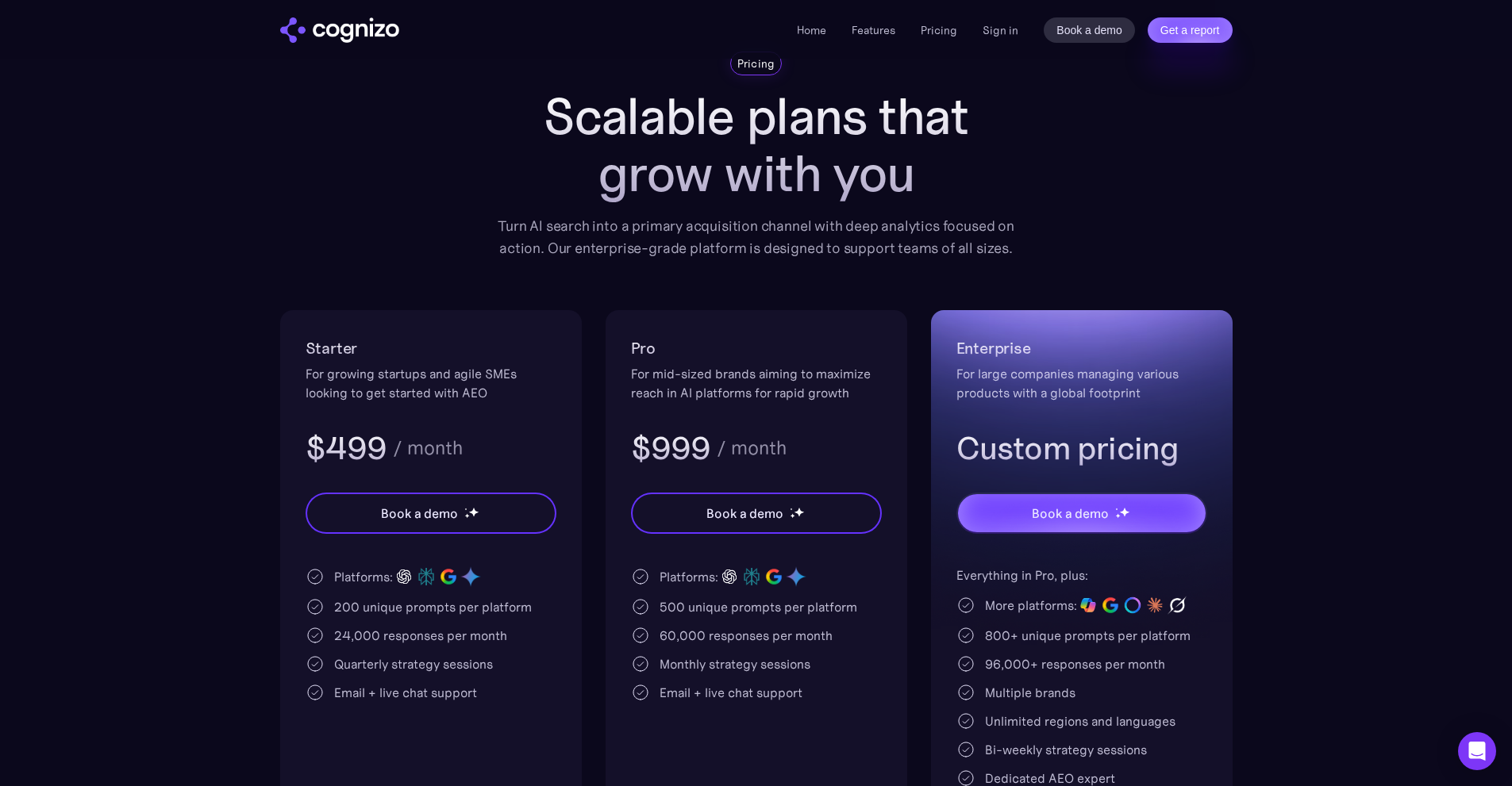
scroll to position [159, 0]
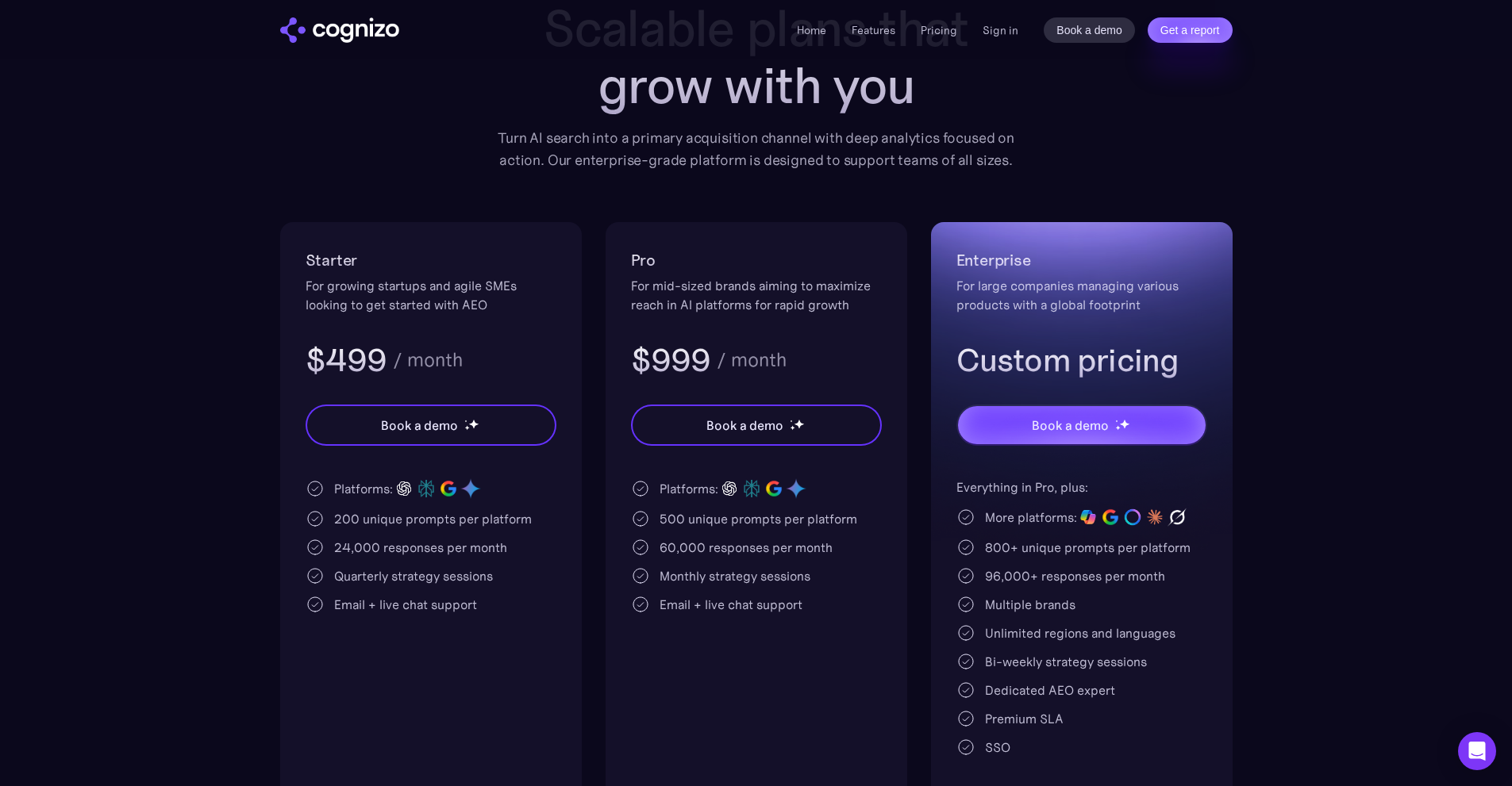
click at [765, 284] on div "For mid-sized brands aiming to maximize reach in AI platforms for rapid growth" at bounding box center [756, 295] width 251 height 38
click at [857, 307] on div "For mid-sized brands aiming to maximize reach in AI platforms for rapid growth" at bounding box center [756, 295] width 251 height 38
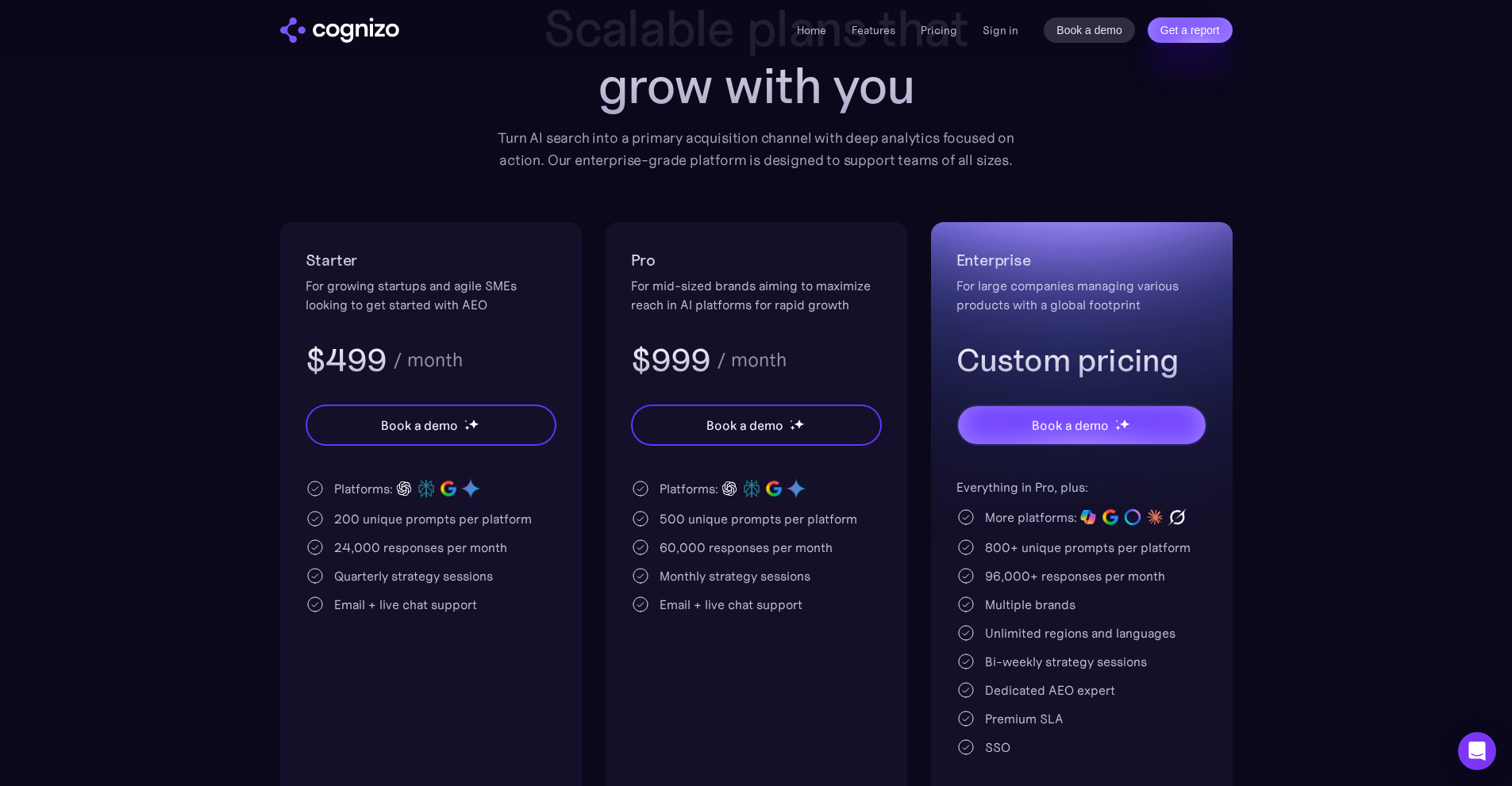
click at [668, 515] on div "500 unique prompts per platform" at bounding box center [759, 518] width 198 height 19
click at [440, 503] on div "Platforms: 200 unique prompts per platform 24,000 responses per month Quarterly…" at bounding box center [431, 546] width 251 height 137
click at [666, 515] on div "500 unique prompts per platform" at bounding box center [759, 518] width 198 height 19
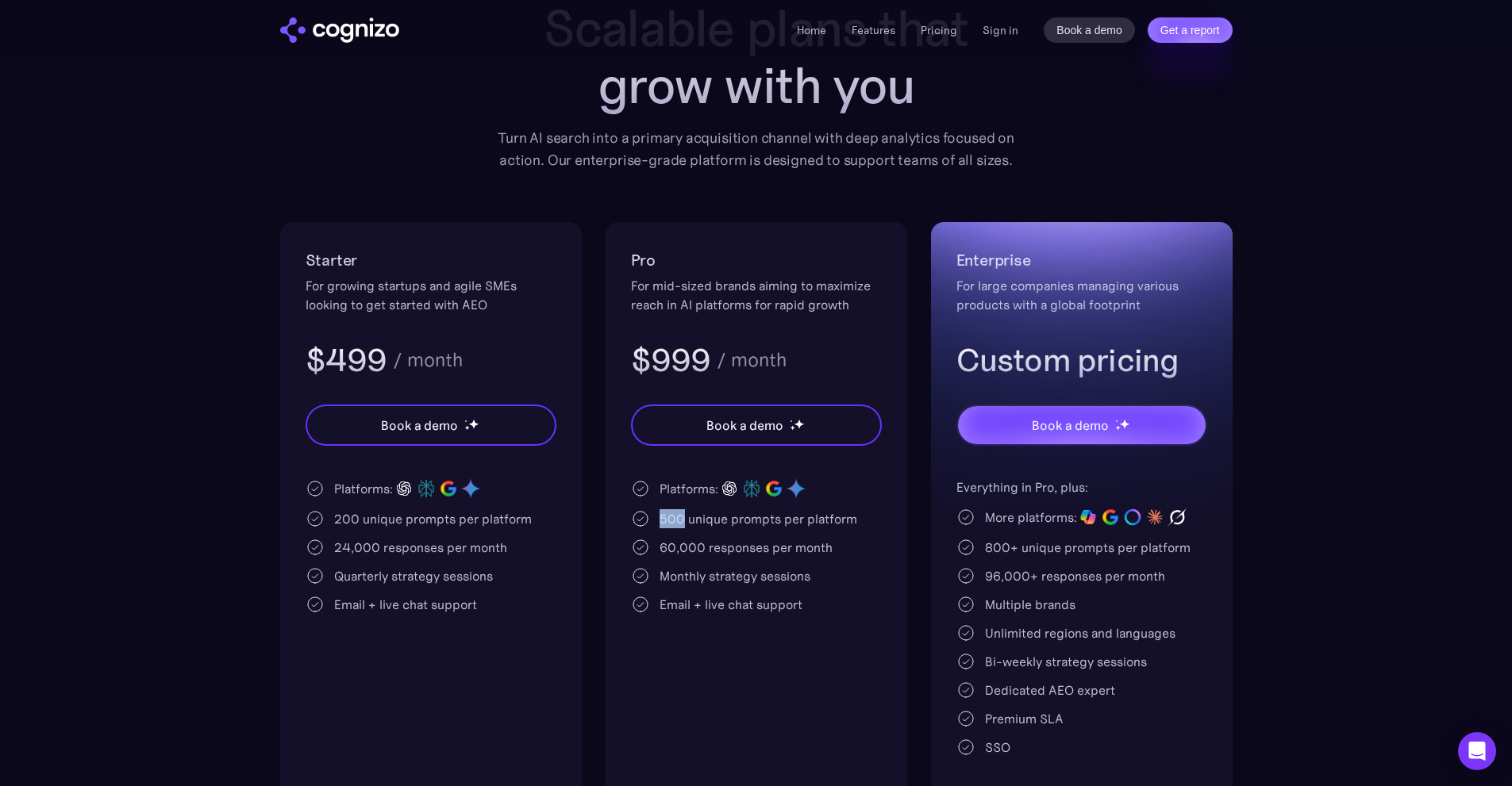
click at [666, 516] on div "500 unique prompts per platform" at bounding box center [759, 518] width 198 height 19
click at [345, 515] on div "200 unique prompts per platform" at bounding box center [432, 518] width 198 height 19
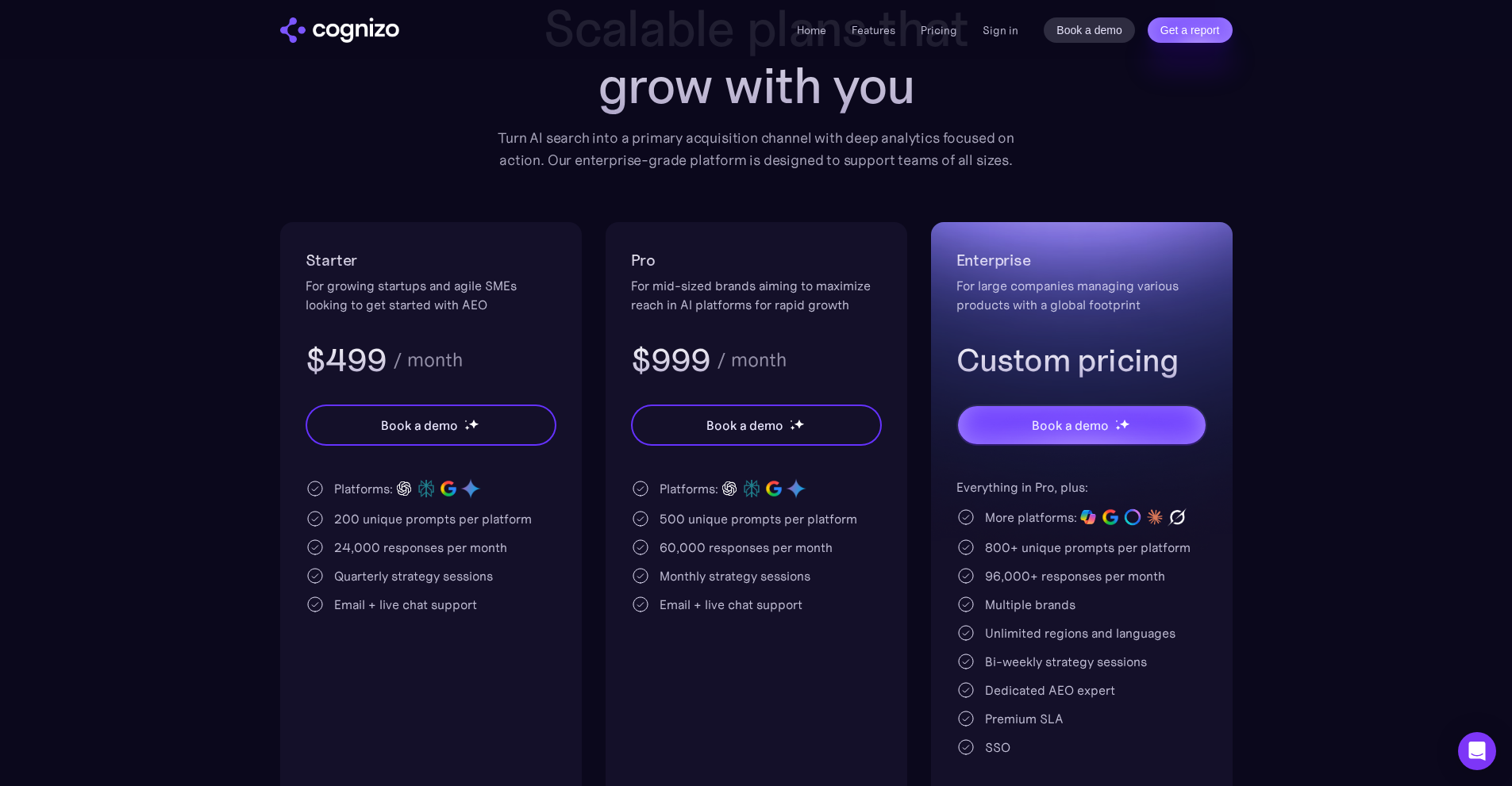
click at [668, 517] on div "500 unique prompts per platform" at bounding box center [759, 518] width 198 height 19
click at [557, 545] on div "Starter For growing startups and agile SMEs looking to get started with AEO $49…" at bounding box center [431, 513] width 302 height 583
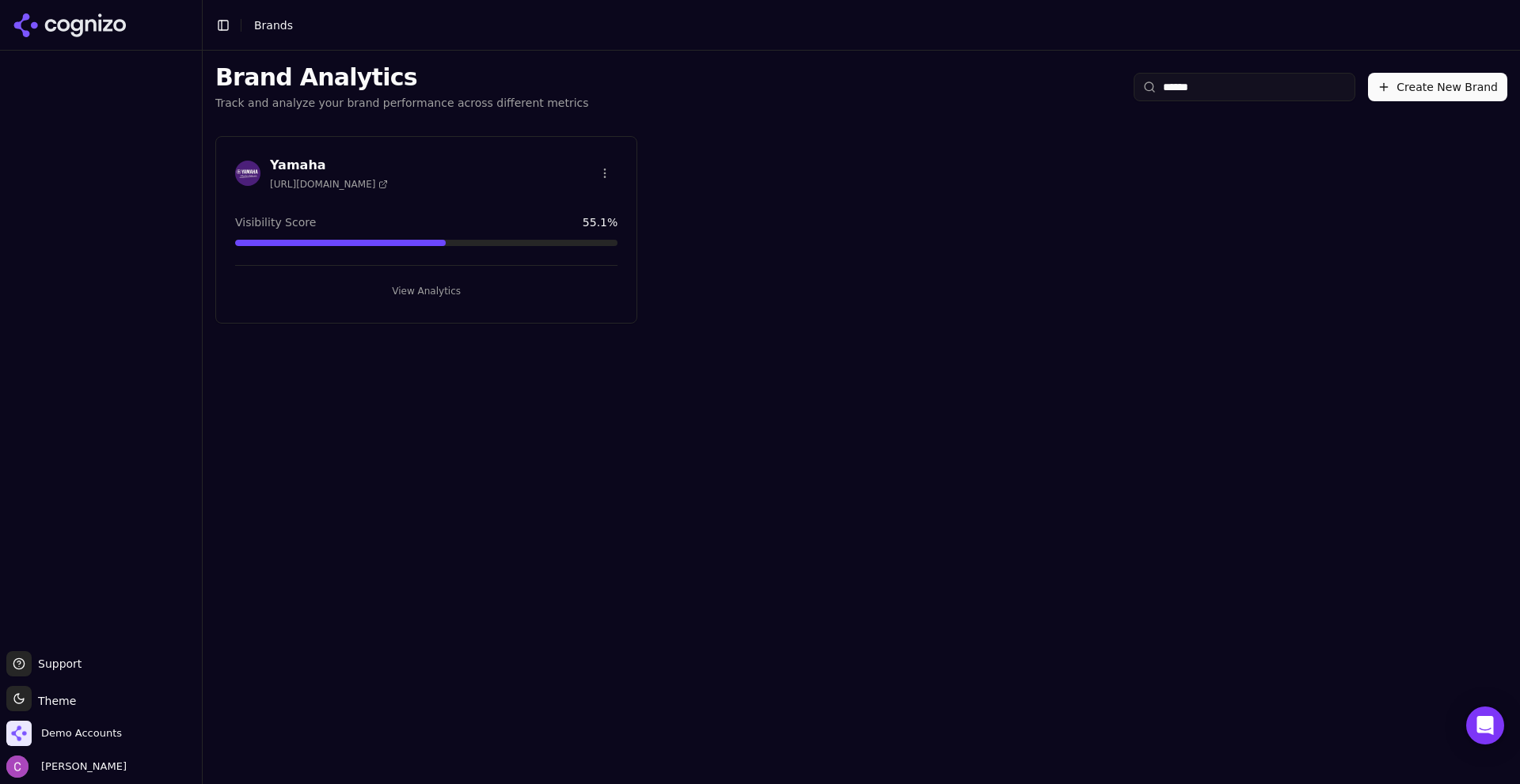
type input "******"
click at [399, 296] on button "View Analytics" at bounding box center [426, 291] width 383 height 25
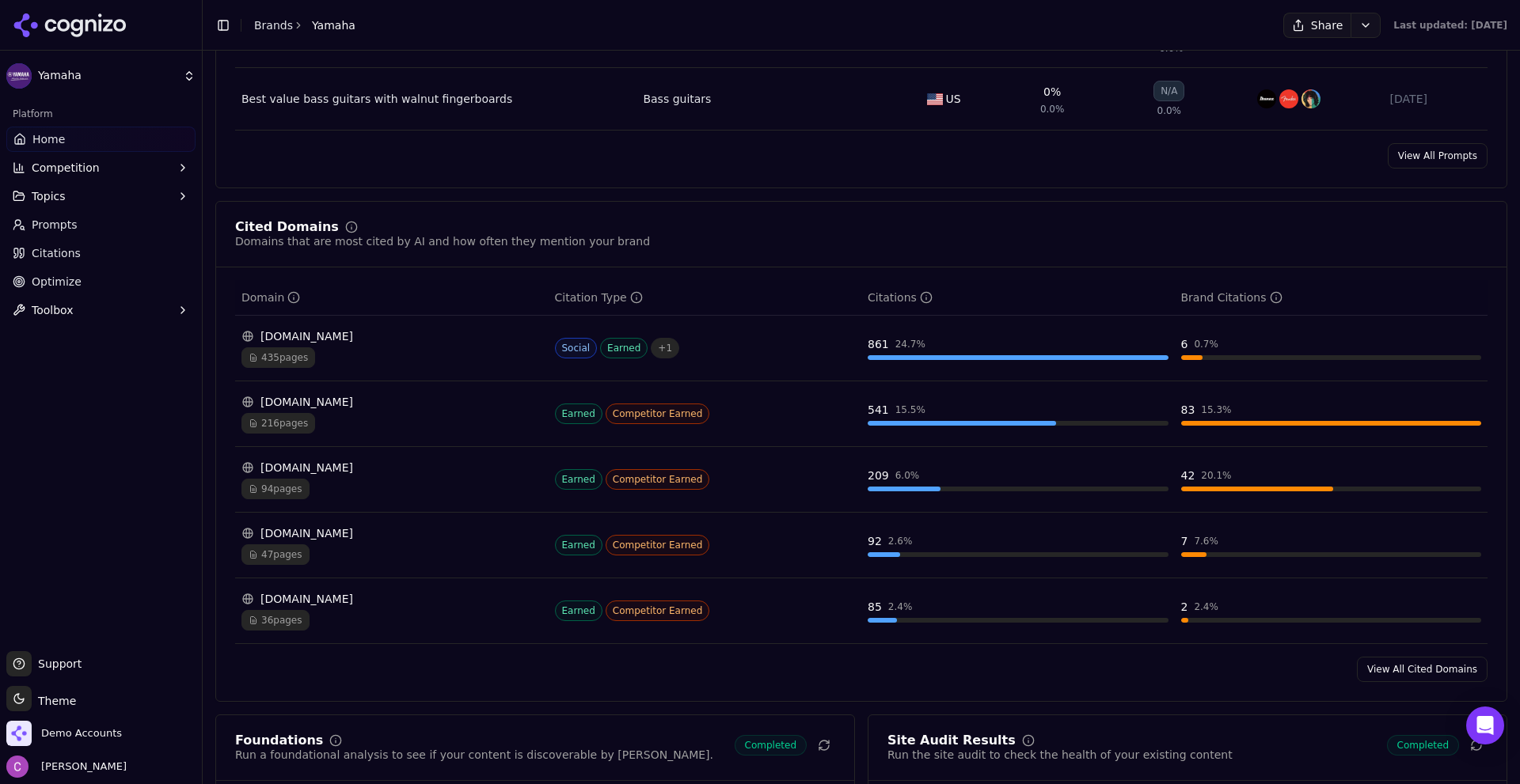
scroll to position [1582, 0]
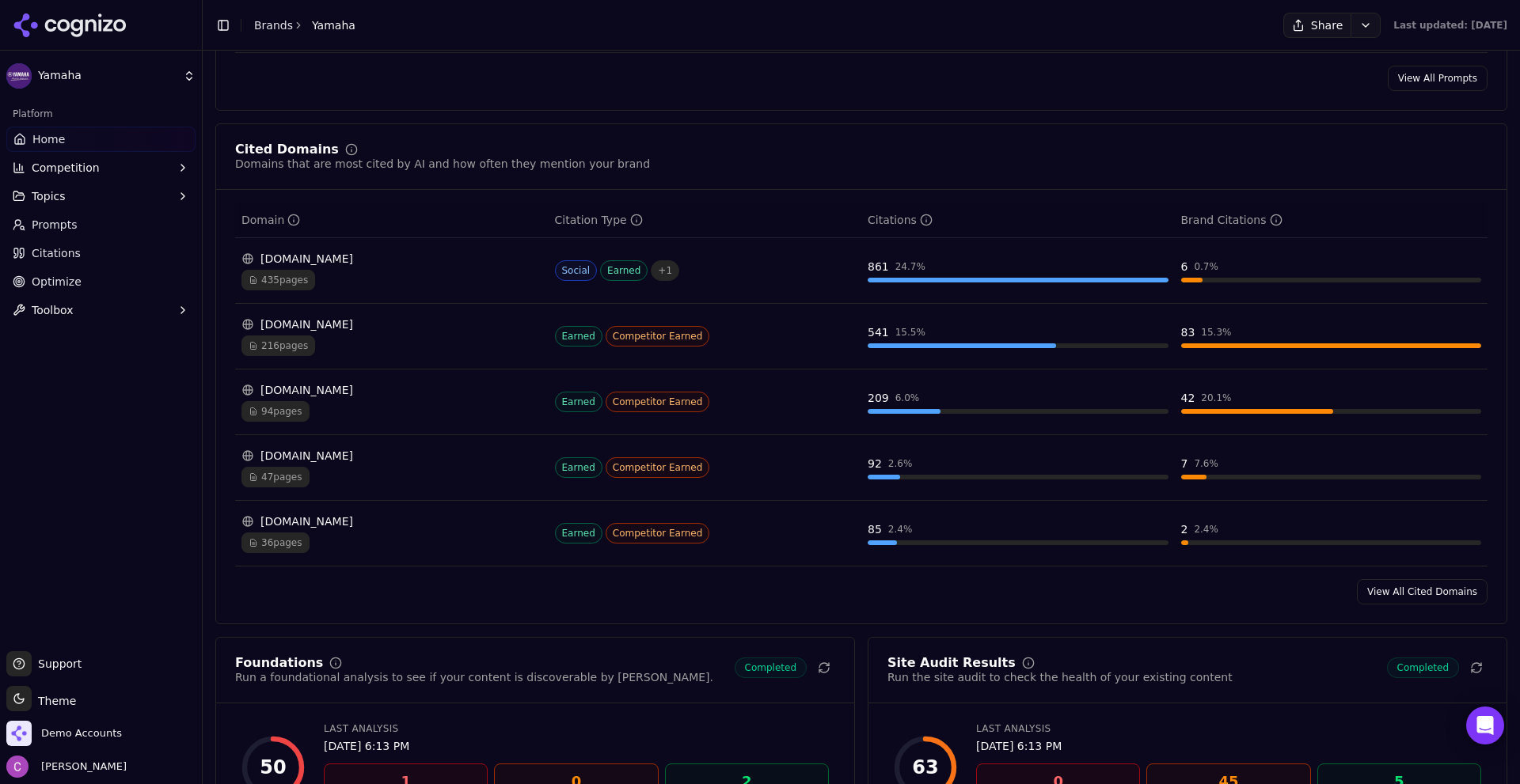
click at [336, 330] on div "sweetwater.com" at bounding box center [392, 324] width 301 height 16
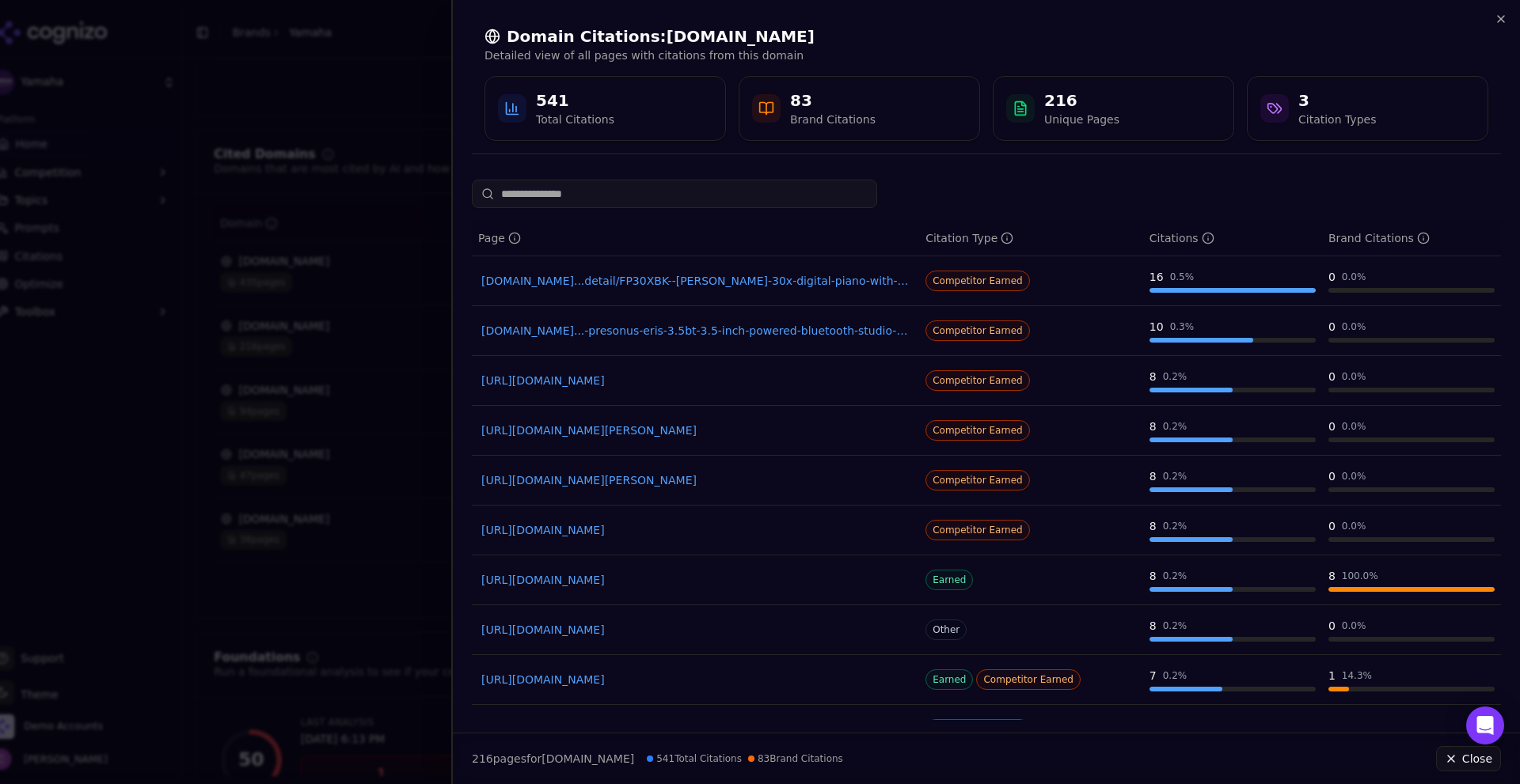
click at [355, 469] on div at bounding box center [760, 392] width 1520 height 784
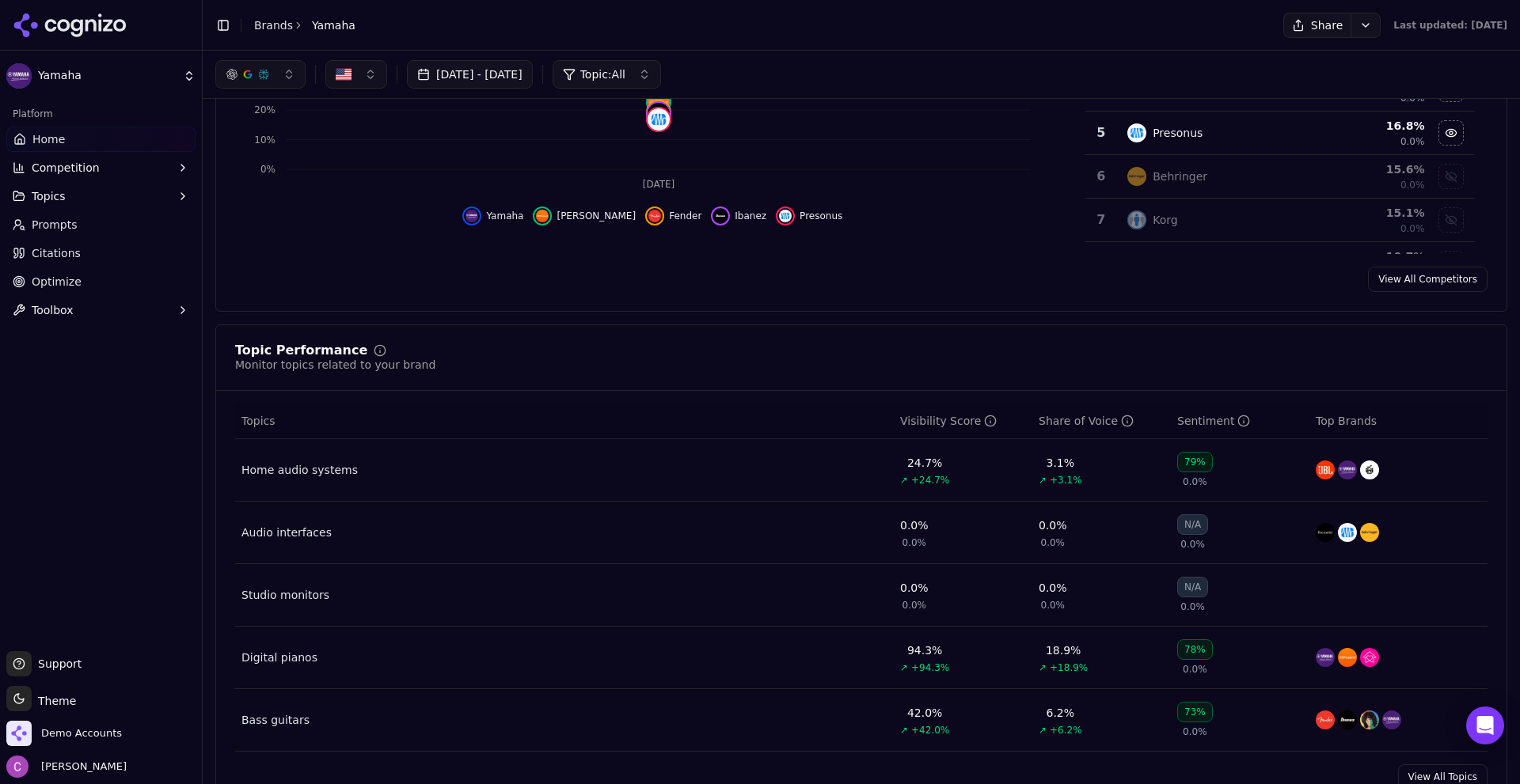
scroll to position [0, 0]
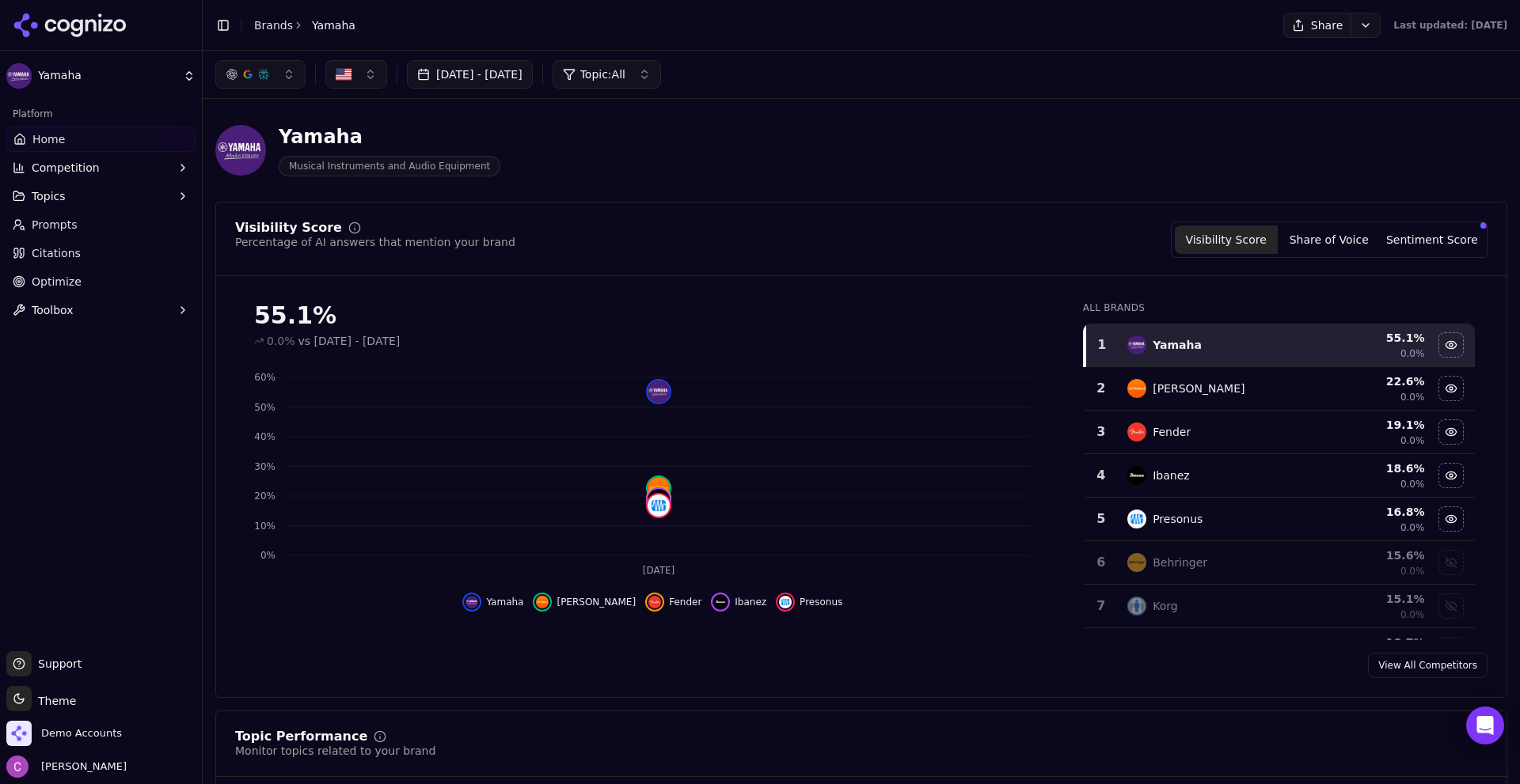
click at [606, 147] on div "Yamaha Musical Instruments and Audio Equipment" at bounding box center [570, 150] width 709 height 52
click at [773, 197] on header "Yamaha Musical Instruments and Audio Equipment" at bounding box center [861, 156] width 1292 height 90
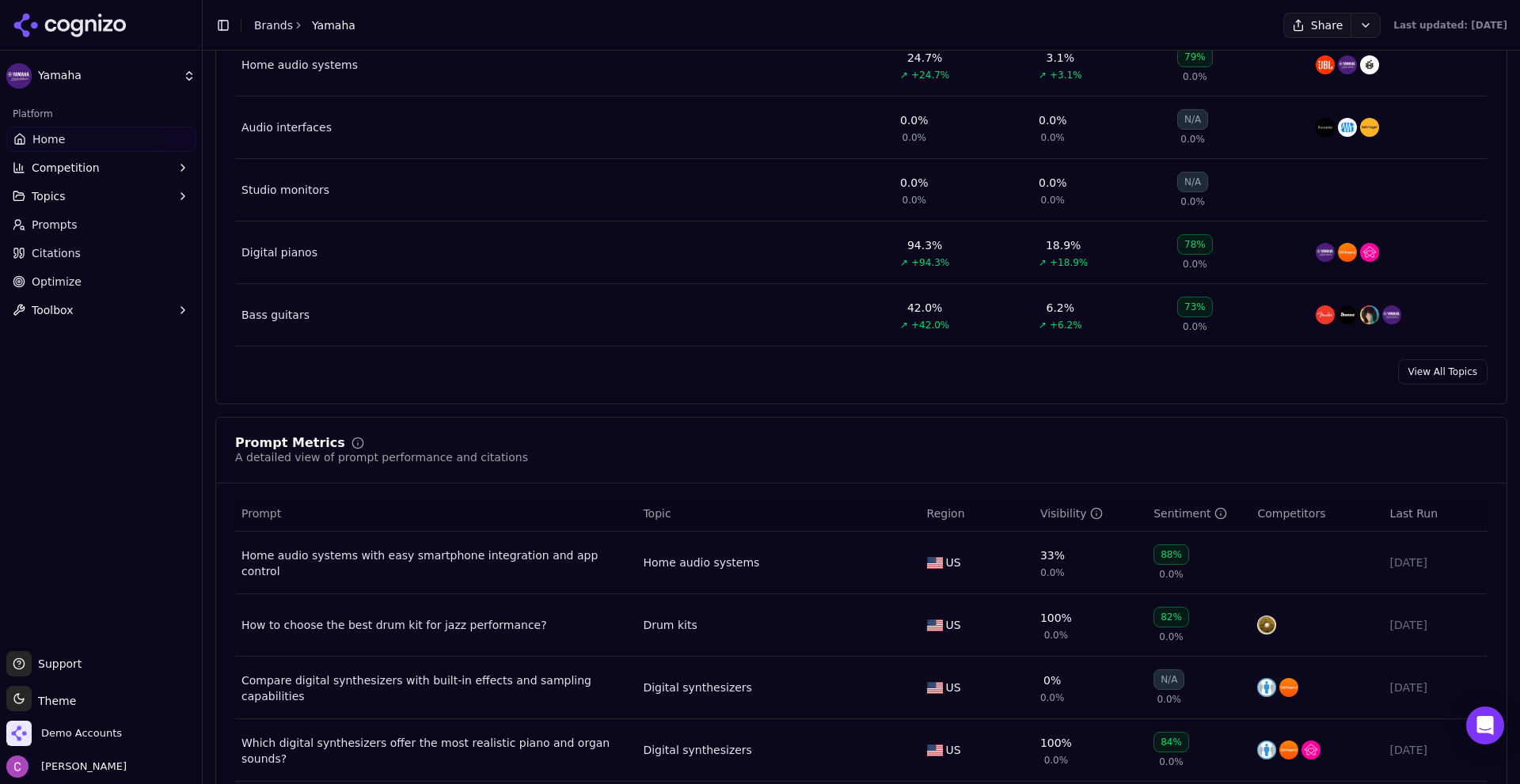
scroll to position [1107, 0]
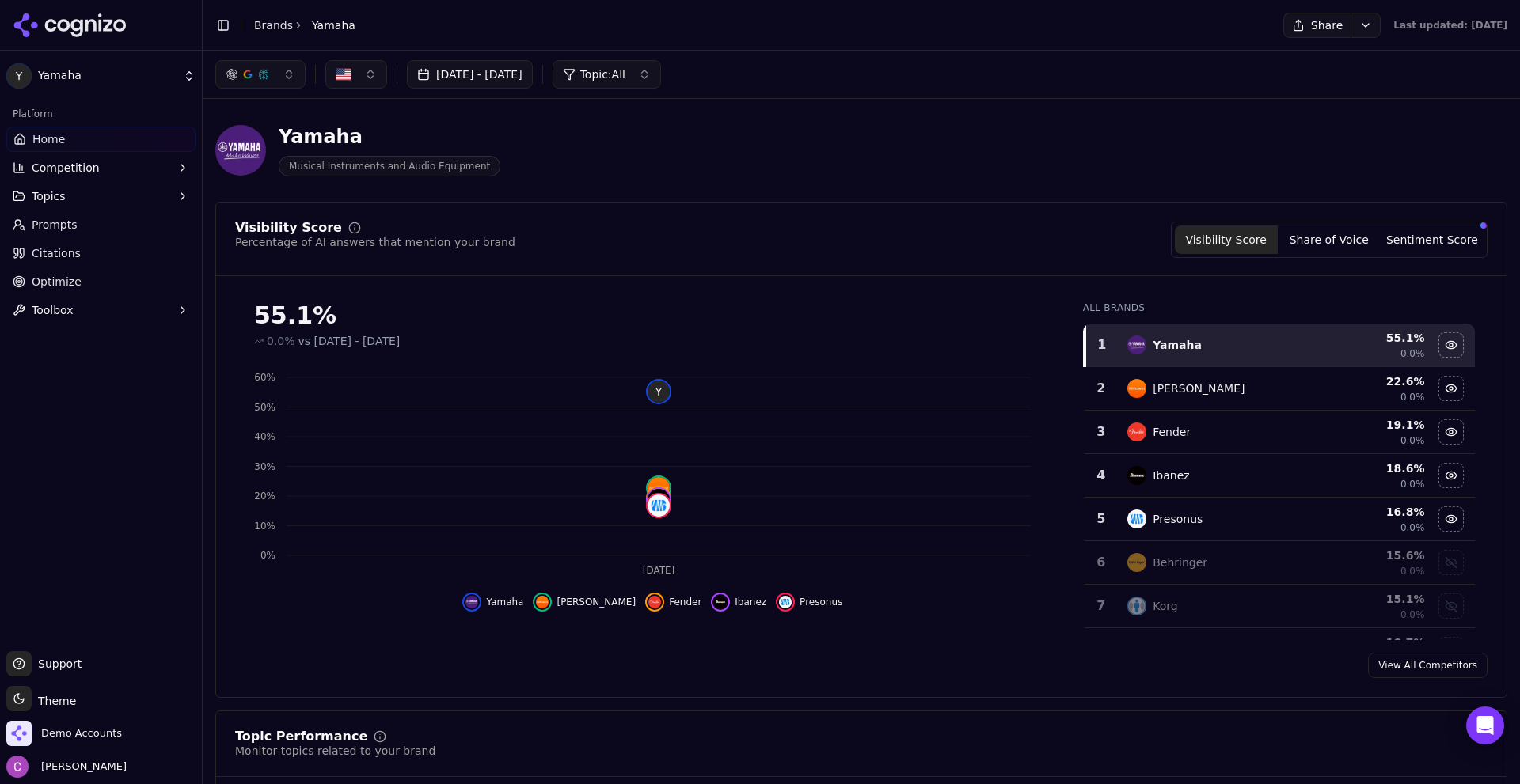
click at [767, 242] on div "Visibility Score Percentage of AI answers that mention your brand Visibility Sc…" at bounding box center [861, 239] width 1252 height 36
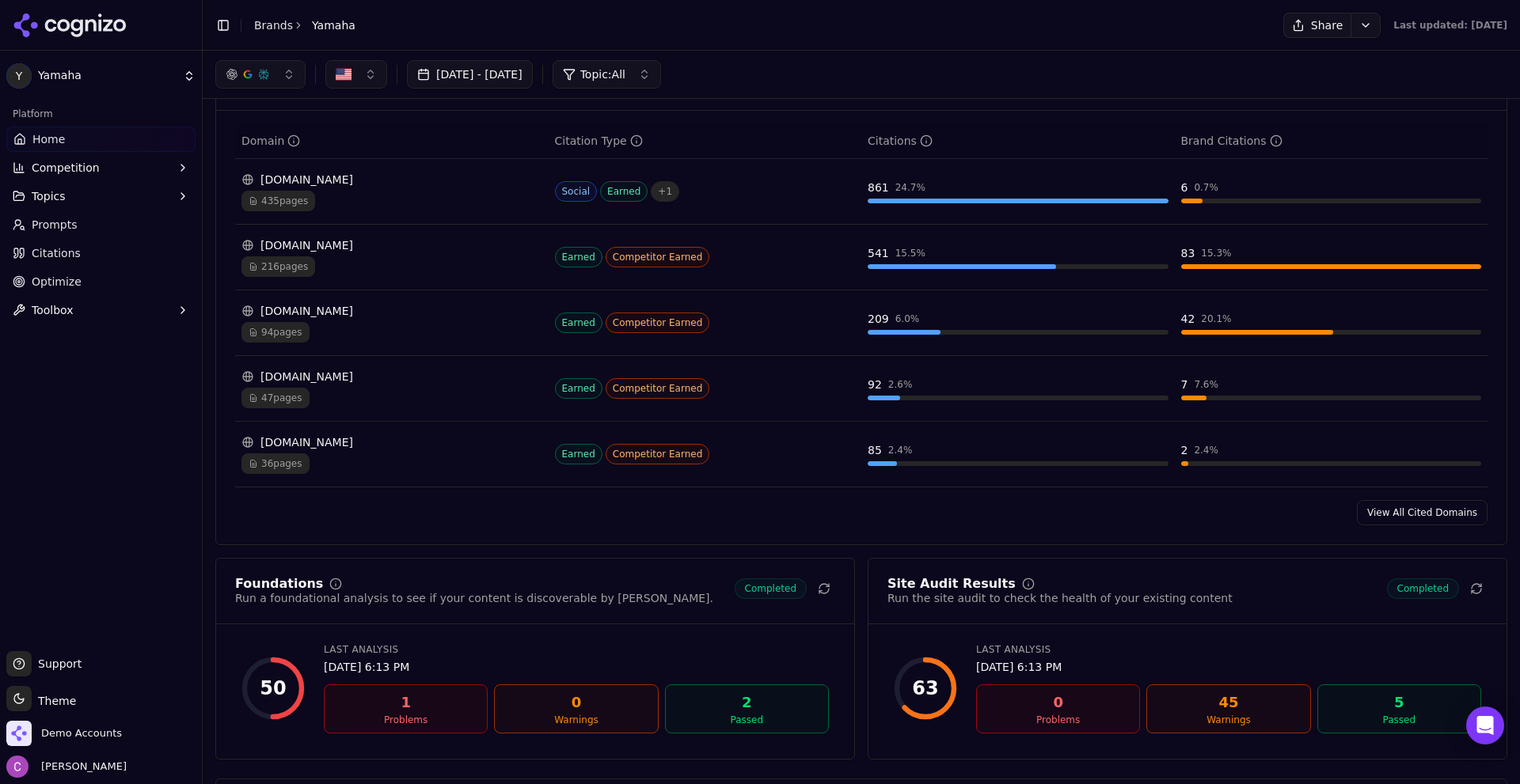
scroll to position [1424, 0]
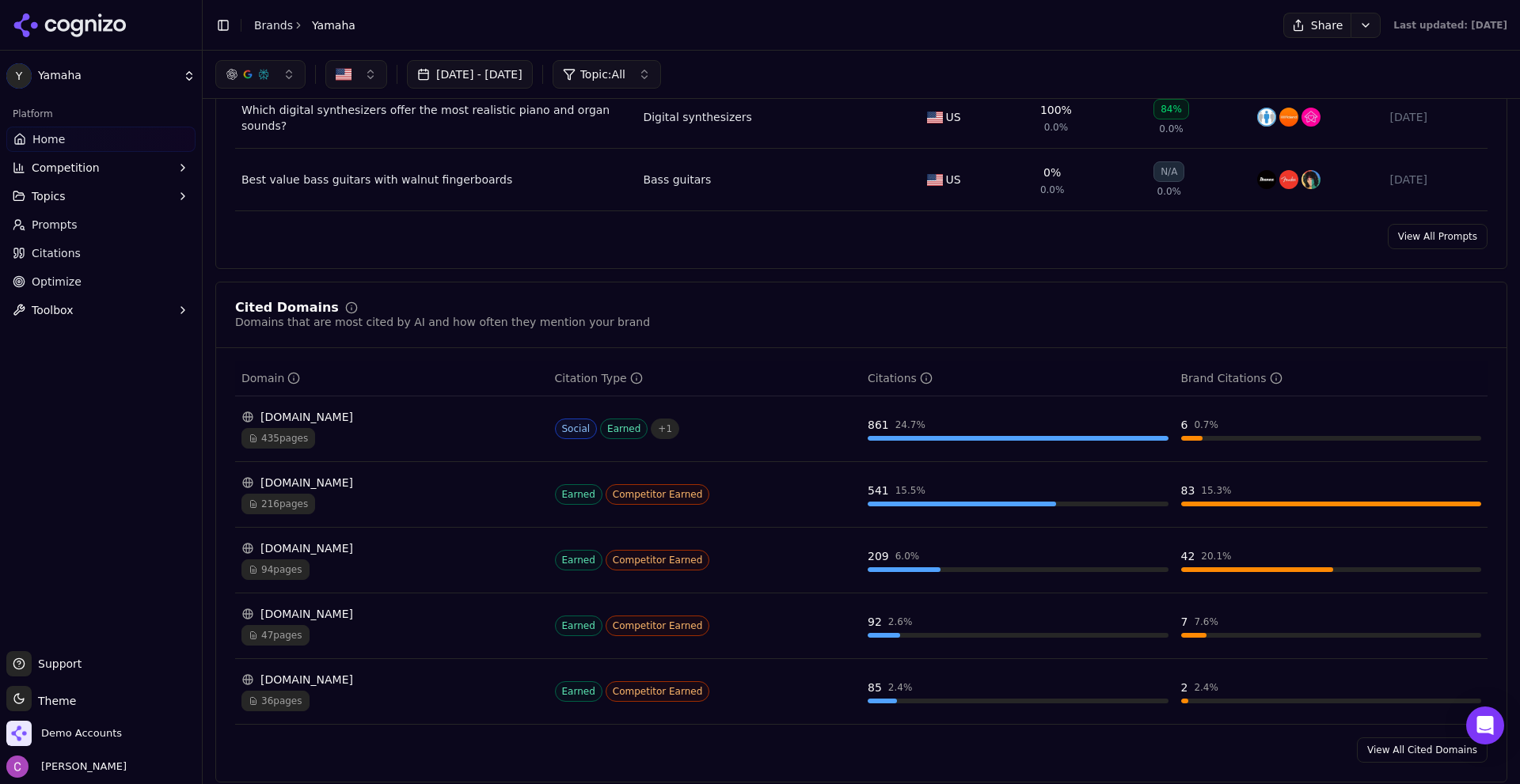
click at [1405, 748] on link "View All Cited Domains" at bounding box center [1421, 750] width 131 height 25
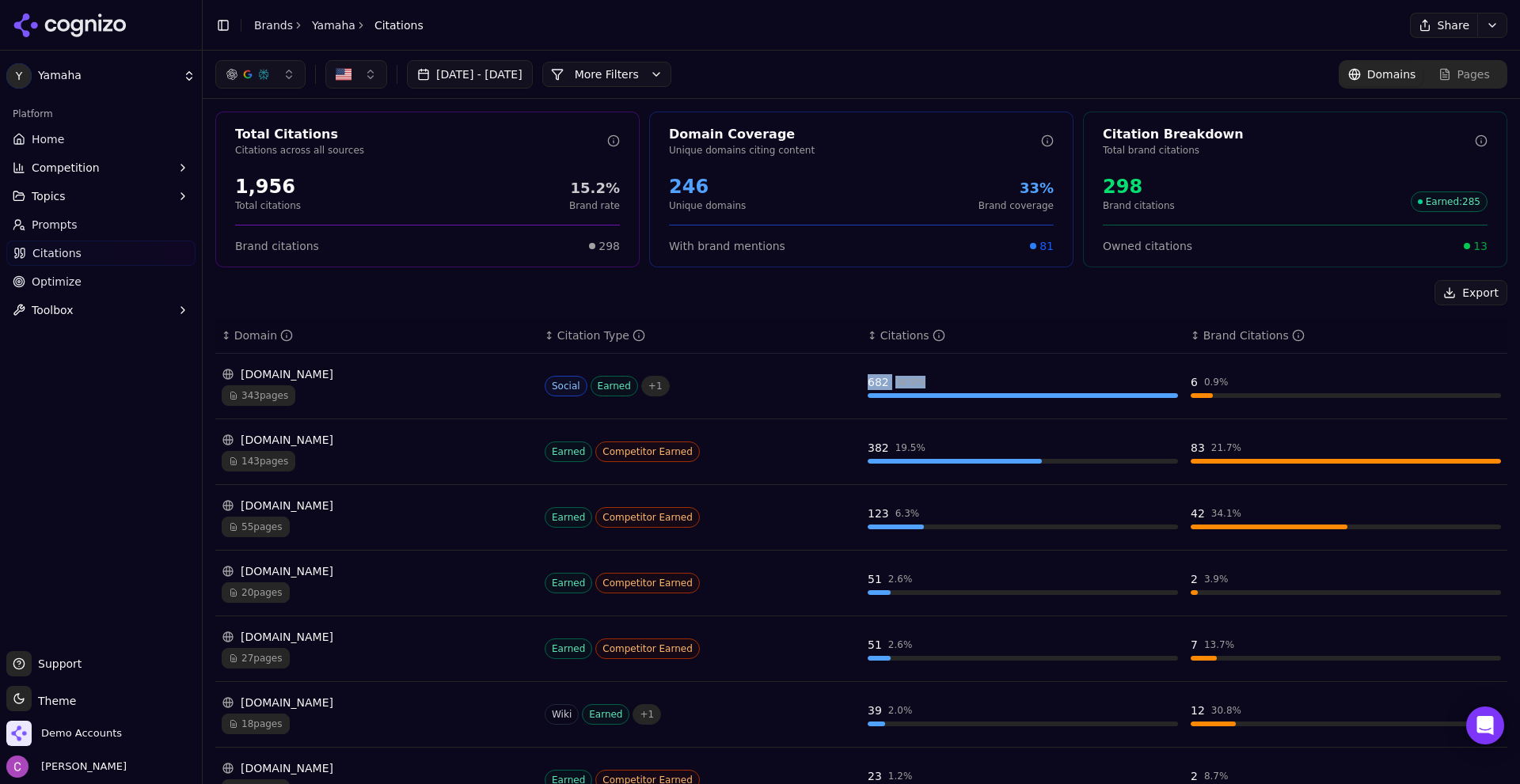
drag, startPoint x: 856, startPoint y: 385, endPoint x: 934, endPoint y: 385, distance: 78.0
click at [935, 387] on td "682 34.9 %" at bounding box center [1022, 387] width 323 height 66
click at [938, 376] on div "682 34.9 %" at bounding box center [1023, 381] width 310 height 16
drag, startPoint x: 848, startPoint y: 373, endPoint x: 927, endPoint y: 386, distance: 80.1
click at [927, 386] on tr "reddit.com 343 pages Social Earned + 1 682 34.9 % 6 0.9 %" at bounding box center [861, 387] width 1292 height 66
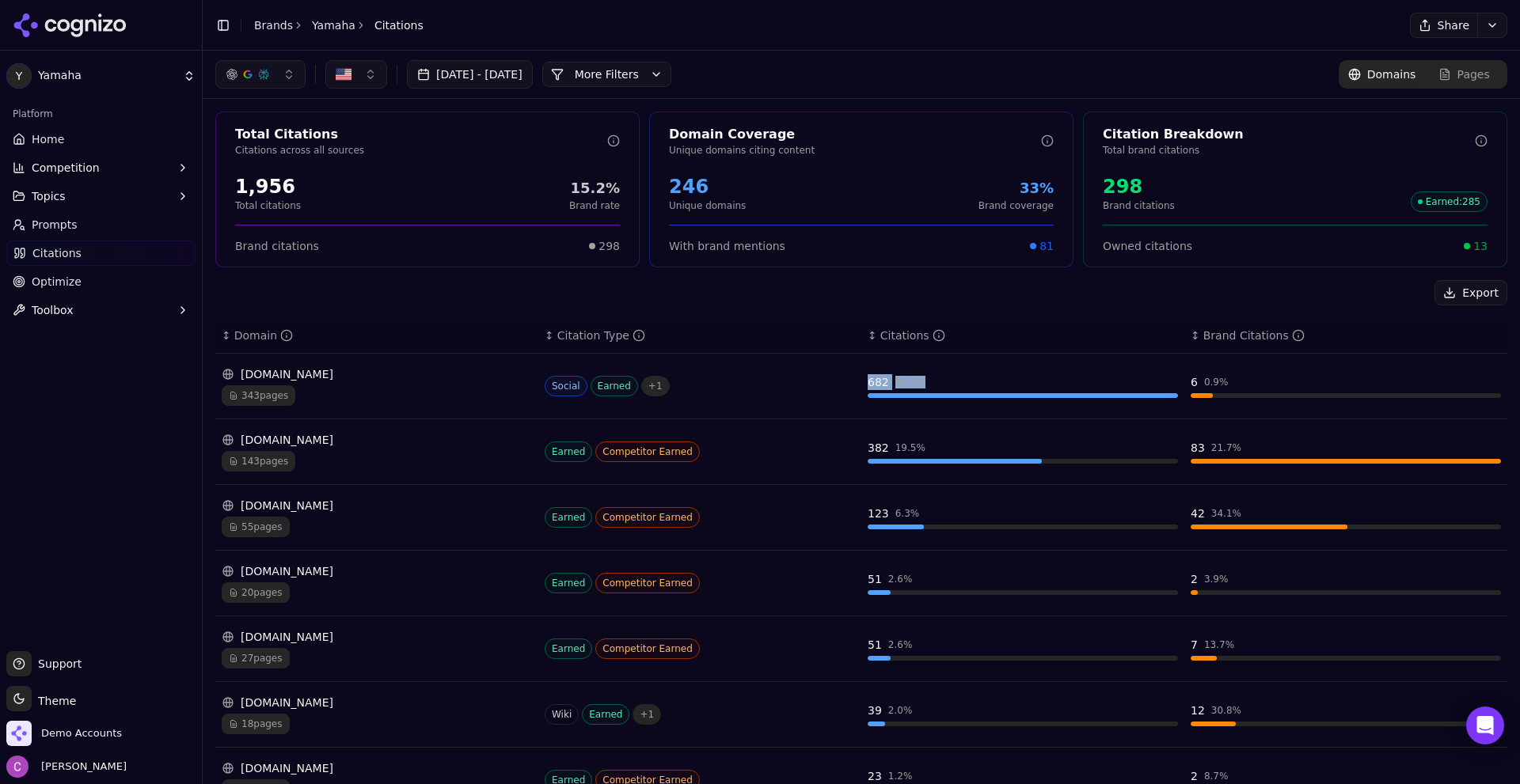
click at [936, 383] on div "682 34.9 %" at bounding box center [1023, 381] width 310 height 16
drag, startPoint x: 1177, startPoint y: 384, endPoint x: 1260, endPoint y: 389, distance: 83.2
click at [1260, 389] on td "6 0.9 %" at bounding box center [1345, 387] width 323 height 66
click at [1250, 379] on div "6 0.9 %" at bounding box center [1346, 381] width 310 height 16
click at [420, 375] on div "[DOMAIN_NAME]" at bounding box center [377, 374] width 310 height 16
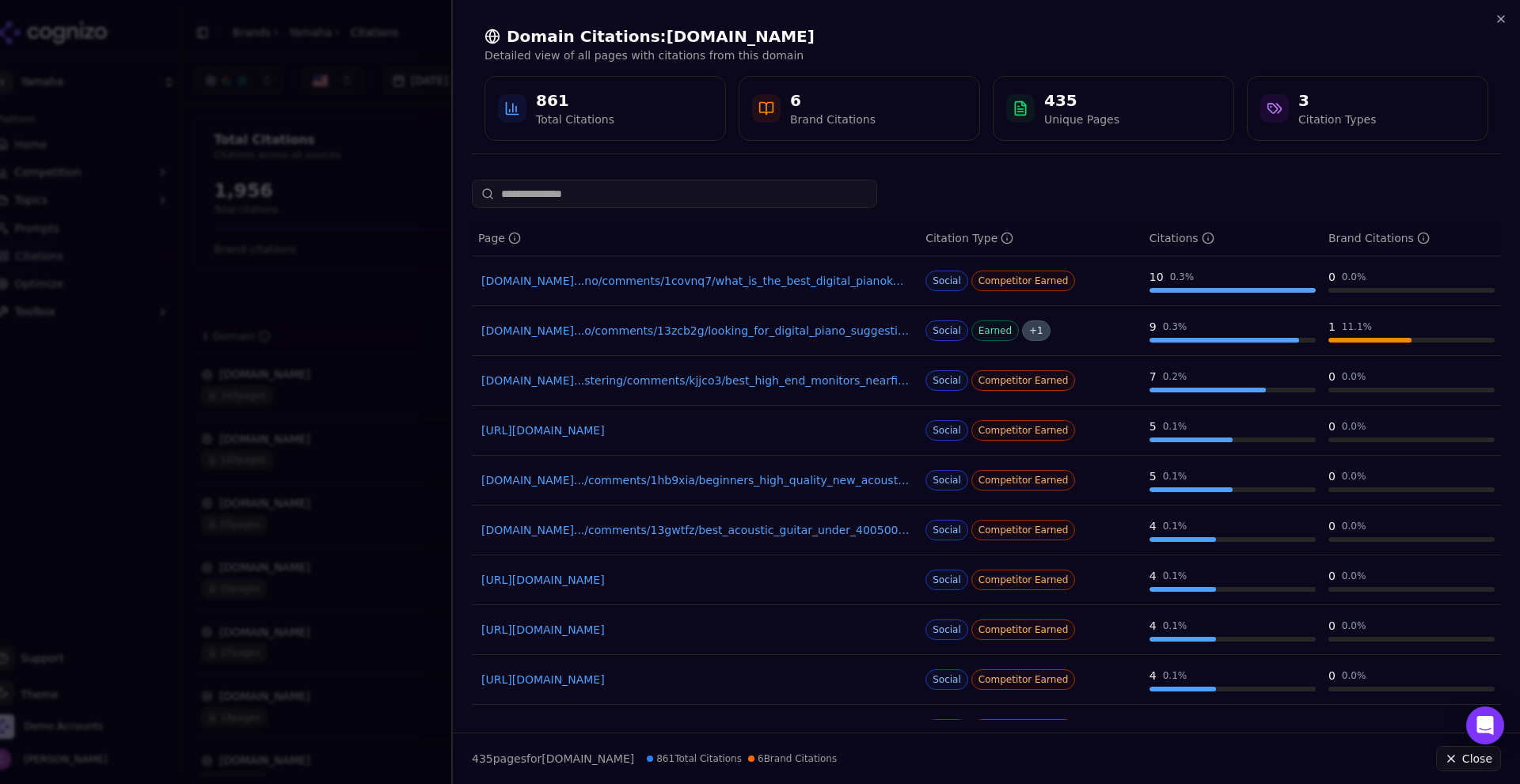
click at [973, 194] on div at bounding box center [986, 194] width 1029 height 29
drag, startPoint x: 1128, startPoint y: 270, endPoint x: 1195, endPoint y: 270, distance: 67.0
click at [1195, 271] on tr "reddit.com...no/comments/1covnq7/what_is_the_best_digital_pianokeyboard_i_shoul…" at bounding box center [986, 280] width 1029 height 50
click at [1195, 275] on div "10 0.3 %" at bounding box center [1232, 276] width 166 height 16
click at [808, 287] on link "reddit.com...no/comments/1covnq7/what_is_the_best_digital_pianokeyboard_i_should" at bounding box center [695, 280] width 428 height 16
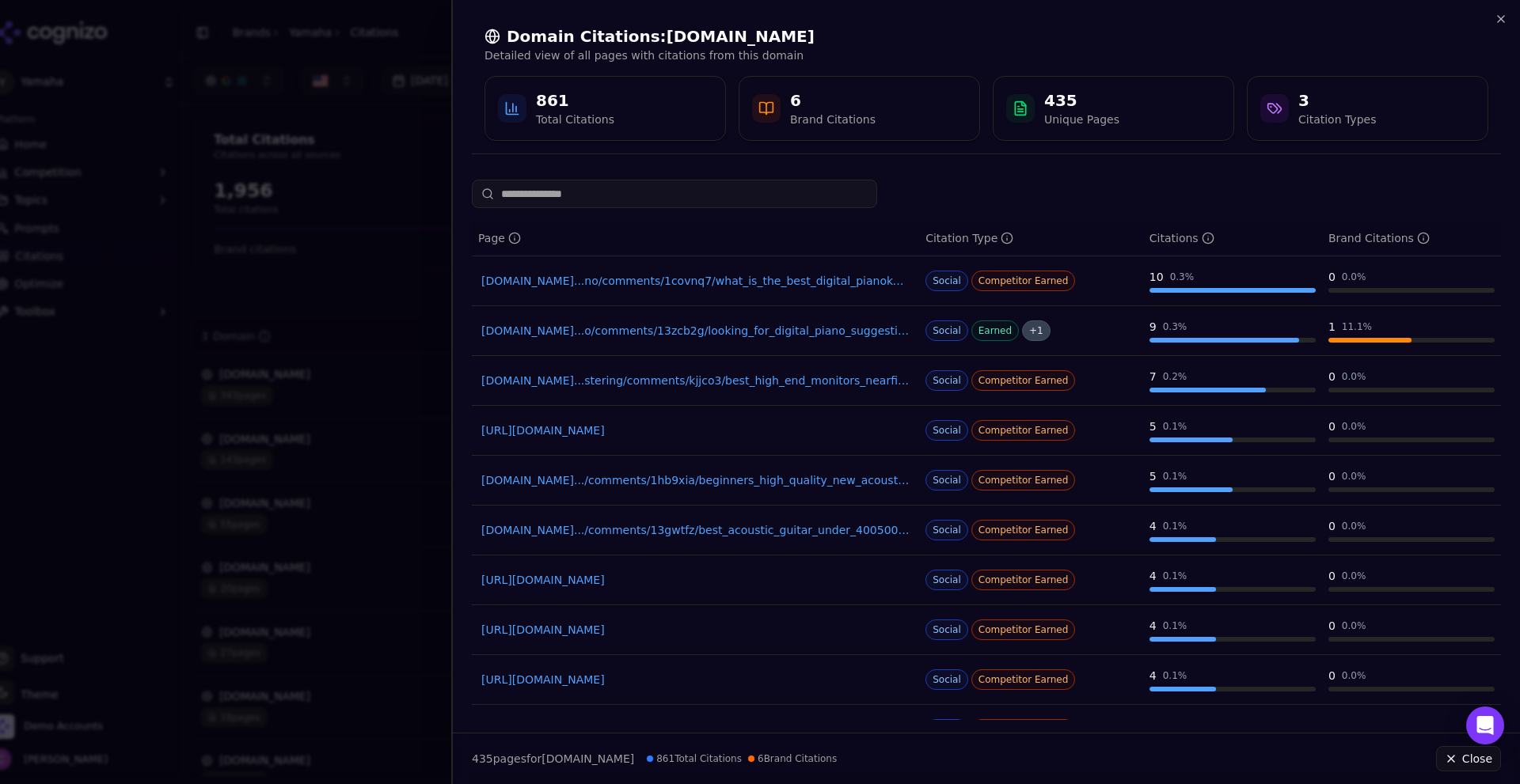
click at [383, 282] on div at bounding box center [760, 392] width 1520 height 784
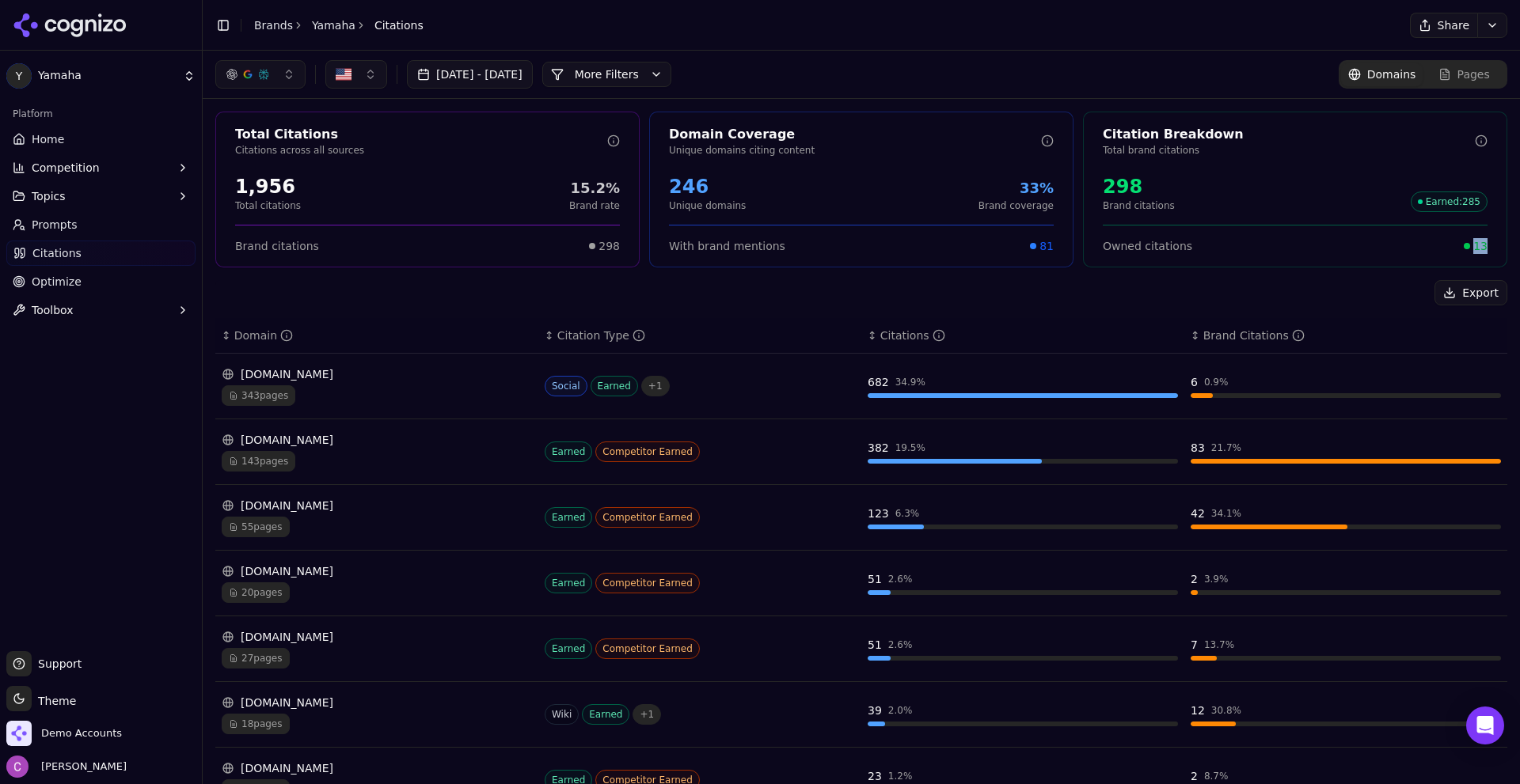
drag, startPoint x: 1462, startPoint y: 243, endPoint x: 1483, endPoint y: 243, distance: 21.0
click at [1482, 243] on div "Owned citations 13" at bounding box center [1295, 239] width 423 height 29
click at [1330, 241] on div "Owned citations 13" at bounding box center [1295, 246] width 385 height 16
click at [1473, 244] on span "13" at bounding box center [1480, 246] width 14 height 16
click at [663, 80] on button "More Filters" at bounding box center [606, 74] width 129 height 25
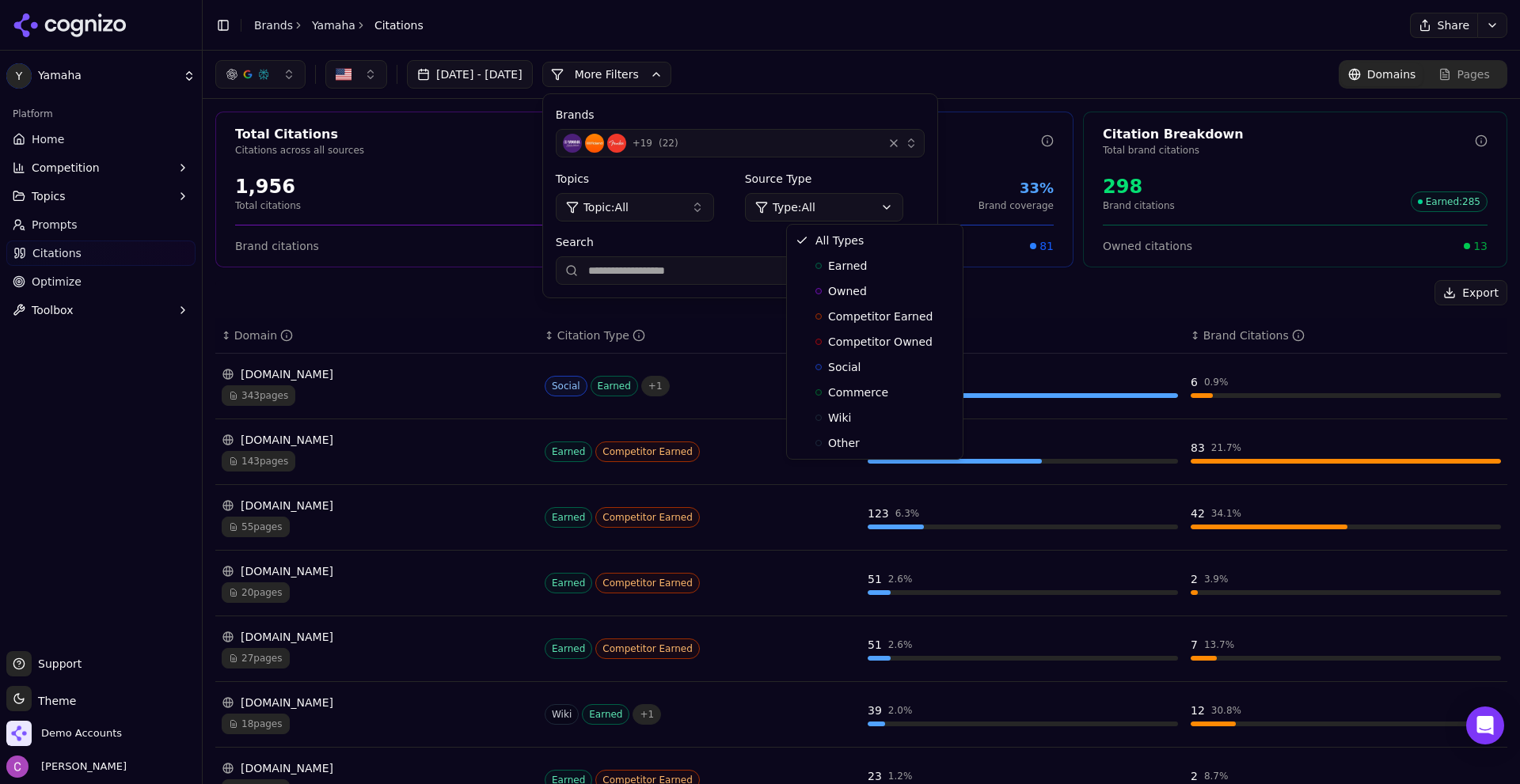
click at [865, 207] on html "Y Yamaha Platform Home Competition Topics Prompts Citations Optimize Toolbox Su…" at bounding box center [760, 392] width 1520 height 784
click at [847, 285] on span "Owned" at bounding box center [848, 291] width 39 height 16
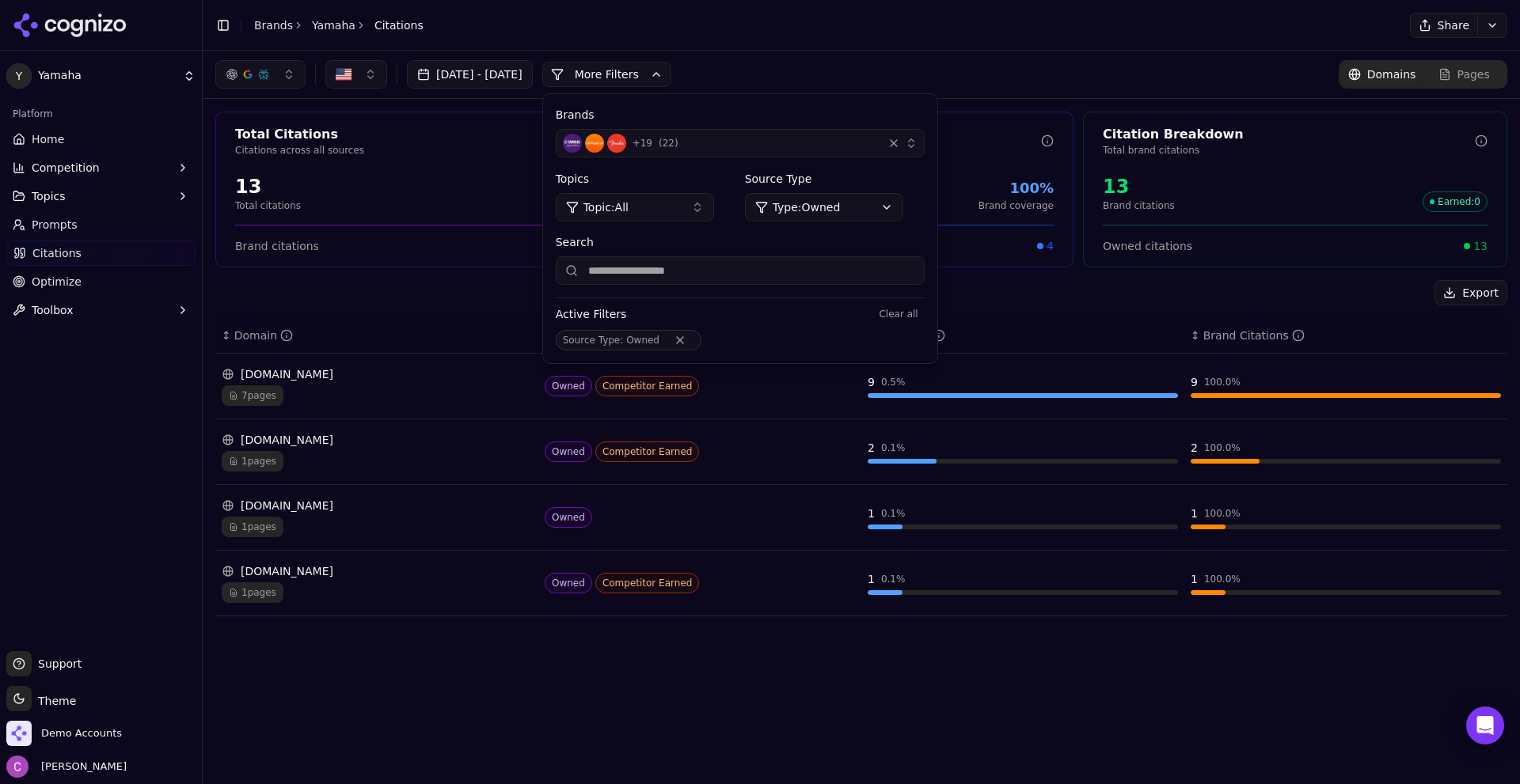
click at [1107, 272] on div "Total Citations Citations across all sources 13 Total citations 100% Brand rate…" at bounding box center [860, 370] width 1317 height 542
click at [672, 77] on button "More Filters" at bounding box center [606, 74] width 129 height 25
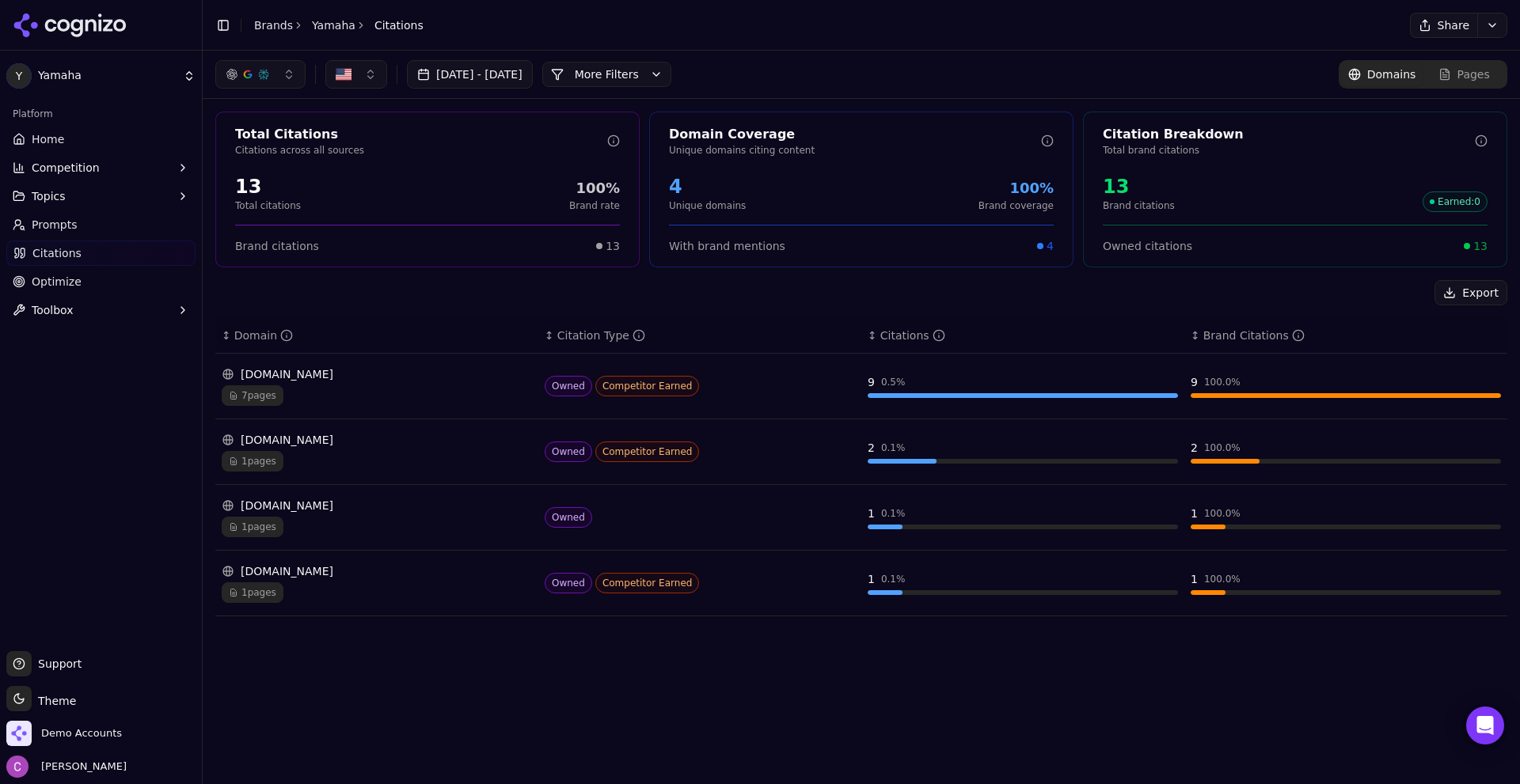
click at [391, 375] on div "usa.yamaha.com" at bounding box center [377, 374] width 310 height 16
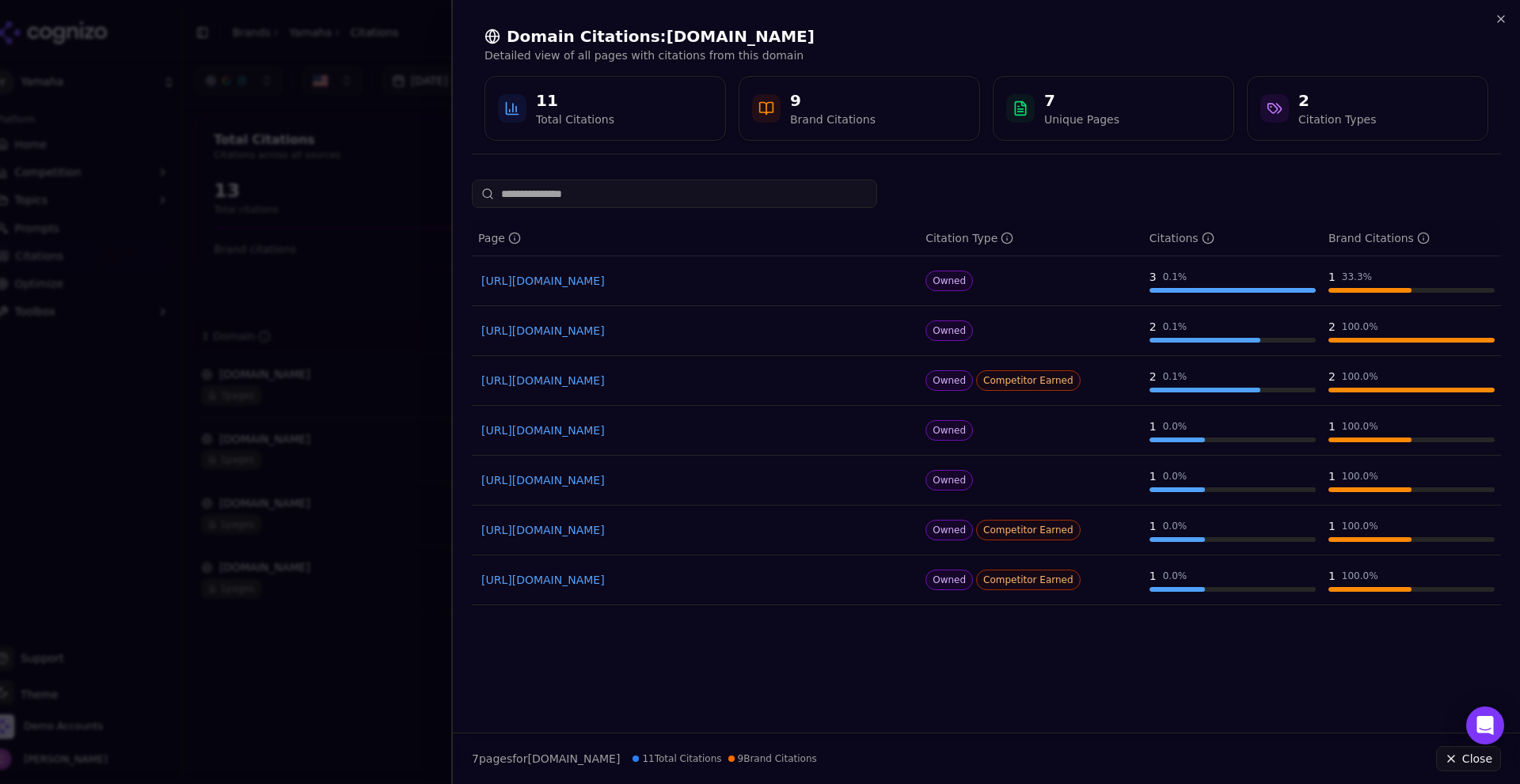
click at [714, 383] on link "https://usa.yamaha.com/products/proaudio/mixers/index.html" at bounding box center [695, 380] width 428 height 16
click at [389, 86] on div at bounding box center [760, 392] width 1520 height 784
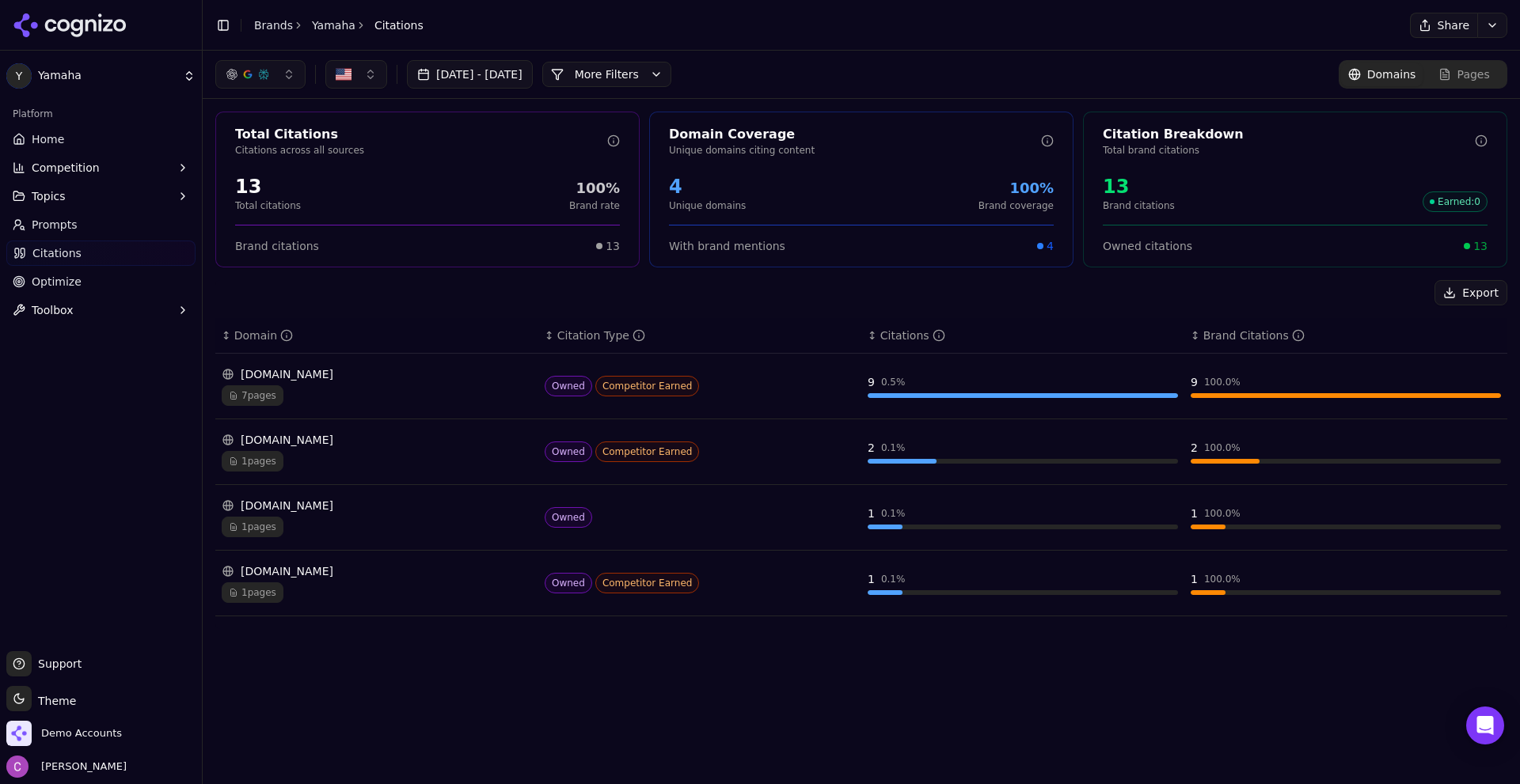
click at [112, 279] on link "Optimize" at bounding box center [101, 281] width 190 height 25
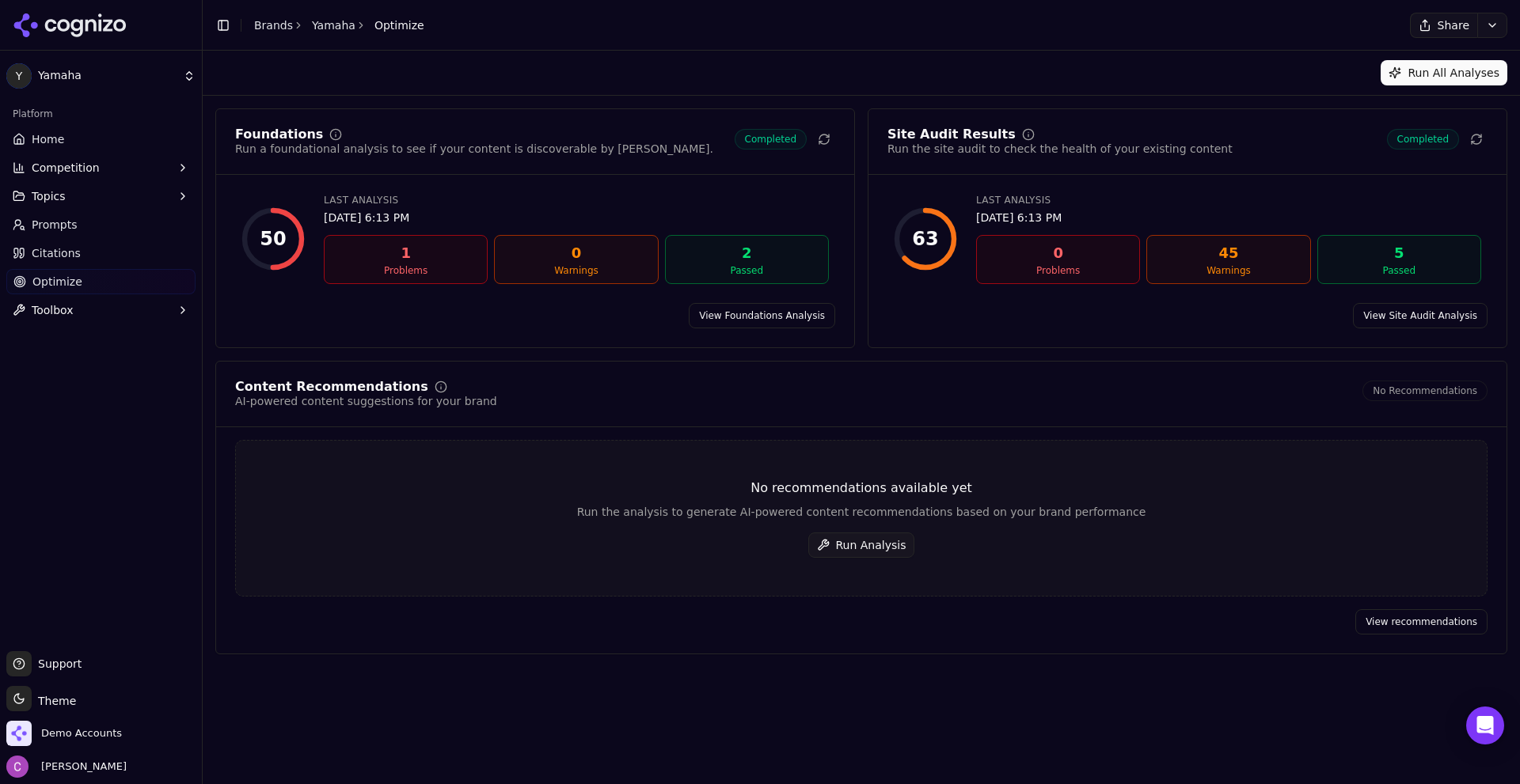
click at [757, 310] on link "View Foundations Analysis" at bounding box center [762, 316] width 147 height 25
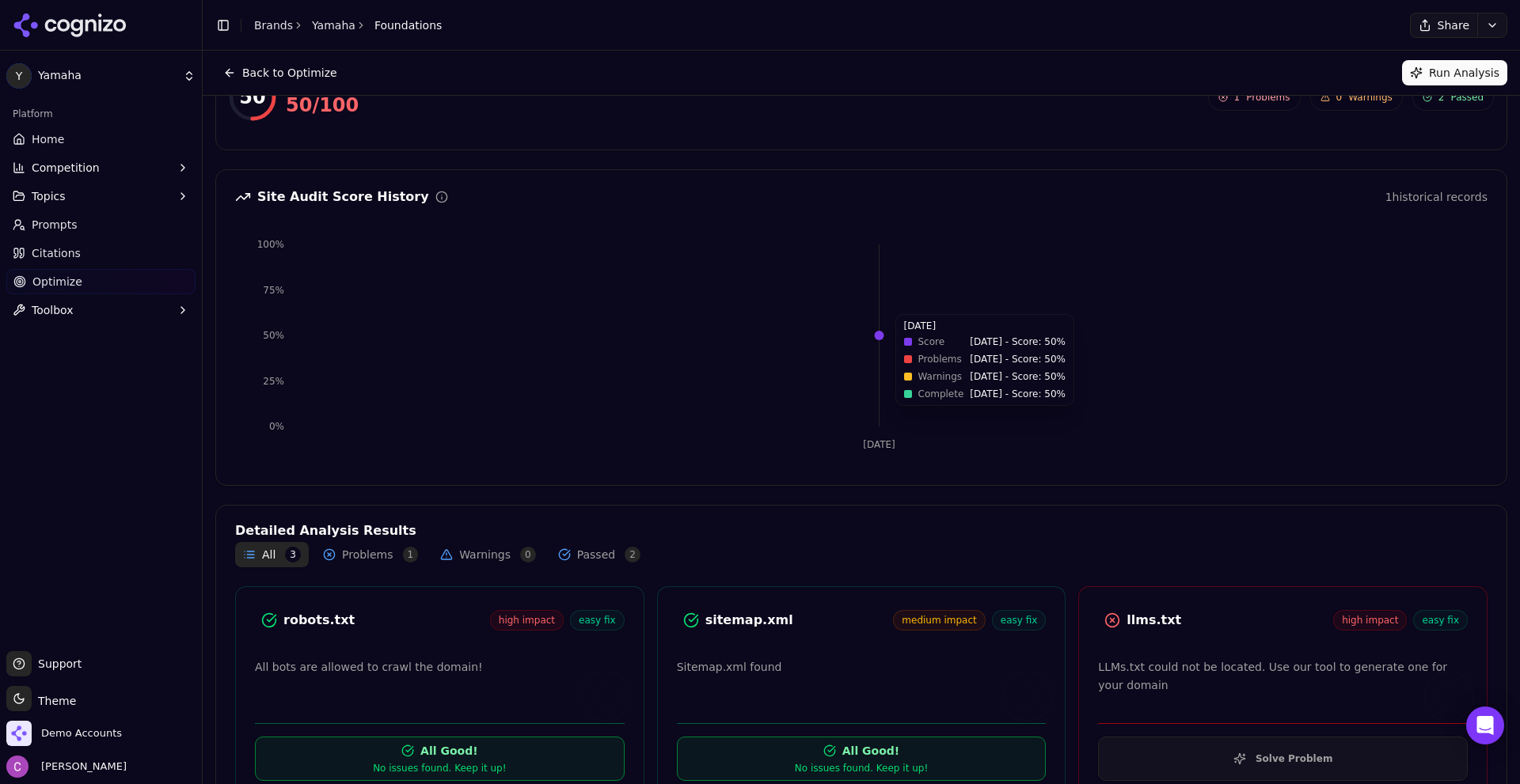
scroll to position [104, 0]
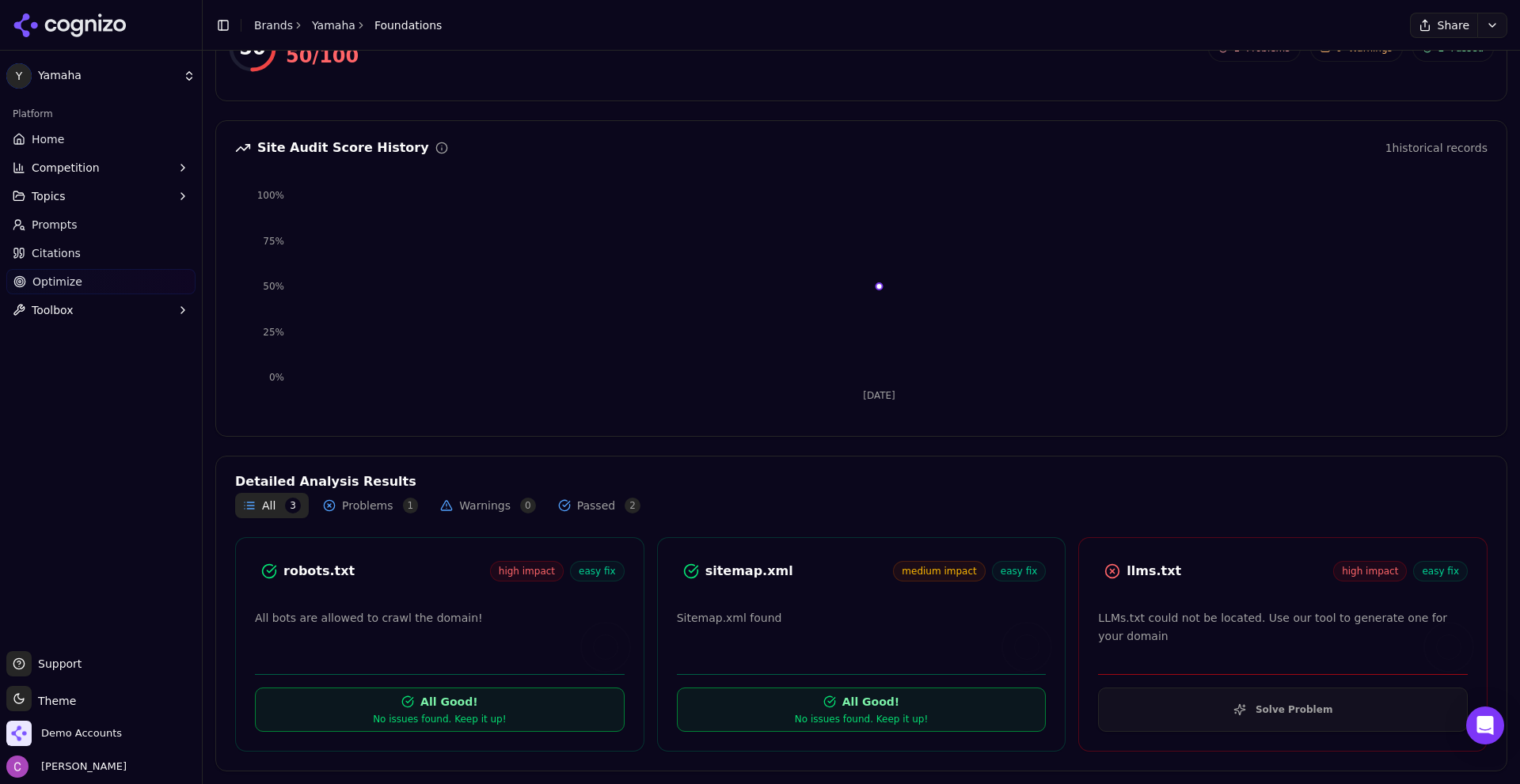
click at [1242, 718] on button "Solve Problem" at bounding box center [1282, 709] width 370 height 45
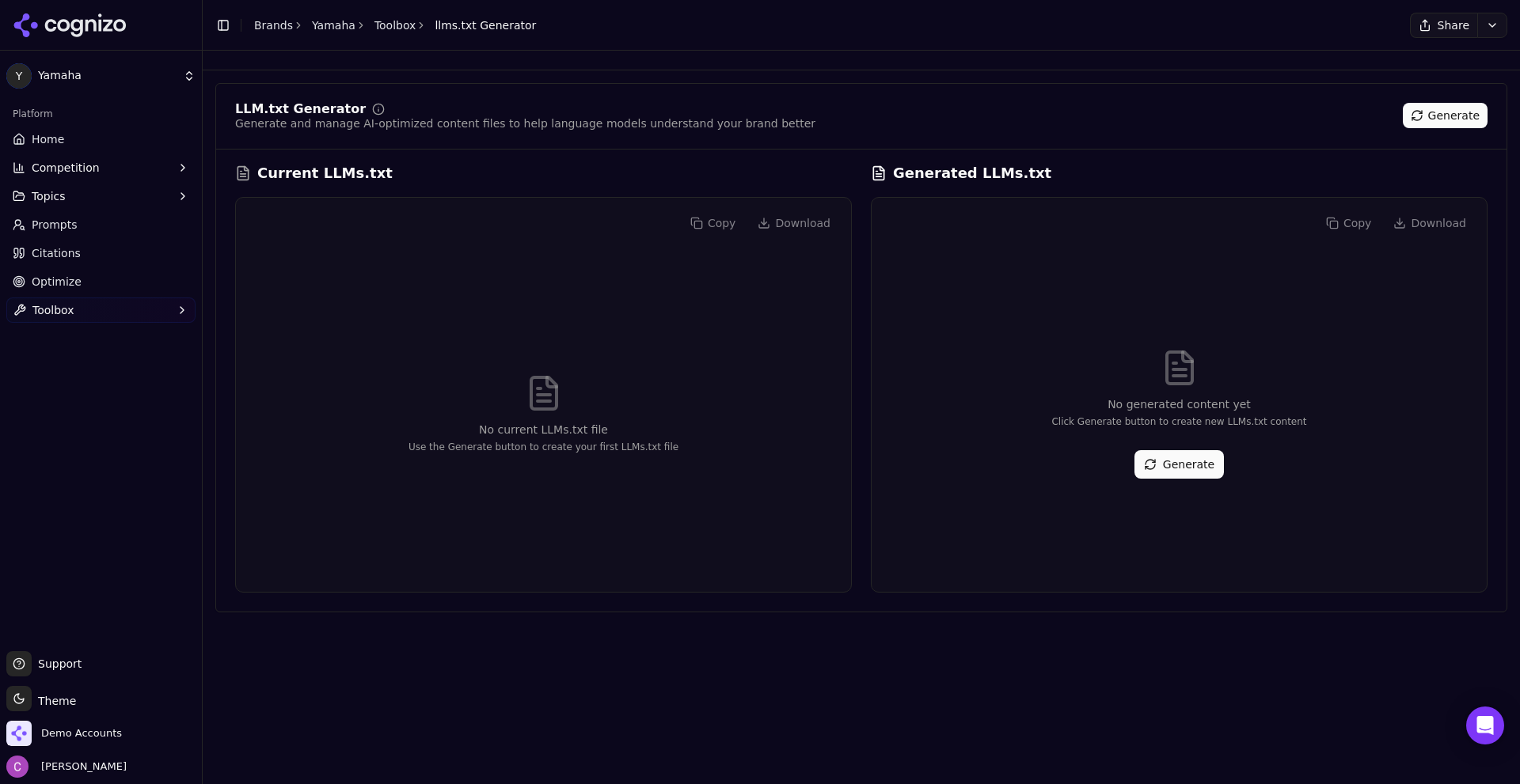
click at [1184, 459] on button "Generate" at bounding box center [1179, 465] width 89 height 29
click at [1210, 359] on div "No generated content yet Click Generate button to create new LLMs.txt content G…" at bounding box center [1179, 413] width 590 height 331
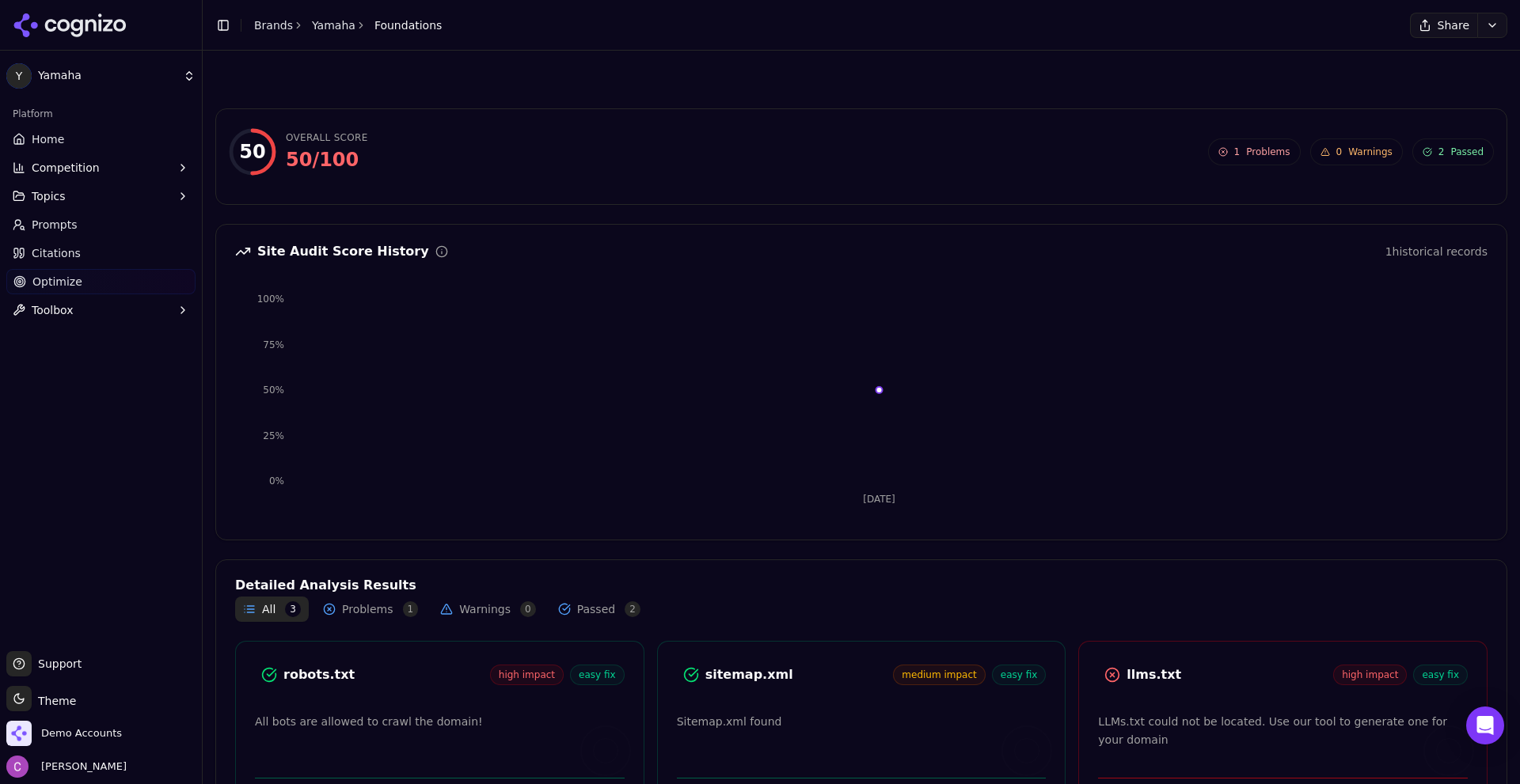
scroll to position [104, 0]
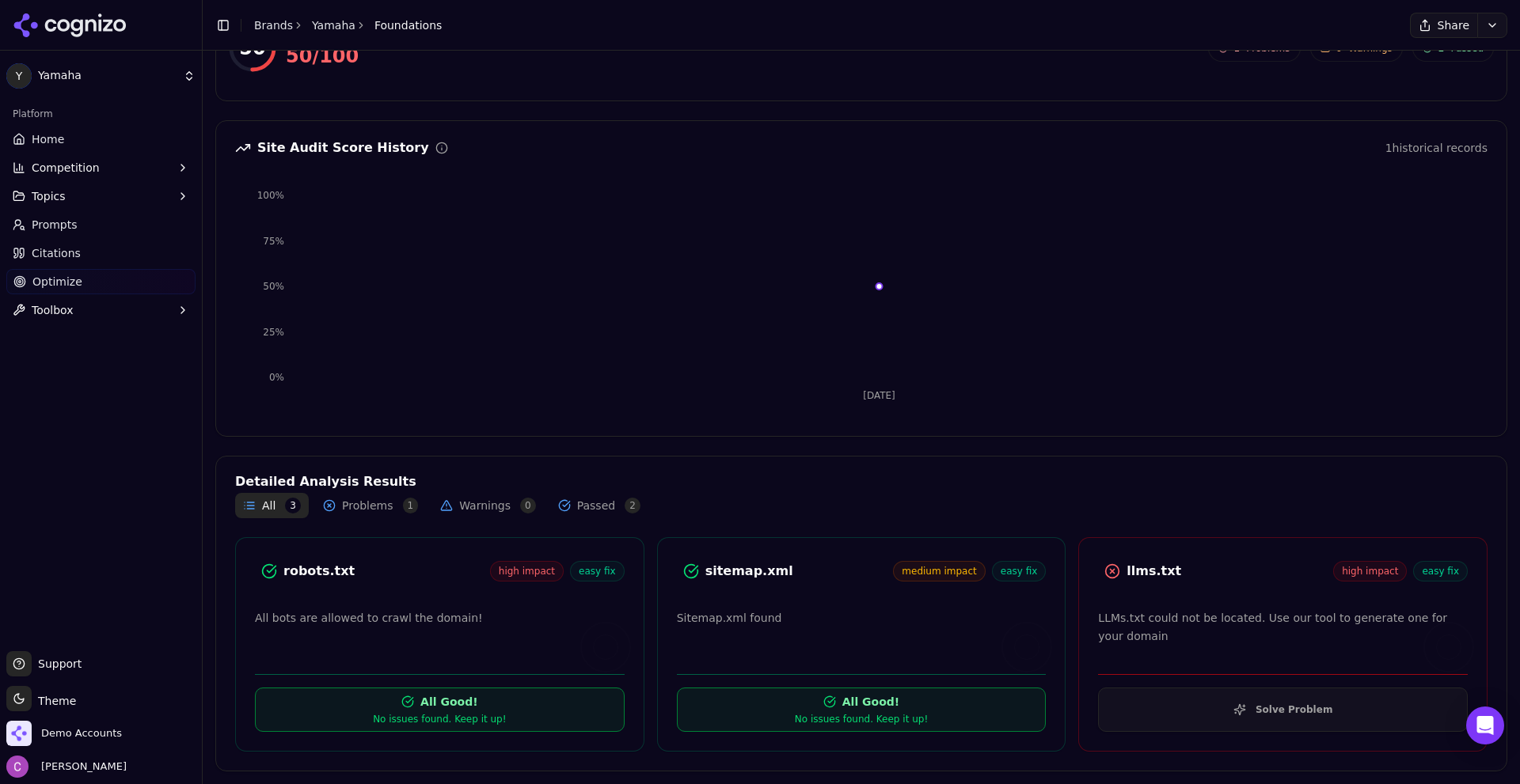
click at [1220, 723] on button "Solve Problem" at bounding box center [1282, 709] width 370 height 45
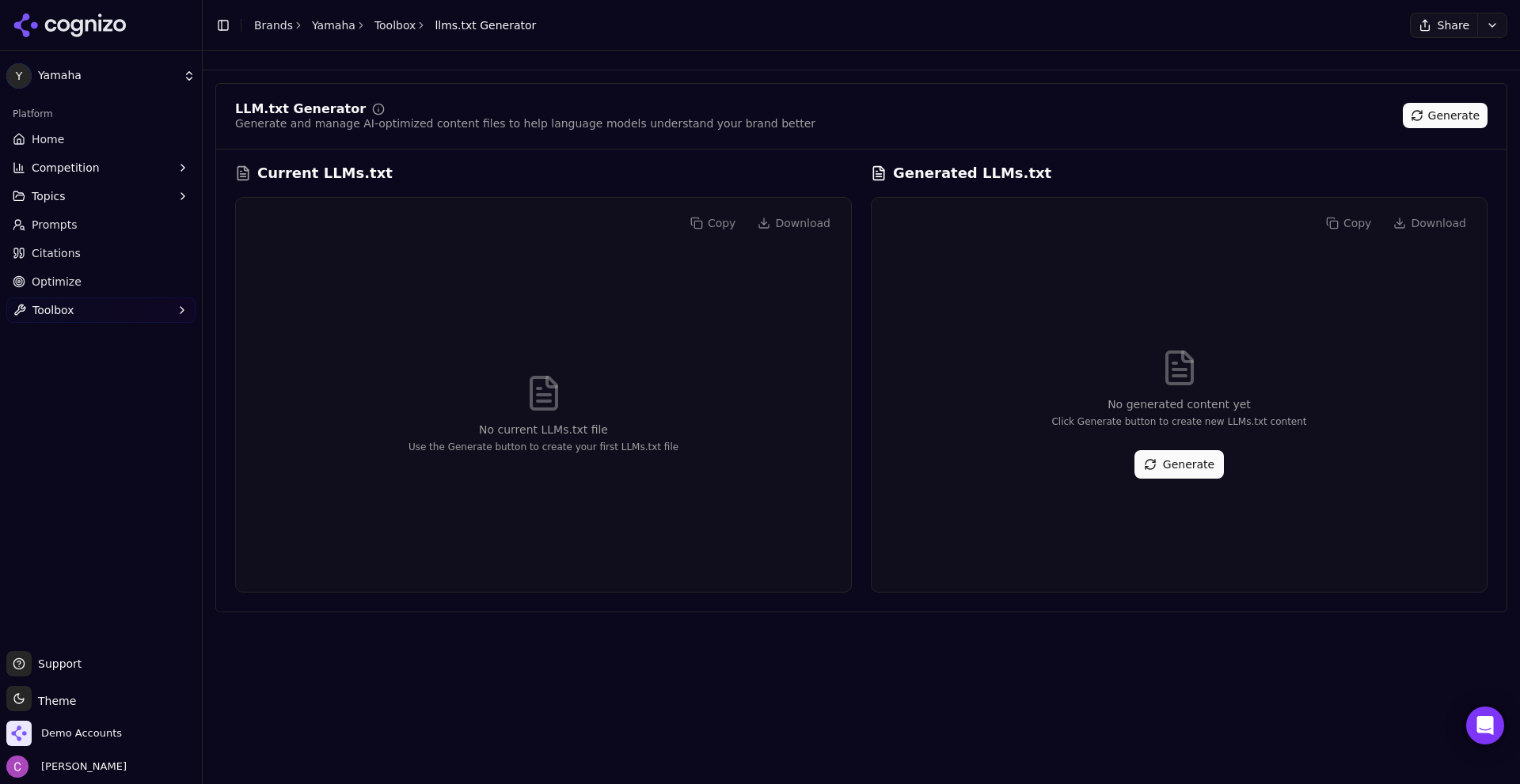
click at [1176, 451] on button "Generate" at bounding box center [1179, 465] width 89 height 29
click at [1161, 144] on div "LLM.txt Generator Generate and manage AI-optimized content files to help langua…" at bounding box center [860, 125] width 1290 height 46
click at [1161, 472] on div "No generated content yet Click Generate button to create new LLMs.txt content G…" at bounding box center [1179, 413] width 590 height 331
click at [971, 428] on div "No generated content yet Click Generate button to create new LLMs.txt content G…" at bounding box center [1179, 413] width 590 height 331
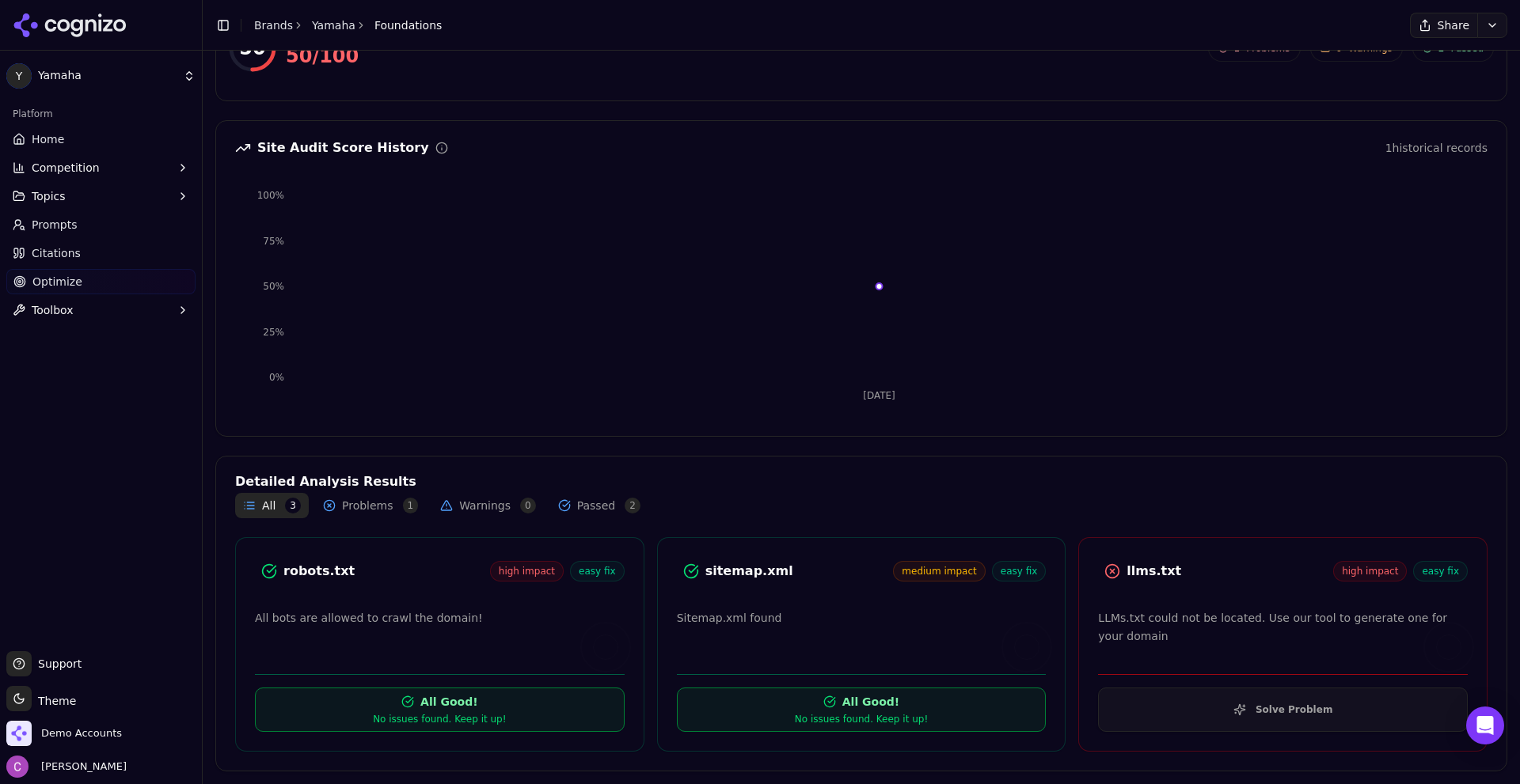
click at [307, 569] on div "robots.txt" at bounding box center [386, 571] width 206 height 19
click at [400, 581] on div "robots.txt high impact easy fix" at bounding box center [439, 571] width 370 height 29
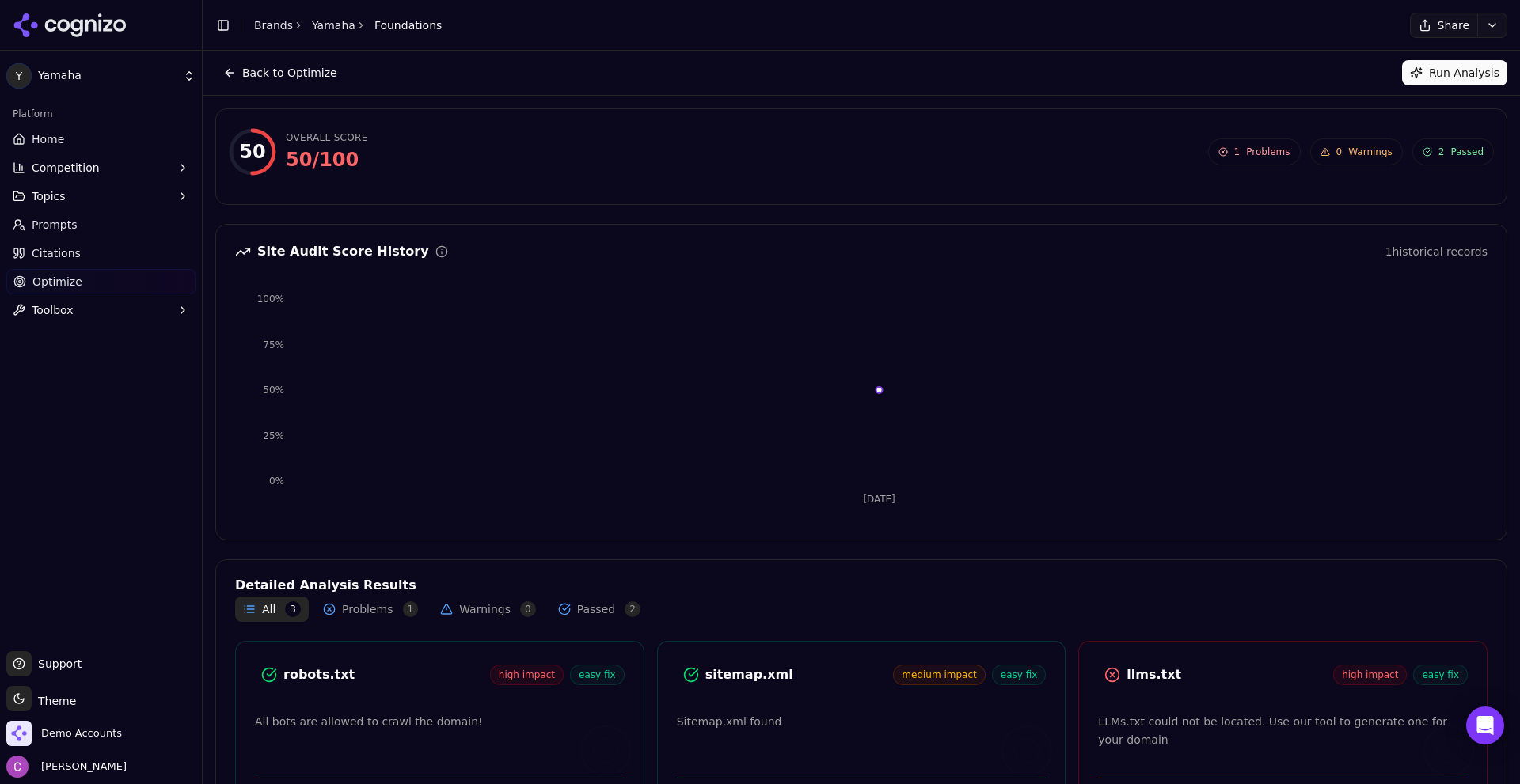
click at [41, 232] on span "Prompts" at bounding box center [55, 224] width 45 height 16
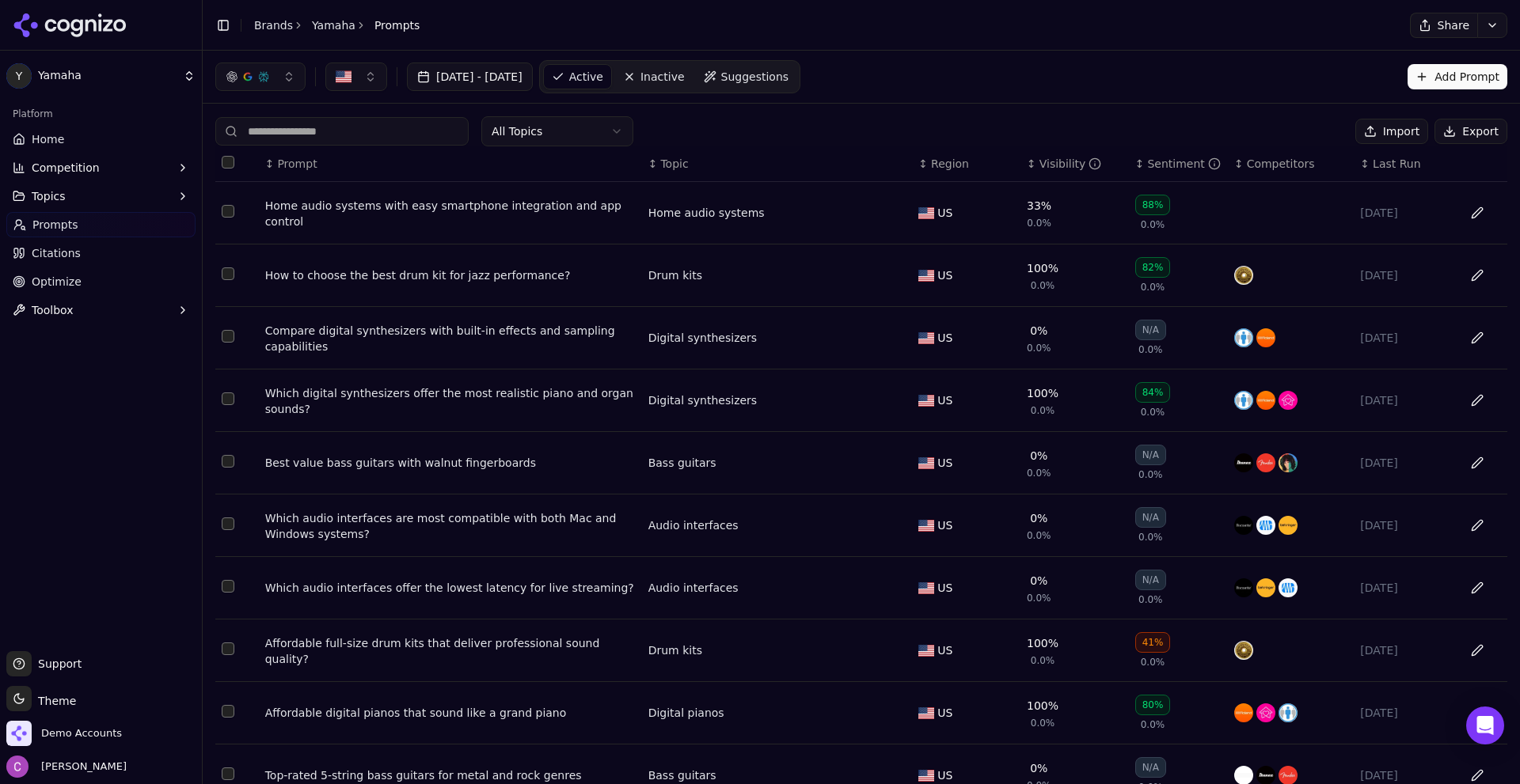
click at [838, 139] on div "All Topics Import Export" at bounding box center [861, 131] width 1292 height 30
click at [67, 141] on link "Home" at bounding box center [101, 139] width 190 height 25
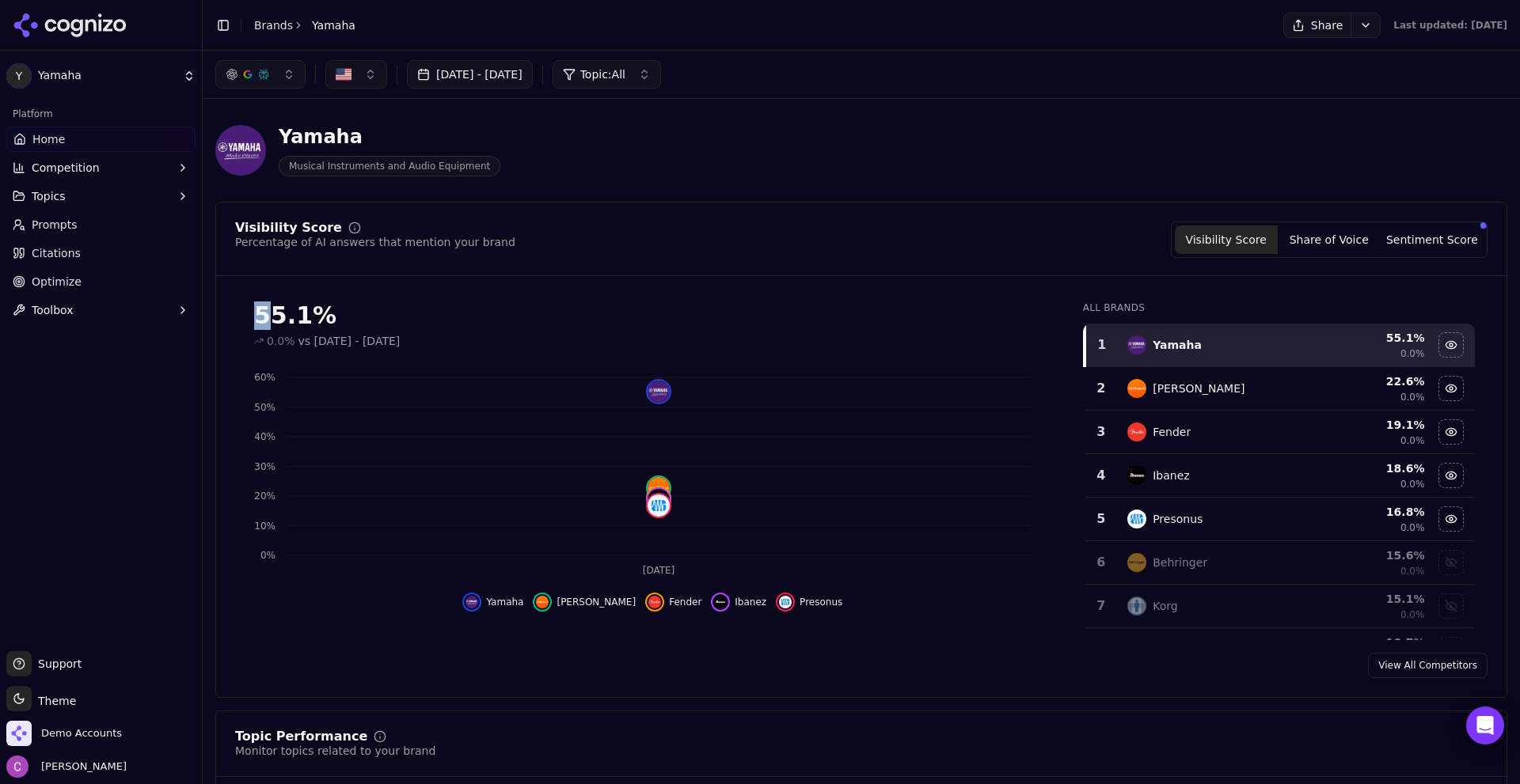
drag, startPoint x: 224, startPoint y: 305, endPoint x: 337, endPoint y: 324, distance: 114.6
click at [320, 323] on div "55.1% 0.0% vs Jul 05, 2025 - Aug 04, 2025 Aug 27 0% 10% 20% 30% 40% 50% 60% Yam…" at bounding box center [860, 464] width 1290 height 351
click at [441, 276] on div "Visibility Score Percentage of AI answers that mention your brand Visibility Sc…" at bounding box center [861, 450] width 1292 height 496
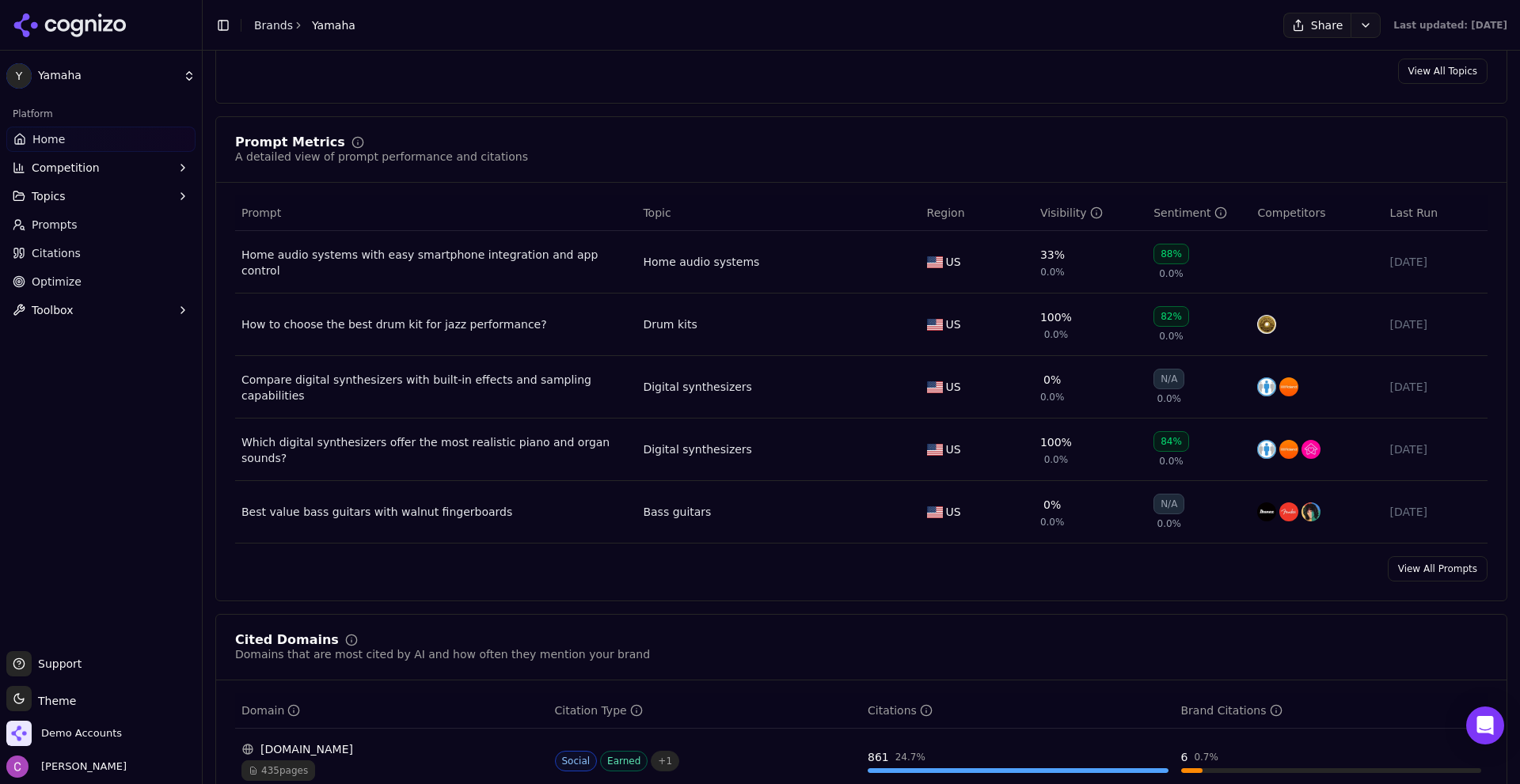
scroll to position [1187, 0]
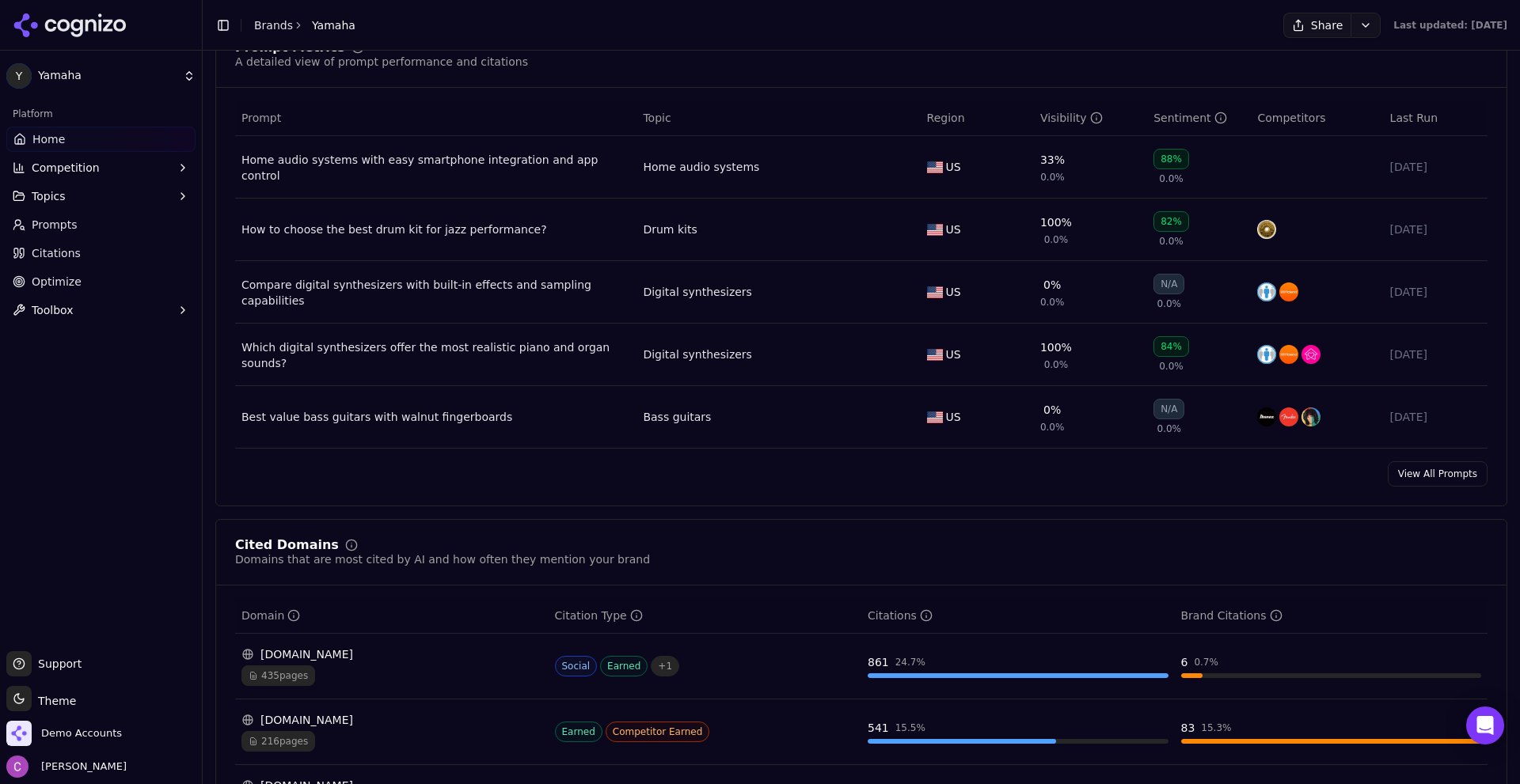
click at [715, 467] on div "View All Prompts" at bounding box center [860, 474] width 1290 height 25
click at [668, 474] on div "View All Prompts" at bounding box center [860, 474] width 1290 height 25
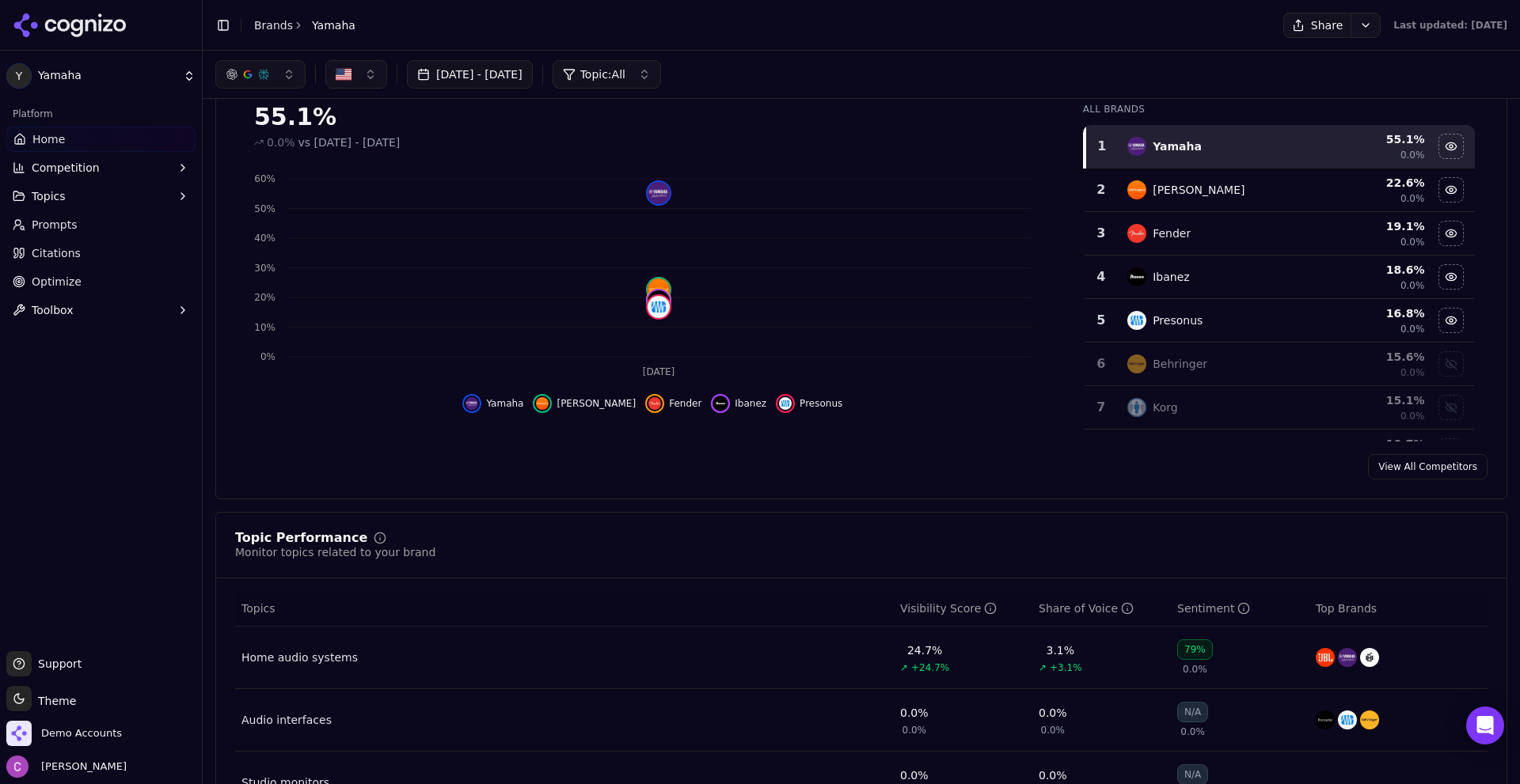
scroll to position [0, 0]
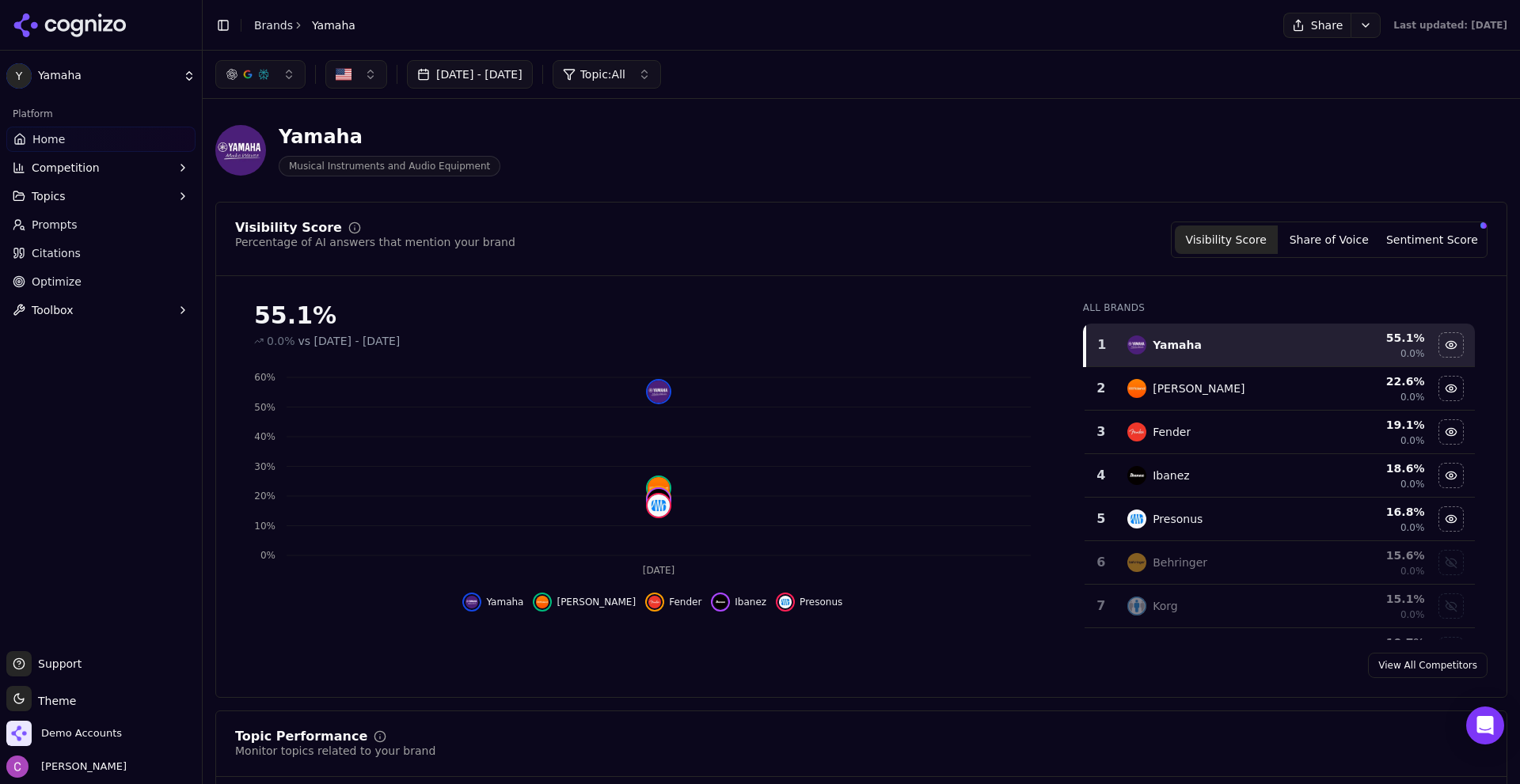
click at [681, 237] on div "Visibility Score Percentage of AI answers that mention your brand Visibility Sc…" at bounding box center [861, 239] width 1252 height 36
click at [93, 732] on span "Demo Accounts" at bounding box center [82, 733] width 81 height 14
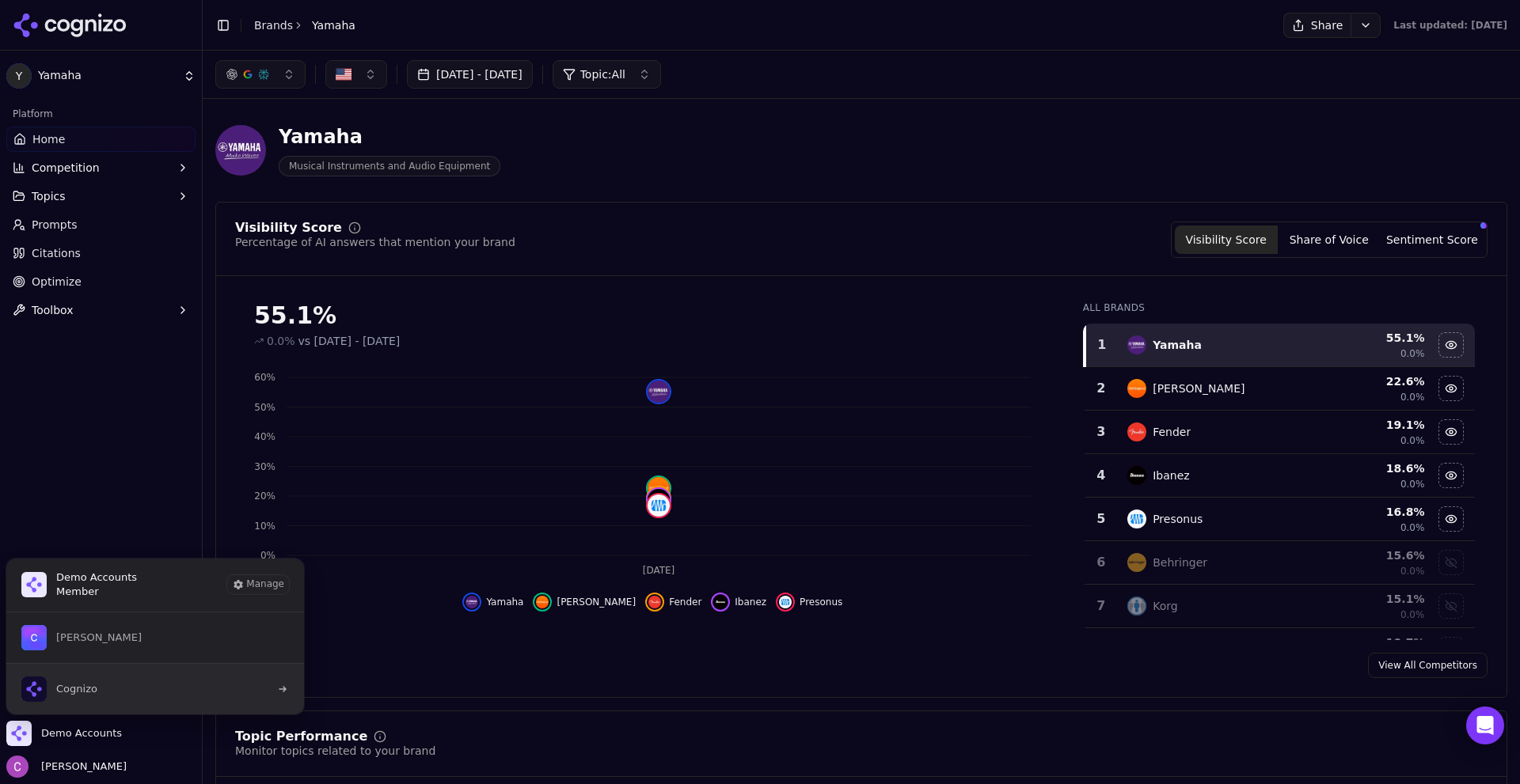
click at [135, 685] on button "Cognizo" at bounding box center [155, 688] width 299 height 51
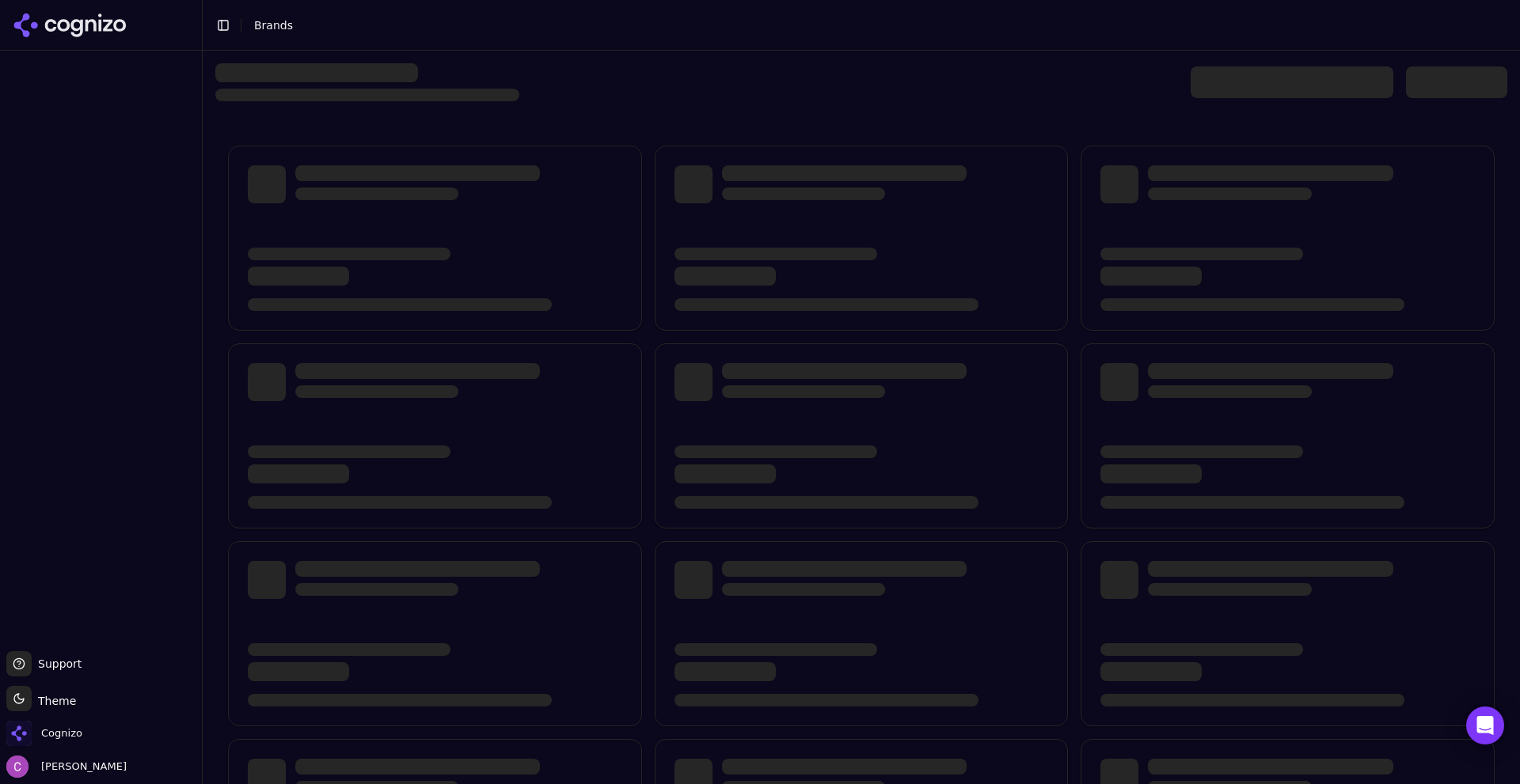
click at [933, 102] on div at bounding box center [860, 499] width 1317 height 899
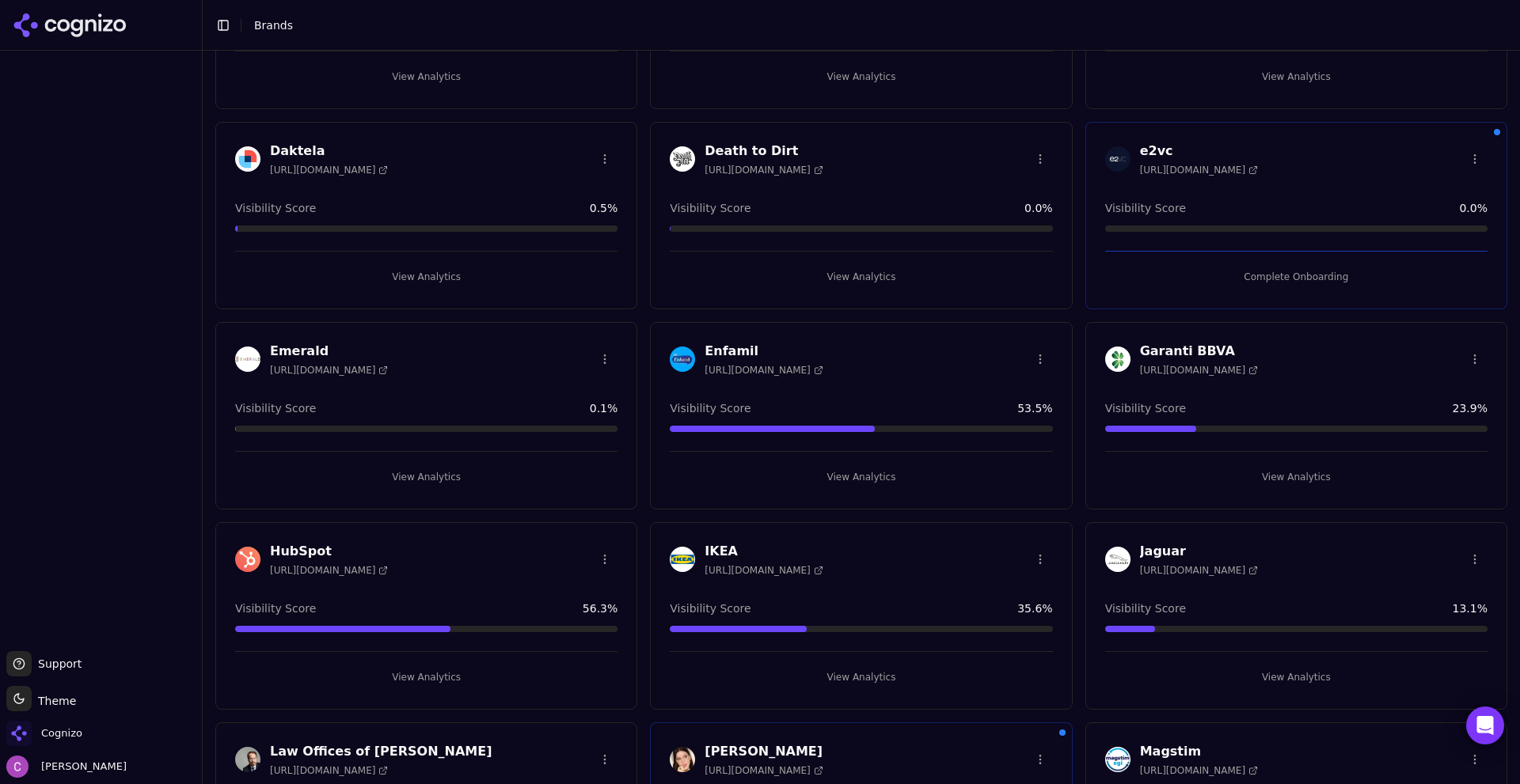
scroll to position [949, 0]
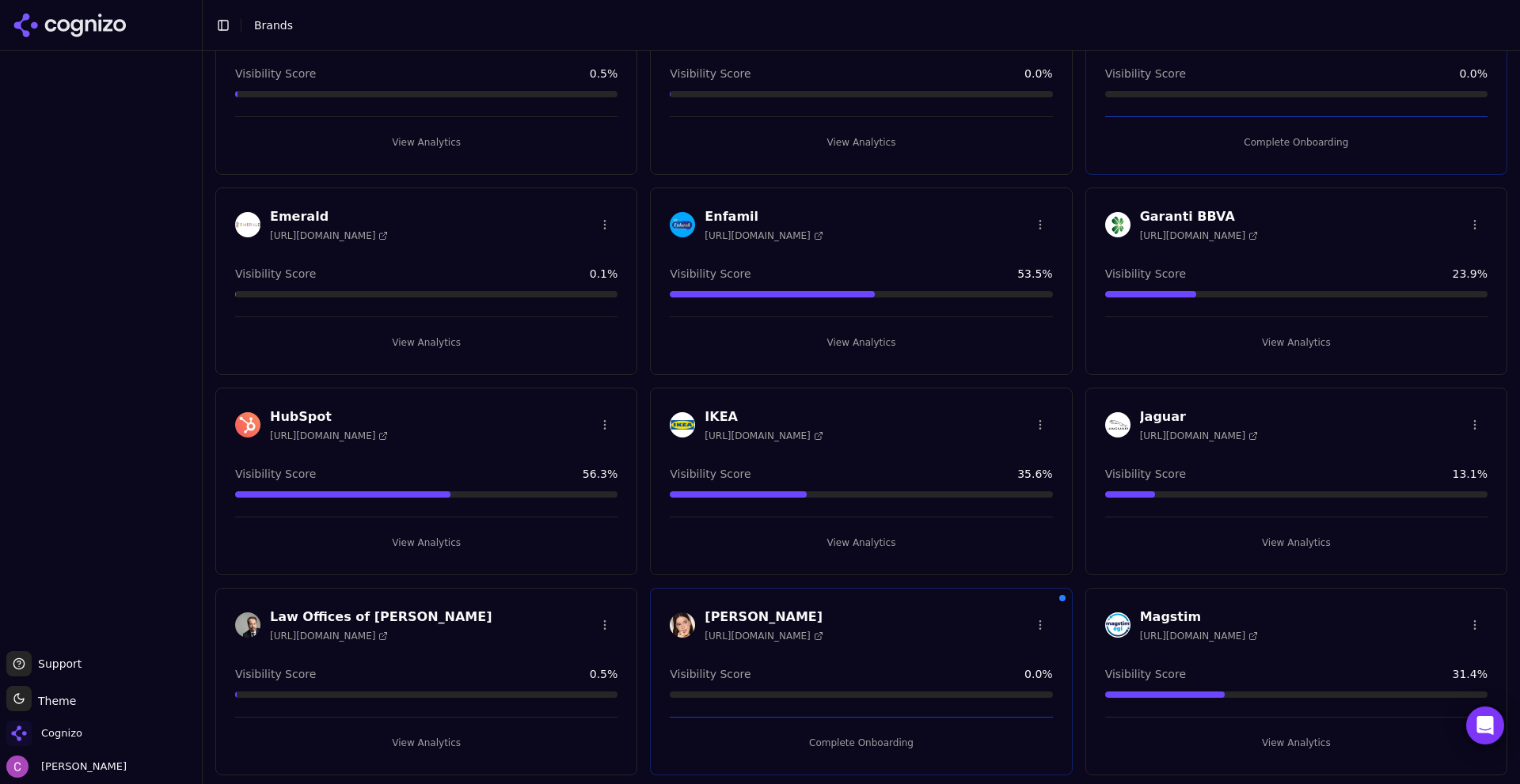
click at [408, 554] on div "HubSpot [URL][DOMAIN_NAME] Visibility Score 56.3 % View Analytics" at bounding box center [426, 481] width 422 height 188
click at [409, 547] on button "View Analytics" at bounding box center [426, 542] width 383 height 25
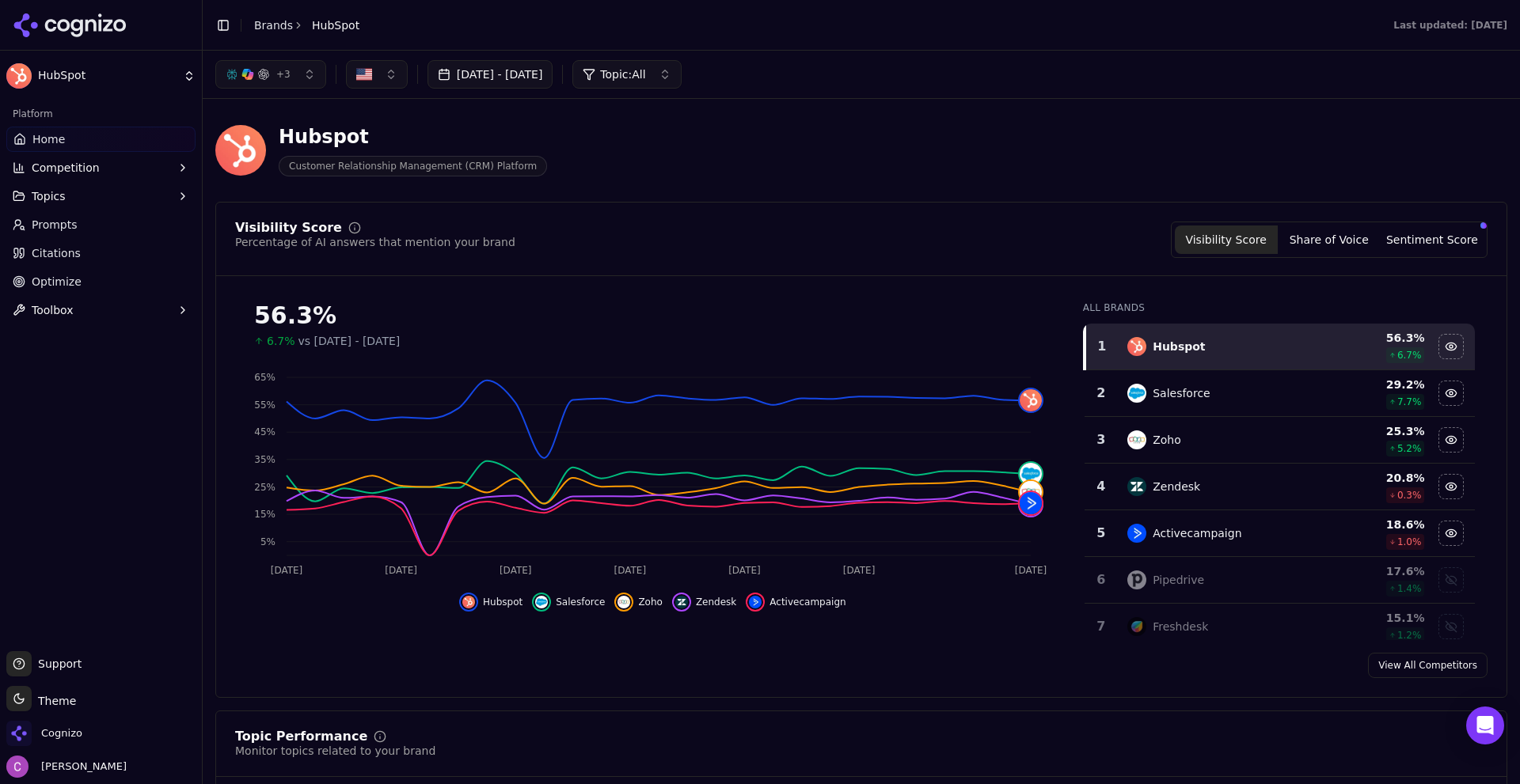
click at [960, 158] on div "Hubspot Customer Relationship Management (CRM) Platform" at bounding box center [861, 150] width 1292 height 77
click at [871, 169] on div "Hubspot Customer Relationship Management (CRM) Platform" at bounding box center [570, 150] width 709 height 52
